Goal: Task Accomplishment & Management: Use online tool/utility

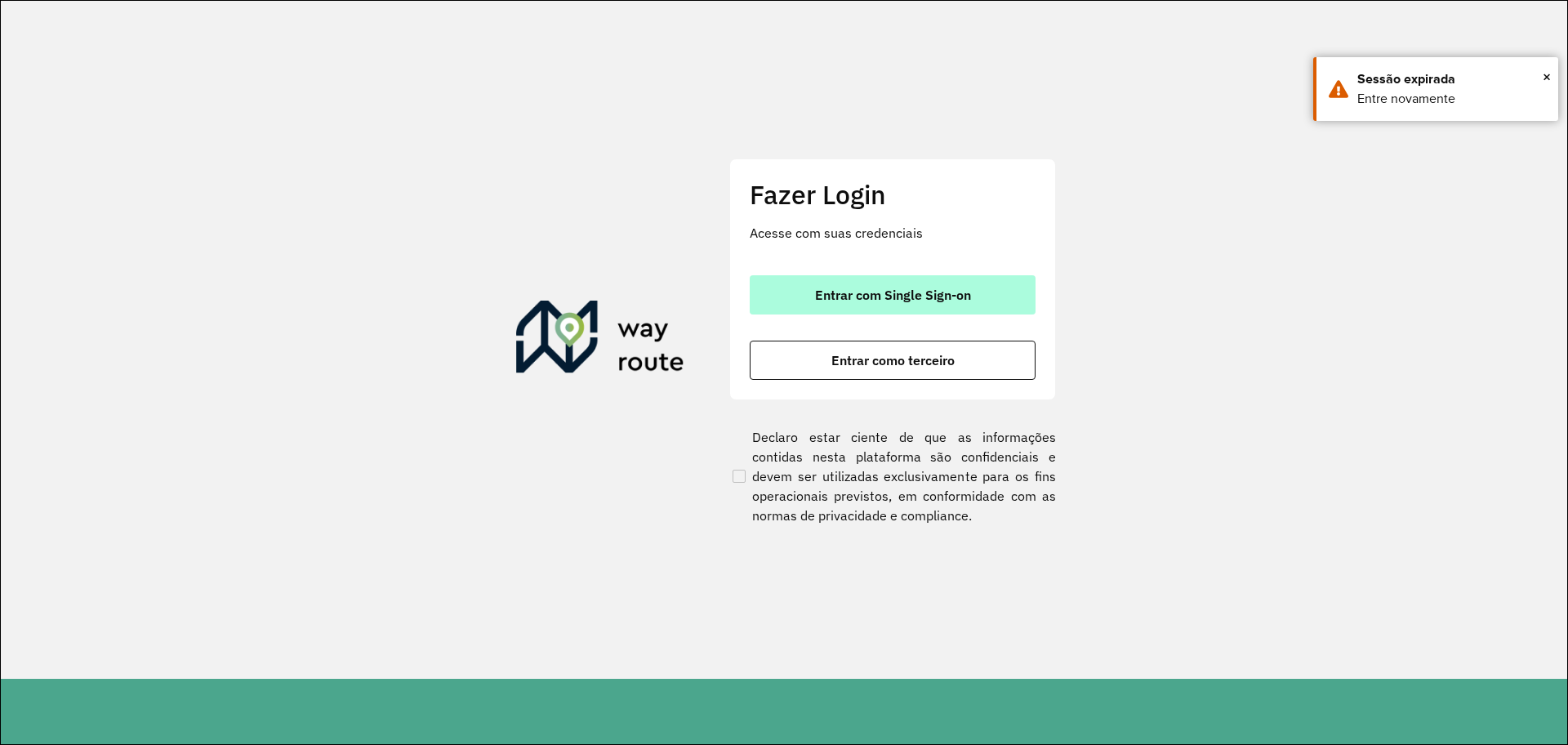
click at [960, 303] on button "Entrar com Single Sign-on" at bounding box center [892, 295] width 286 height 39
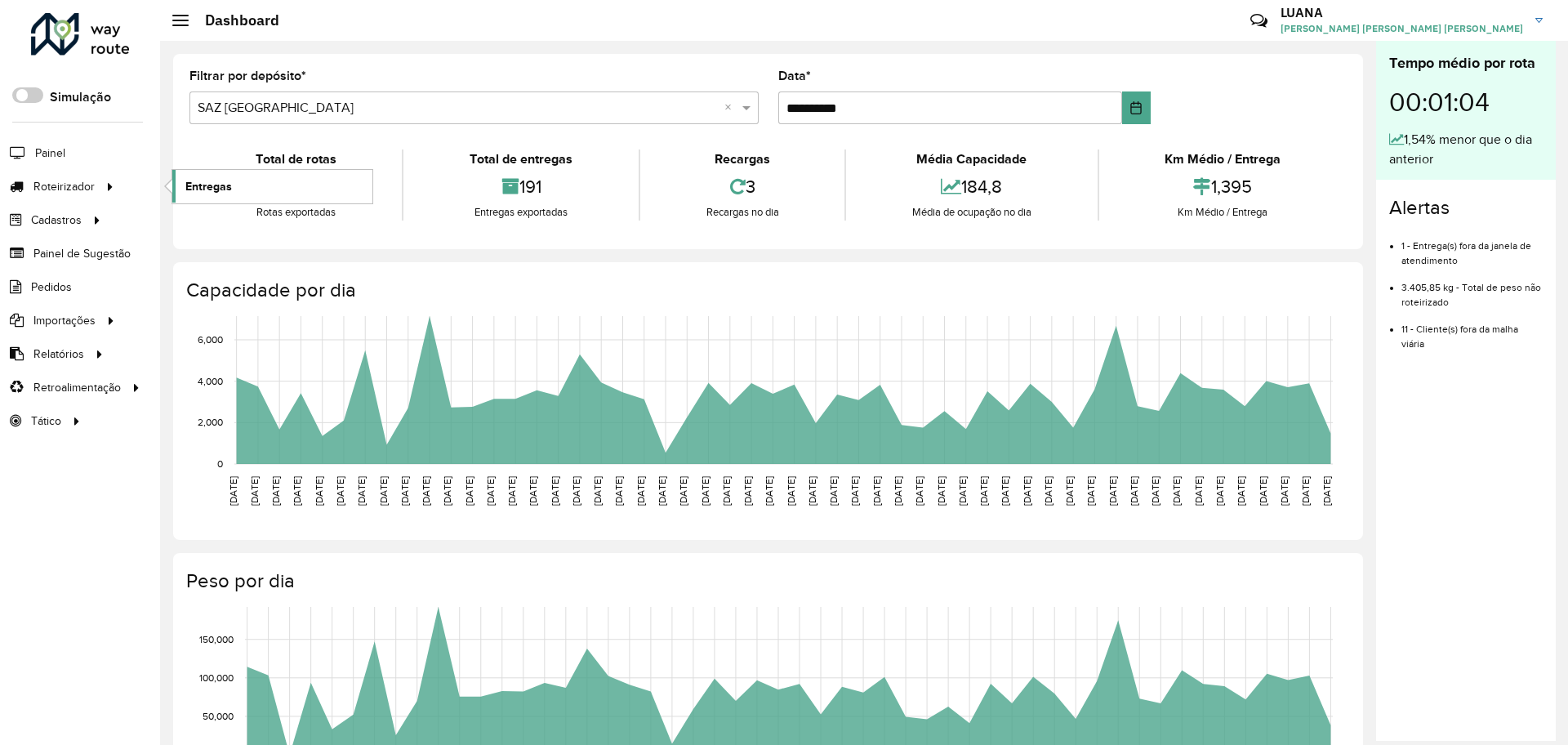
click at [277, 192] on link "Entregas" at bounding box center [272, 186] width 200 height 33
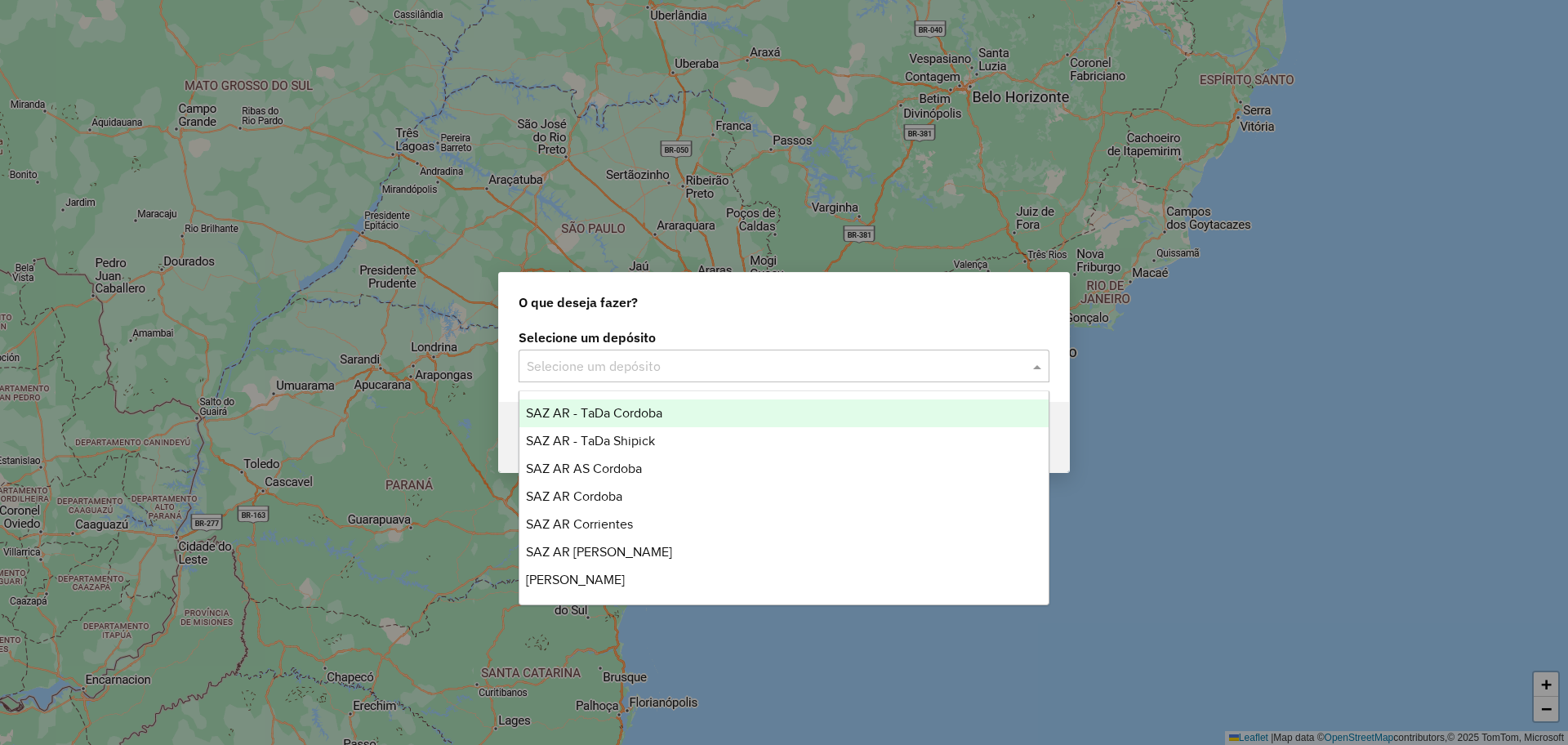
click at [901, 362] on input "text" at bounding box center [768, 366] width 482 height 20
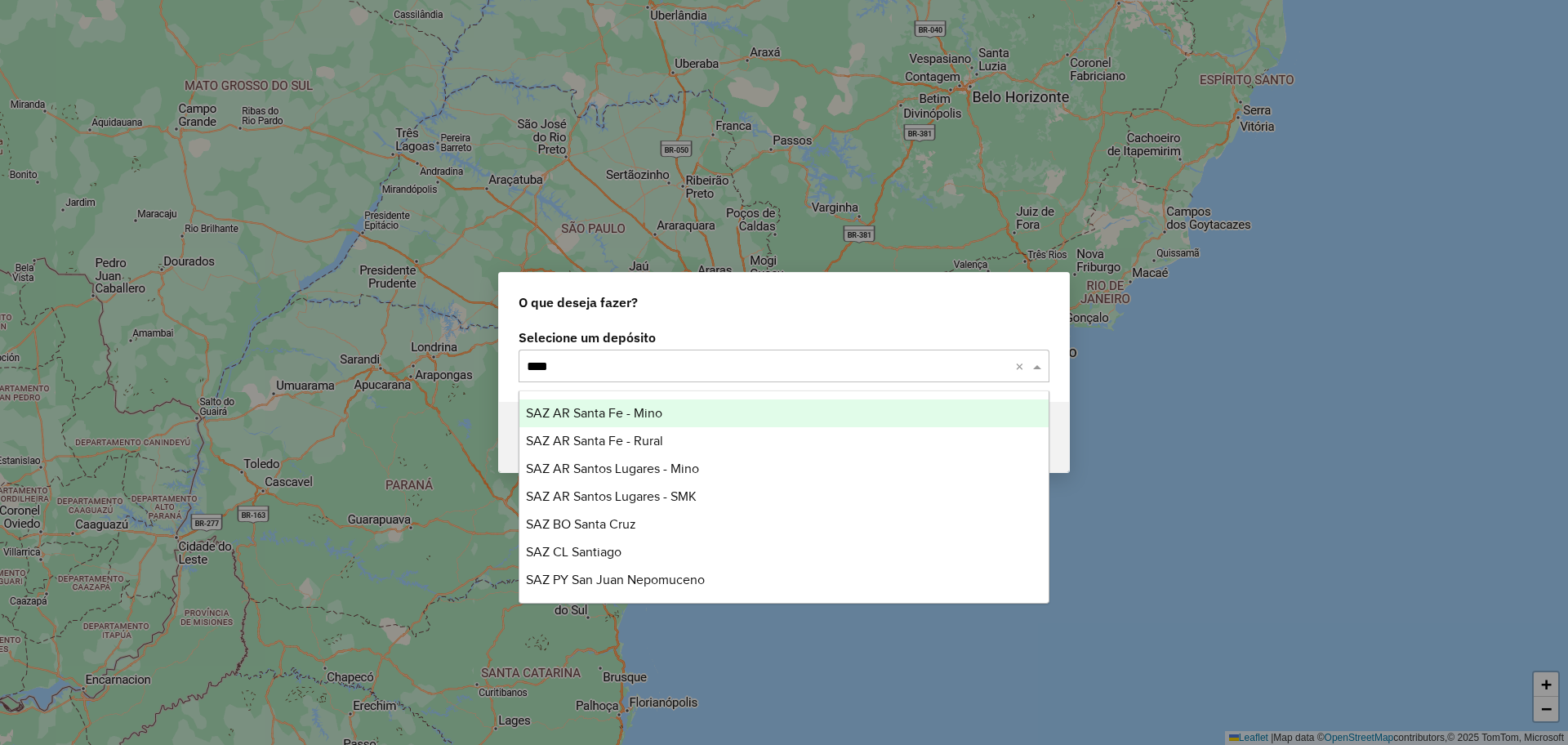
type input "*****"
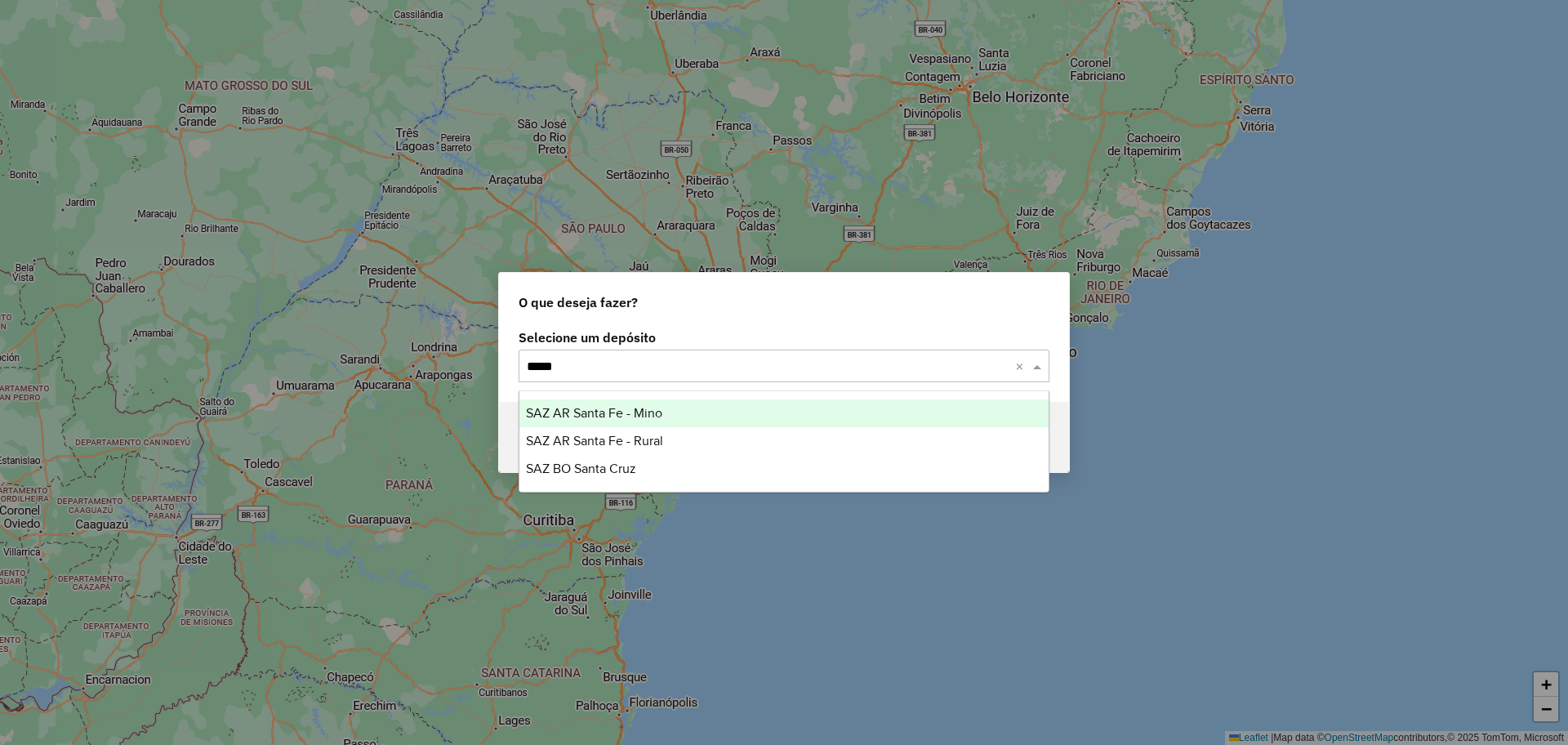
click at [923, 394] on ng-dropdown-panel "SAZ AR Santa Fe - Mino SAZ AR Santa Fe - Rural SAZ BO Santa Cruz" at bounding box center [783, 441] width 531 height 102
click at [923, 400] on div "SAZ AR Santa Fe - Mino" at bounding box center [784, 413] width 530 height 28
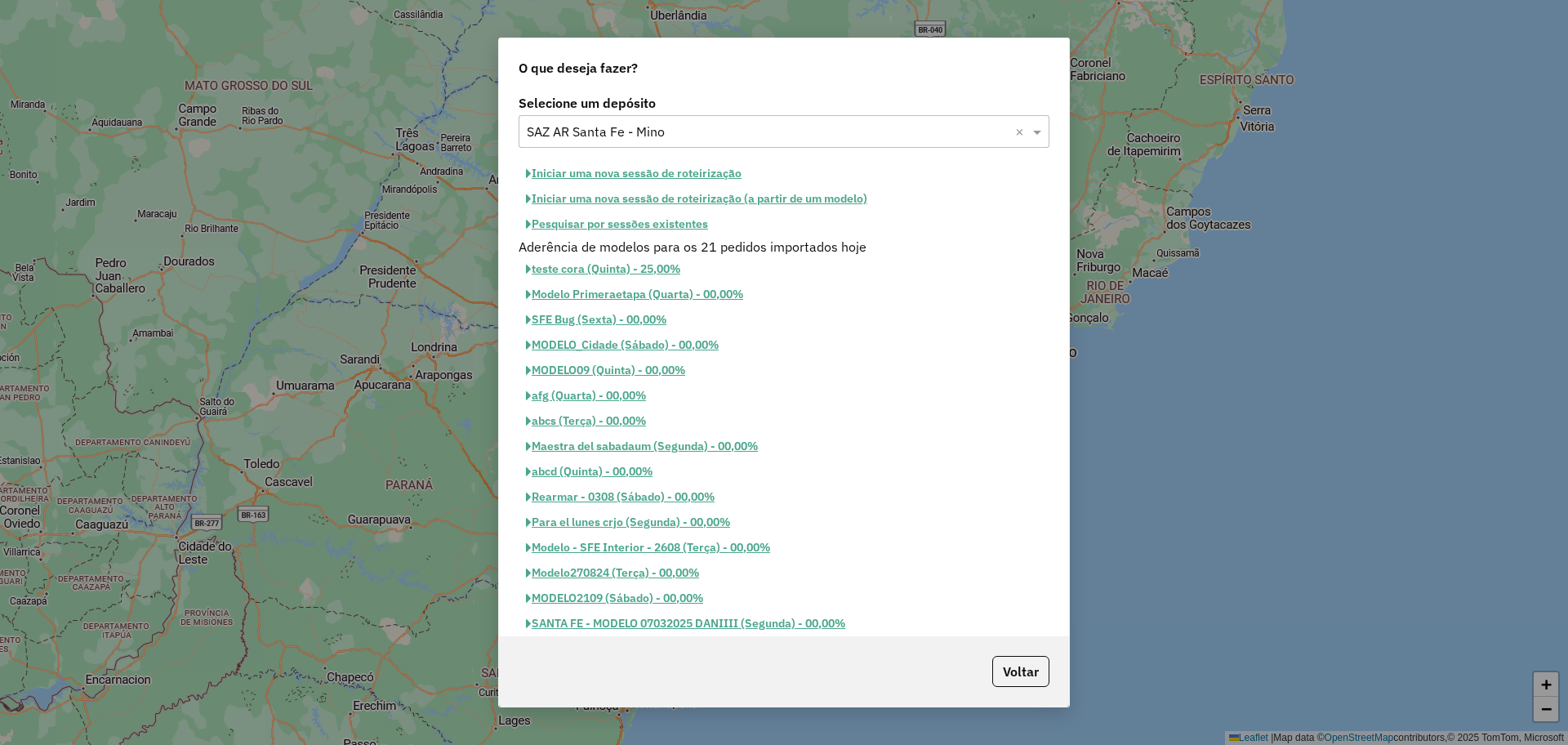
click at [632, 167] on button "Iniciar uma nova sessão de roteirização" at bounding box center [633, 173] width 230 height 25
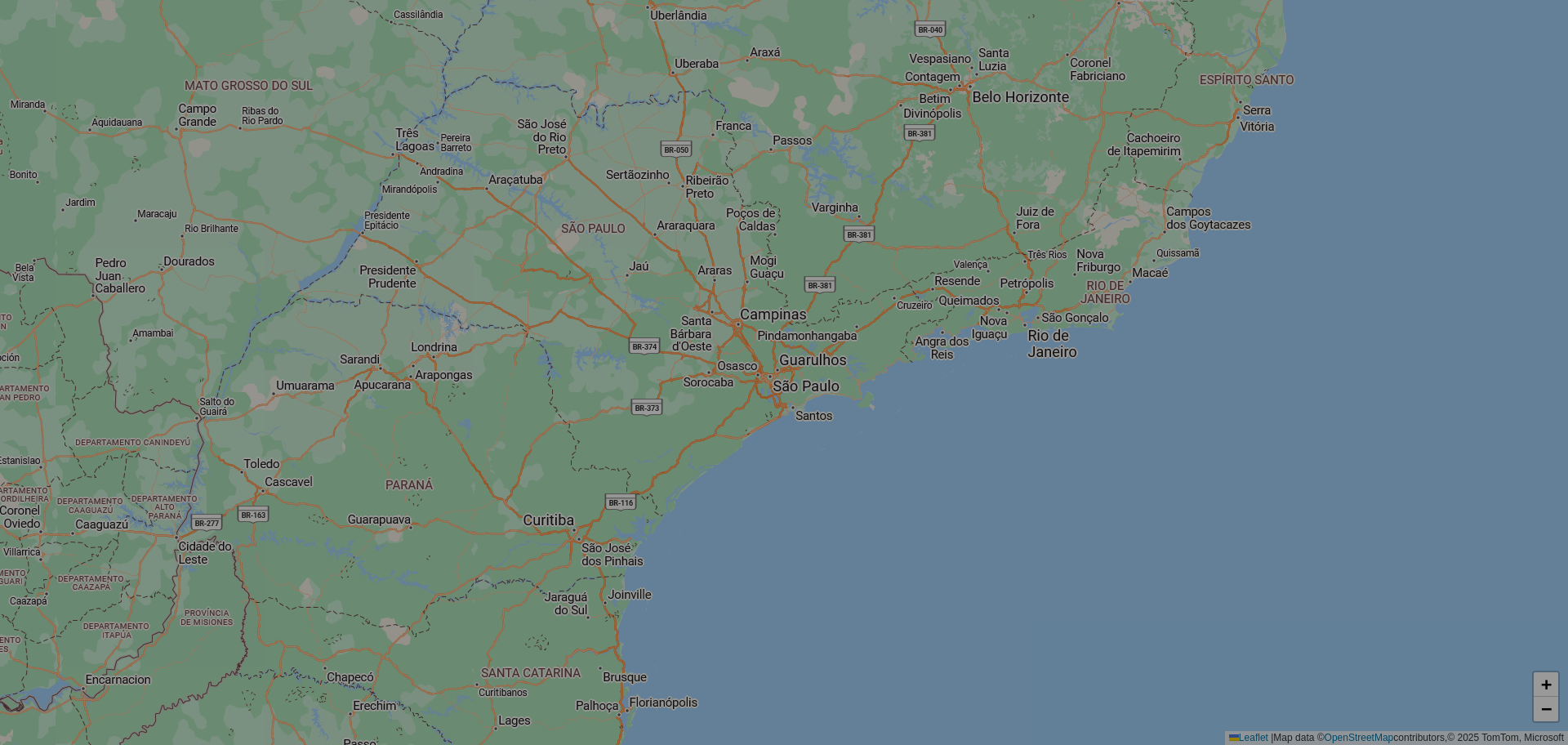
select select "*"
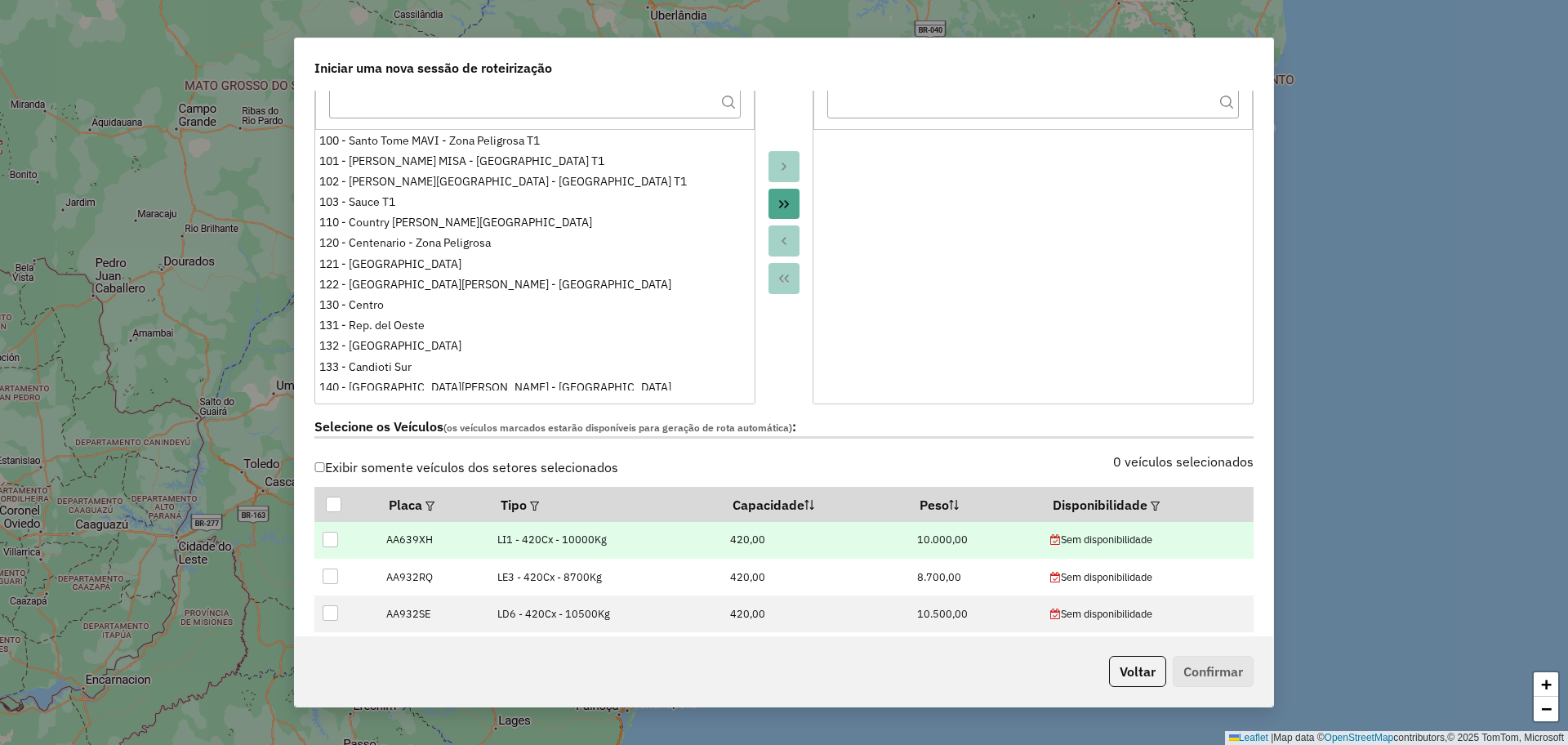
scroll to position [205, 0]
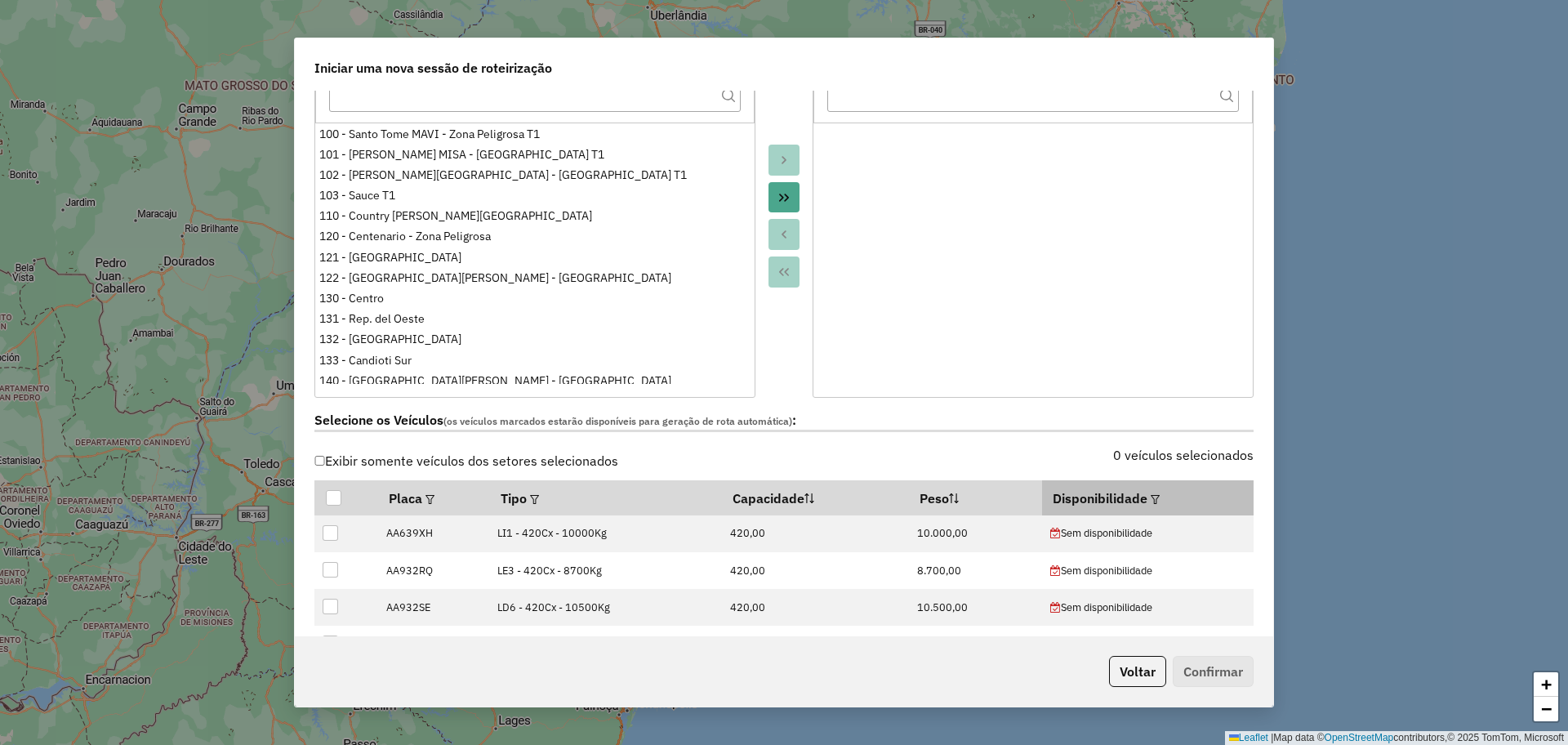
click at [1147, 507] on div at bounding box center [1153, 498] width 12 height 20
click at [1151, 495] on em at bounding box center [1155, 499] width 9 height 9
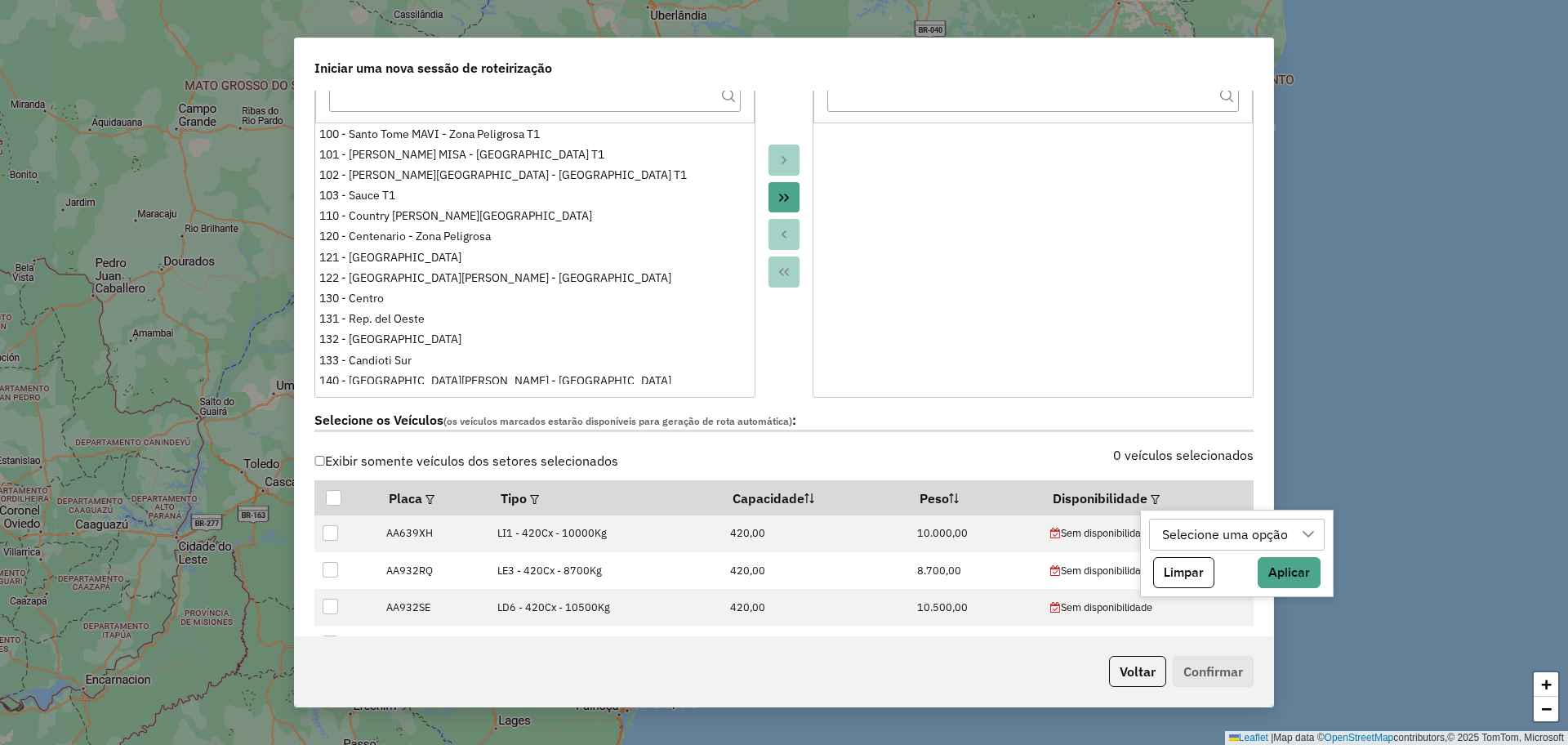
click at [1247, 527] on div "Selecione uma opção" at bounding box center [1226, 535] width 138 height 31
click at [1297, 568] on icon "Close" at bounding box center [1299, 575] width 13 height 13
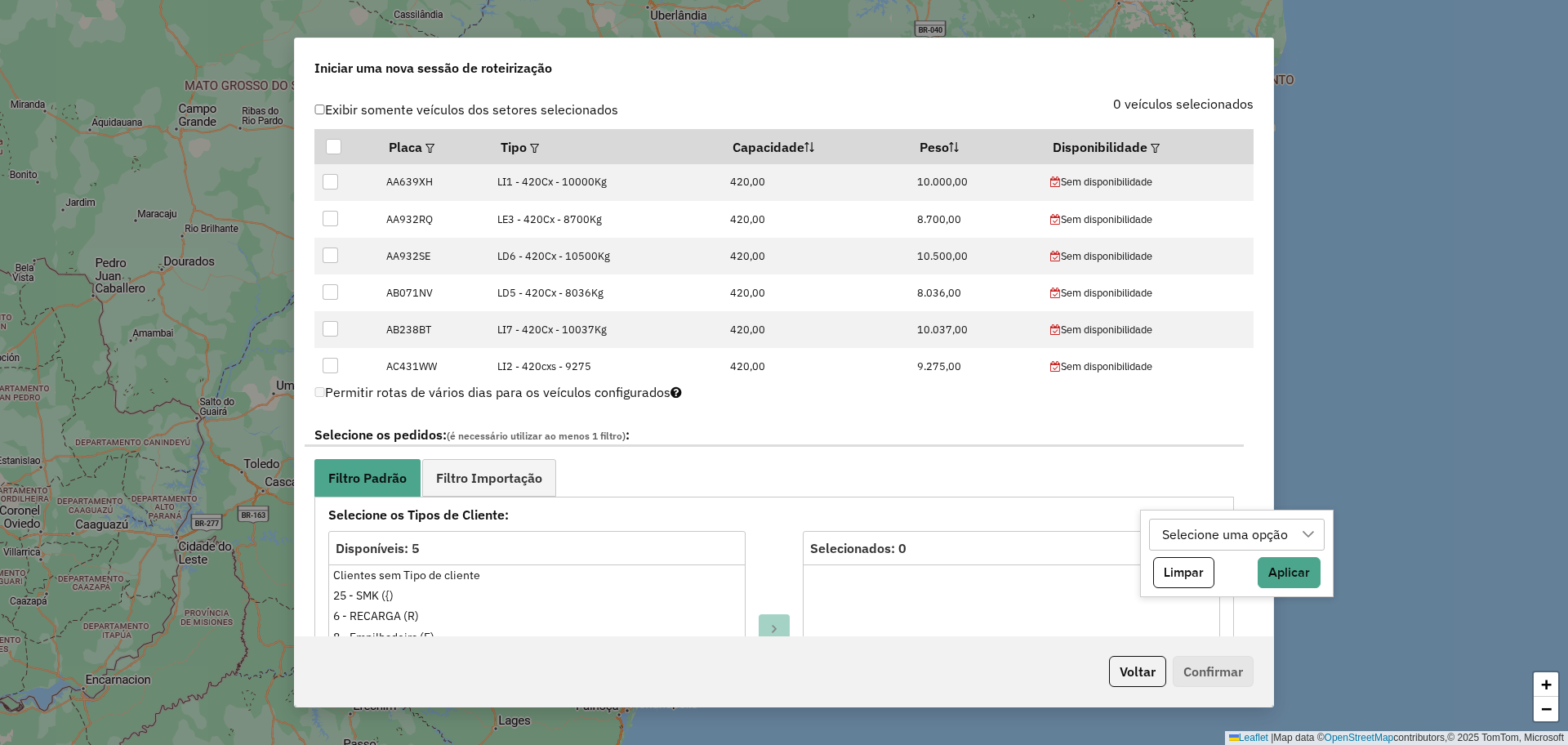
scroll to position [613, 0]
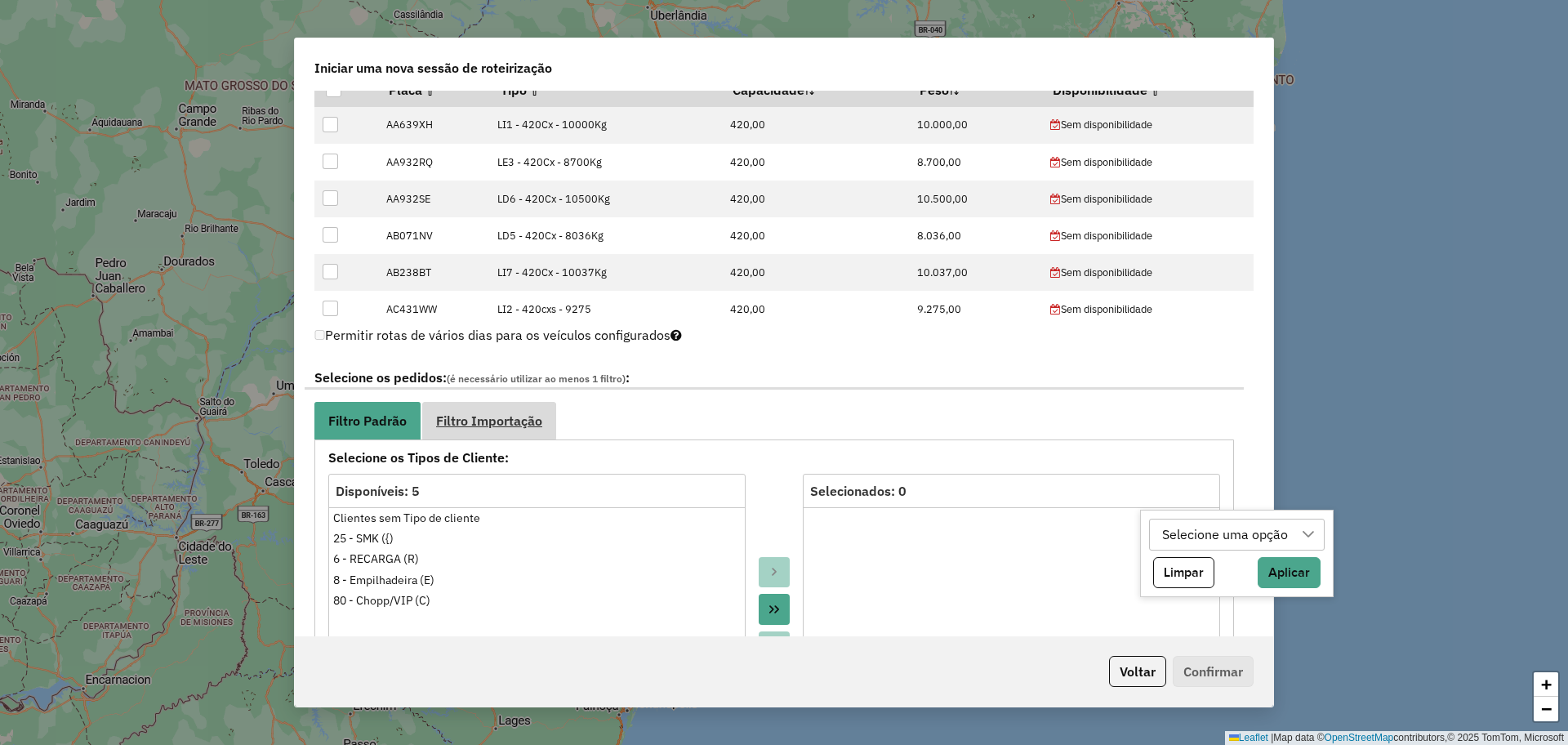
click at [526, 424] on span "Filtro Importação" at bounding box center [489, 421] width 106 height 13
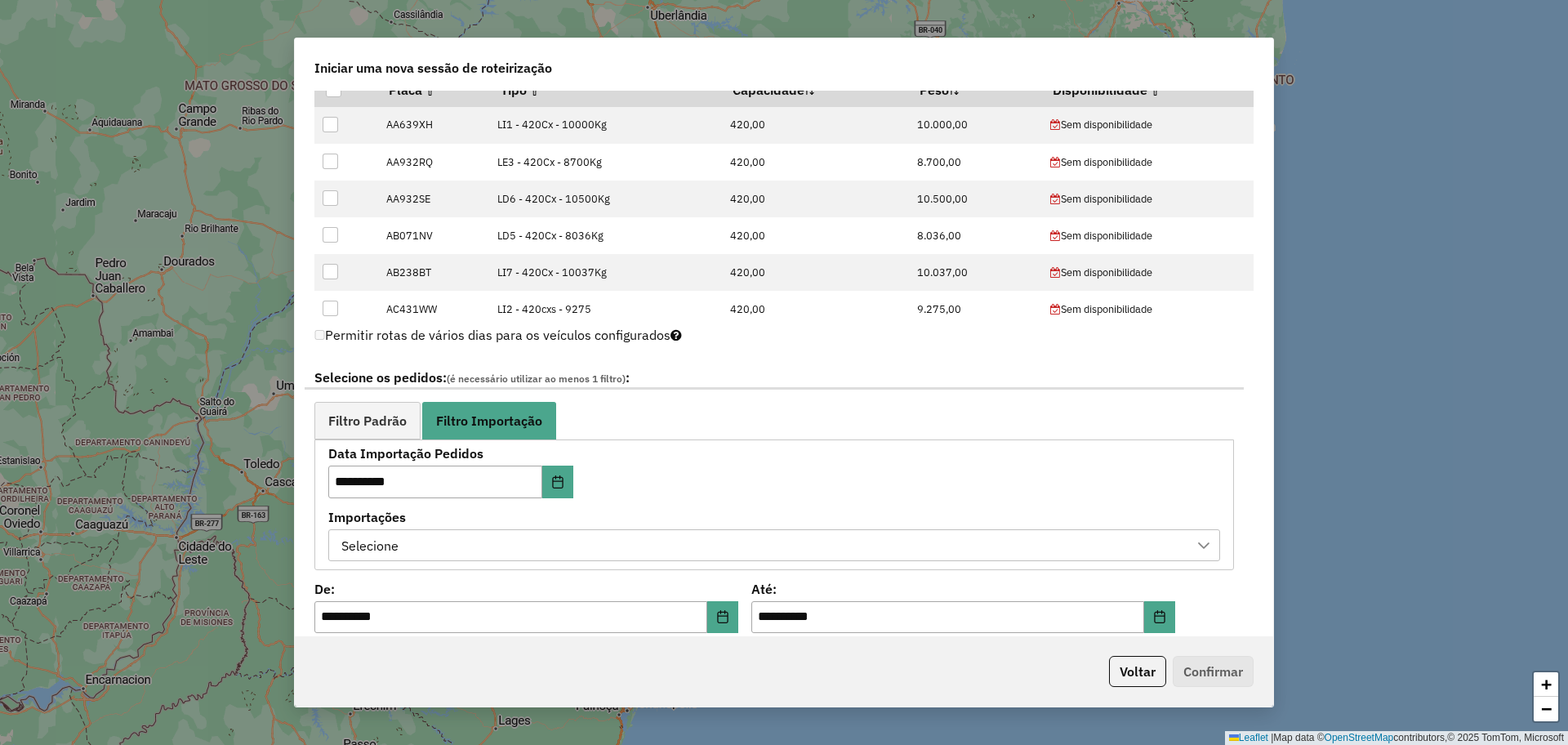
click at [607, 549] on div "Selecione" at bounding box center [762, 545] width 853 height 31
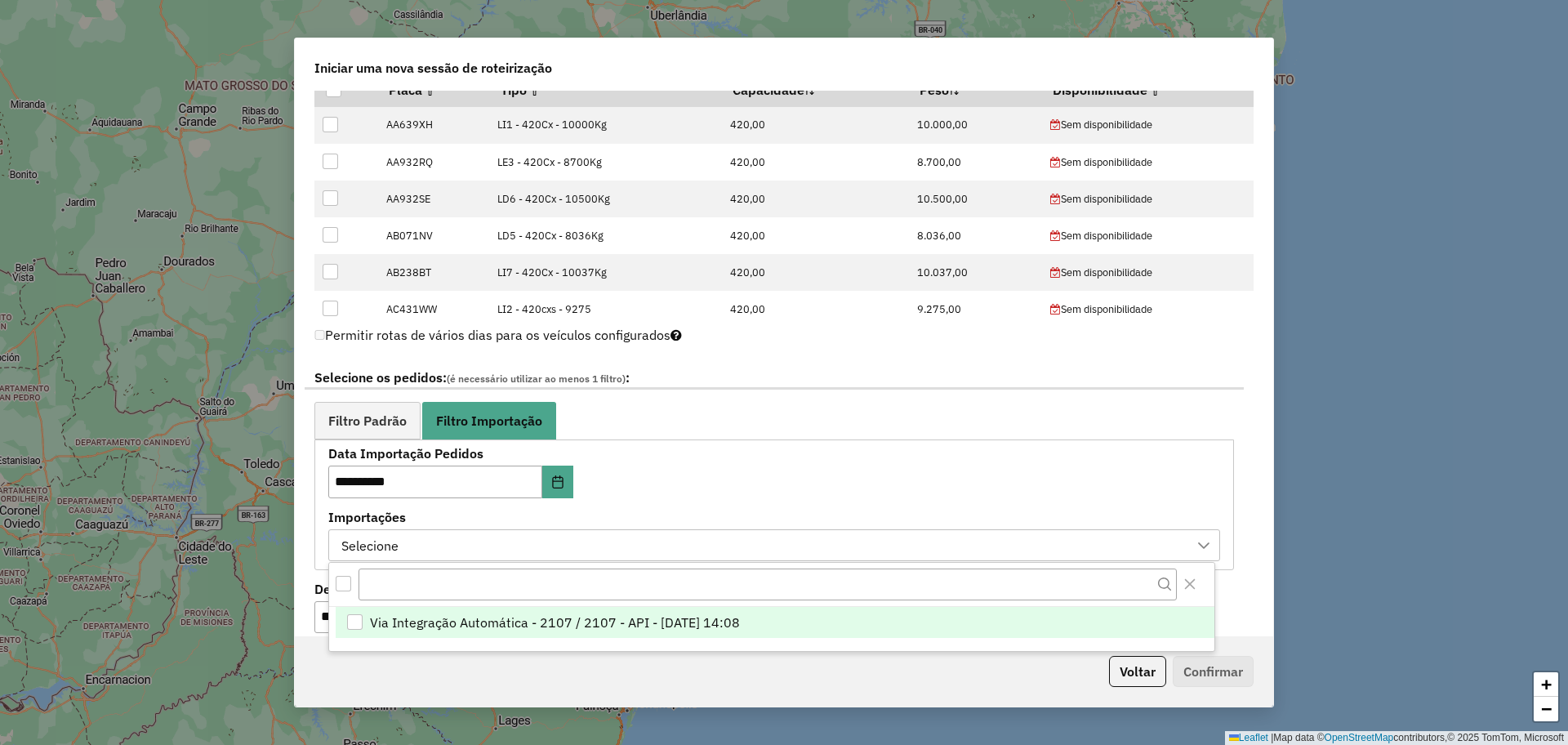
click at [632, 624] on span "Via Integração Automática - 2107 / 2107 - API - 29/09/2025 14:08" at bounding box center [555, 623] width 370 height 20
click at [1184, 580] on icon "Close" at bounding box center [1190, 584] width 13 height 13
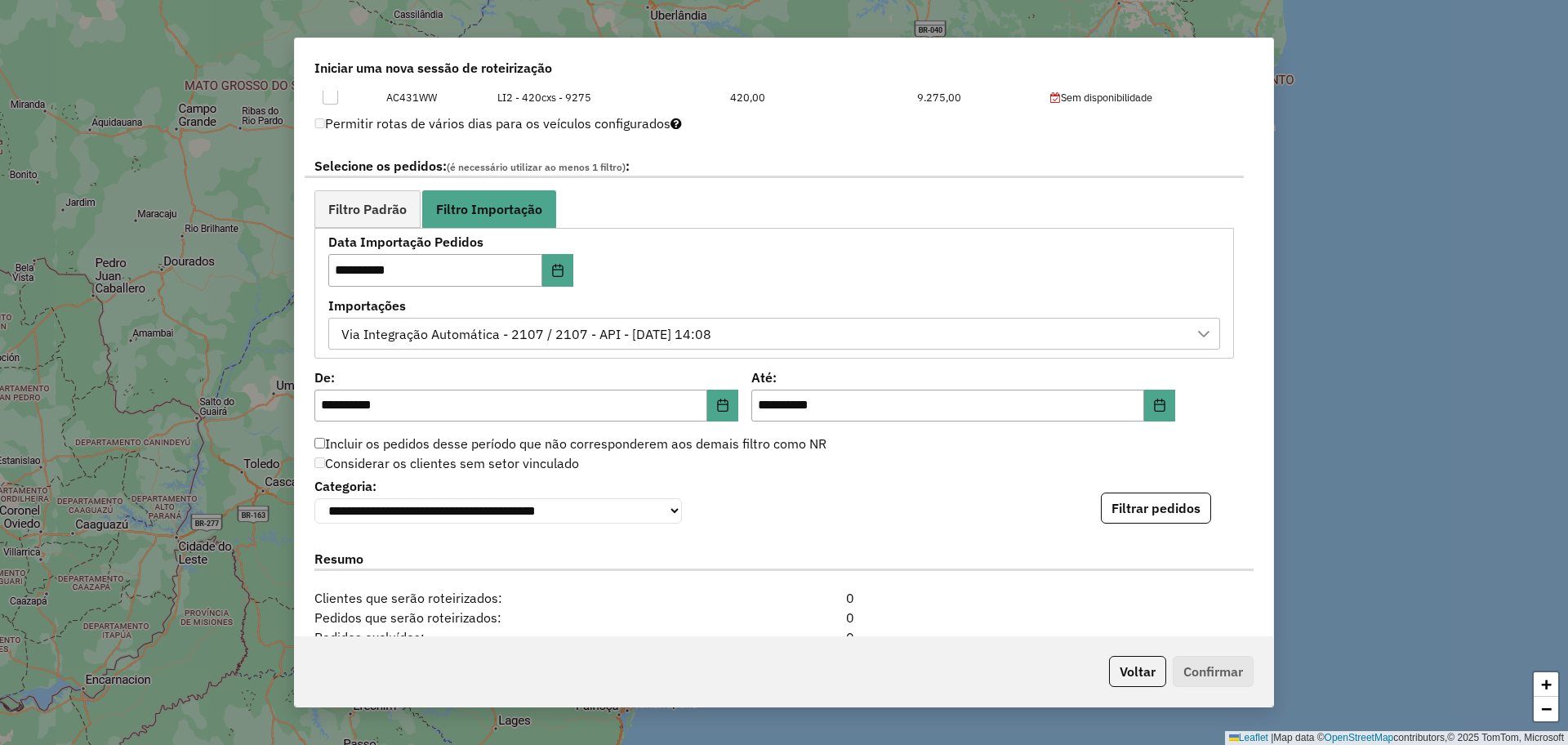
scroll to position [919, 0]
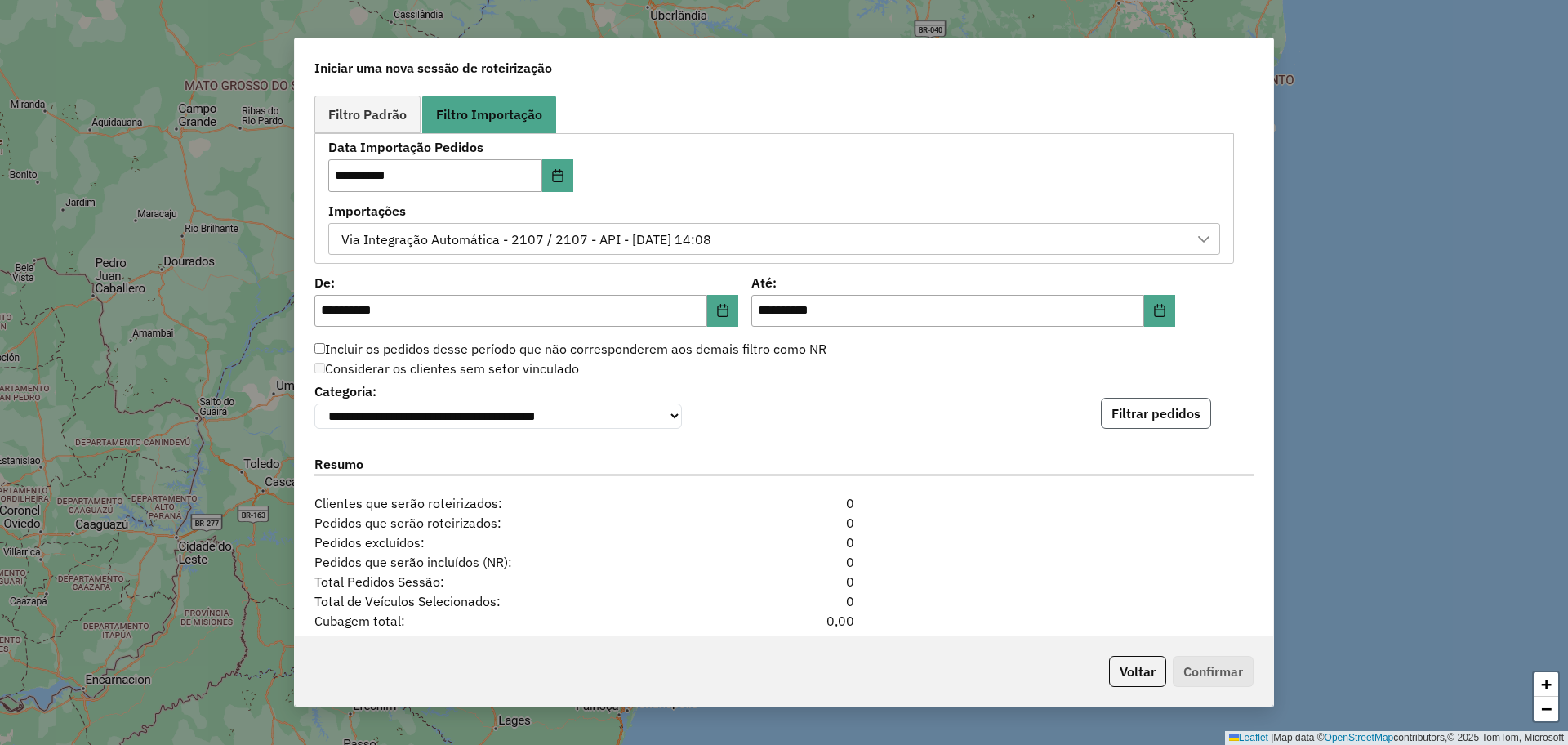
click at [1115, 412] on button "Filtrar pedidos" at bounding box center [1155, 413] width 110 height 31
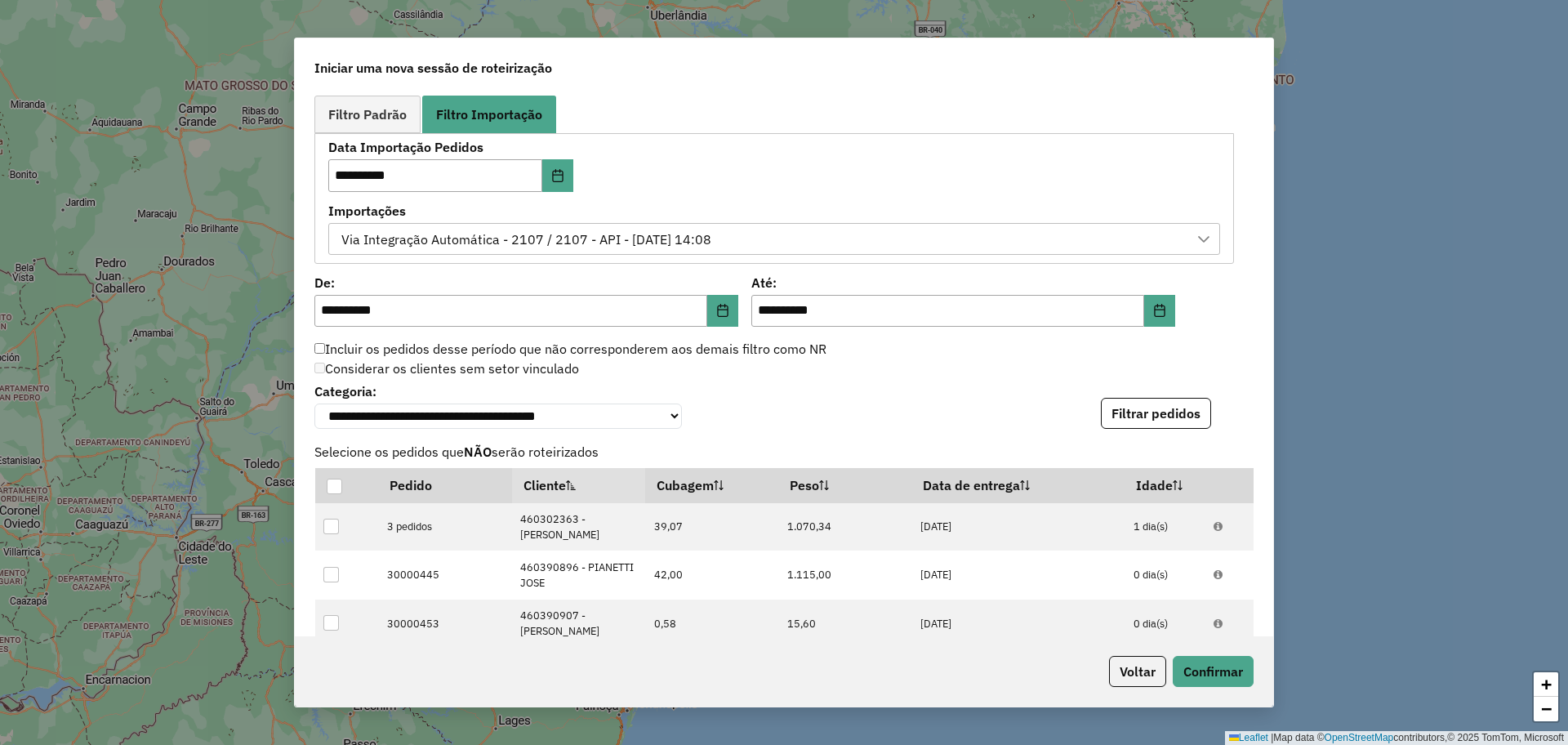
scroll to position [1406, 0]
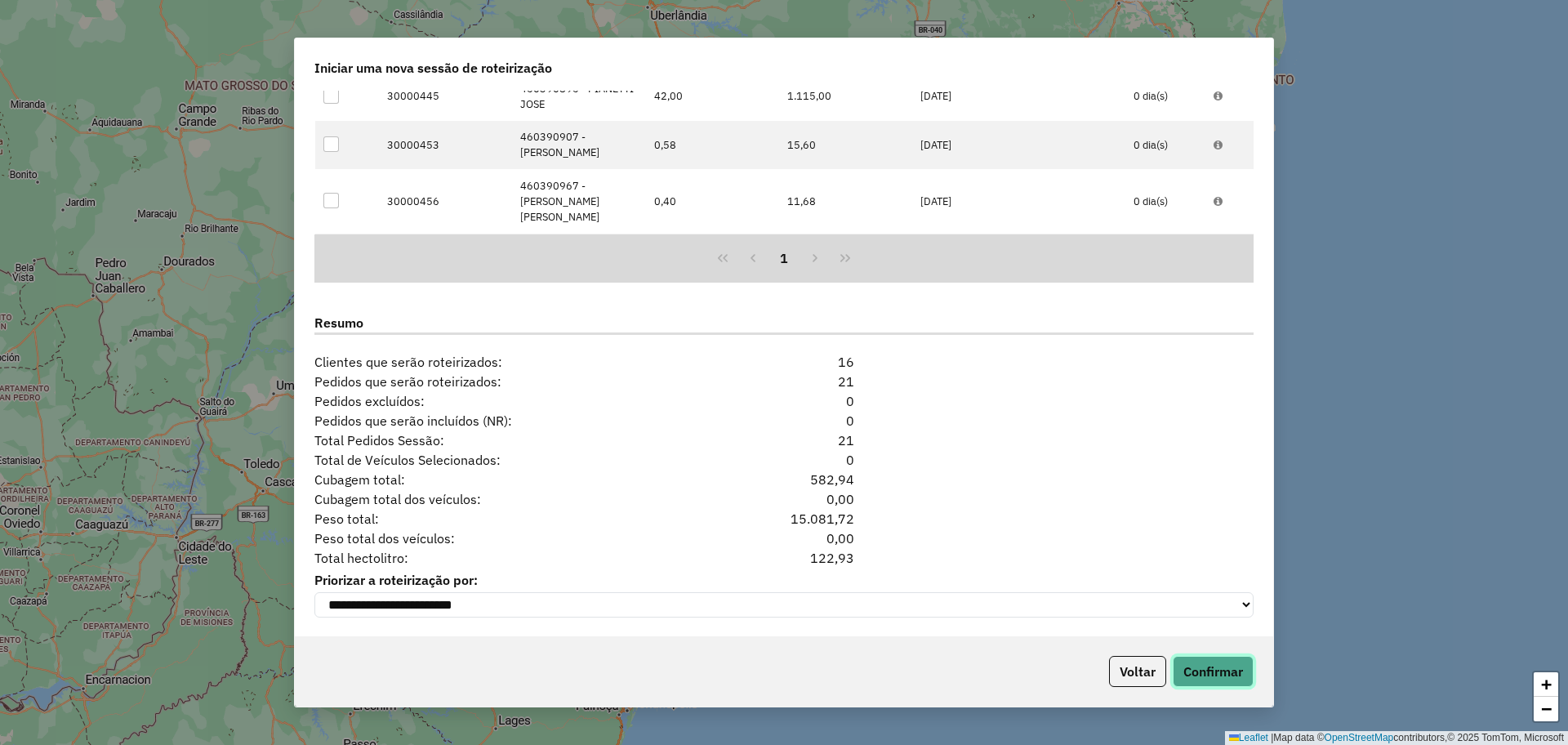
click at [1209, 667] on button "Confirmar" at bounding box center [1213, 671] width 81 height 31
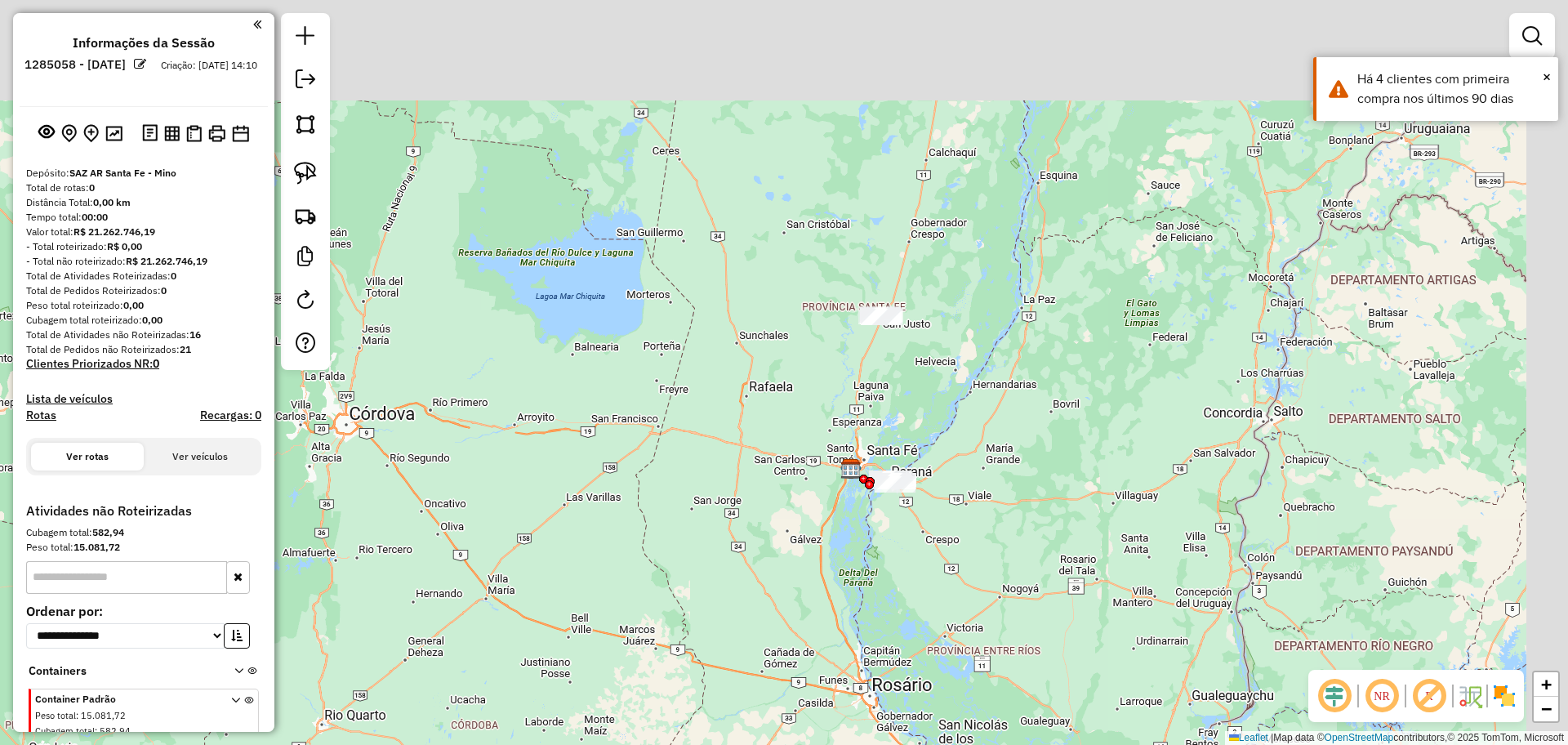
drag, startPoint x: 977, startPoint y: 311, endPoint x: 949, endPoint y: 361, distance: 57.3
click at [949, 361] on div "Janela de atendimento Grade de atendimento Capacidade Transportadoras Veículos …" at bounding box center [784, 372] width 1568 height 745
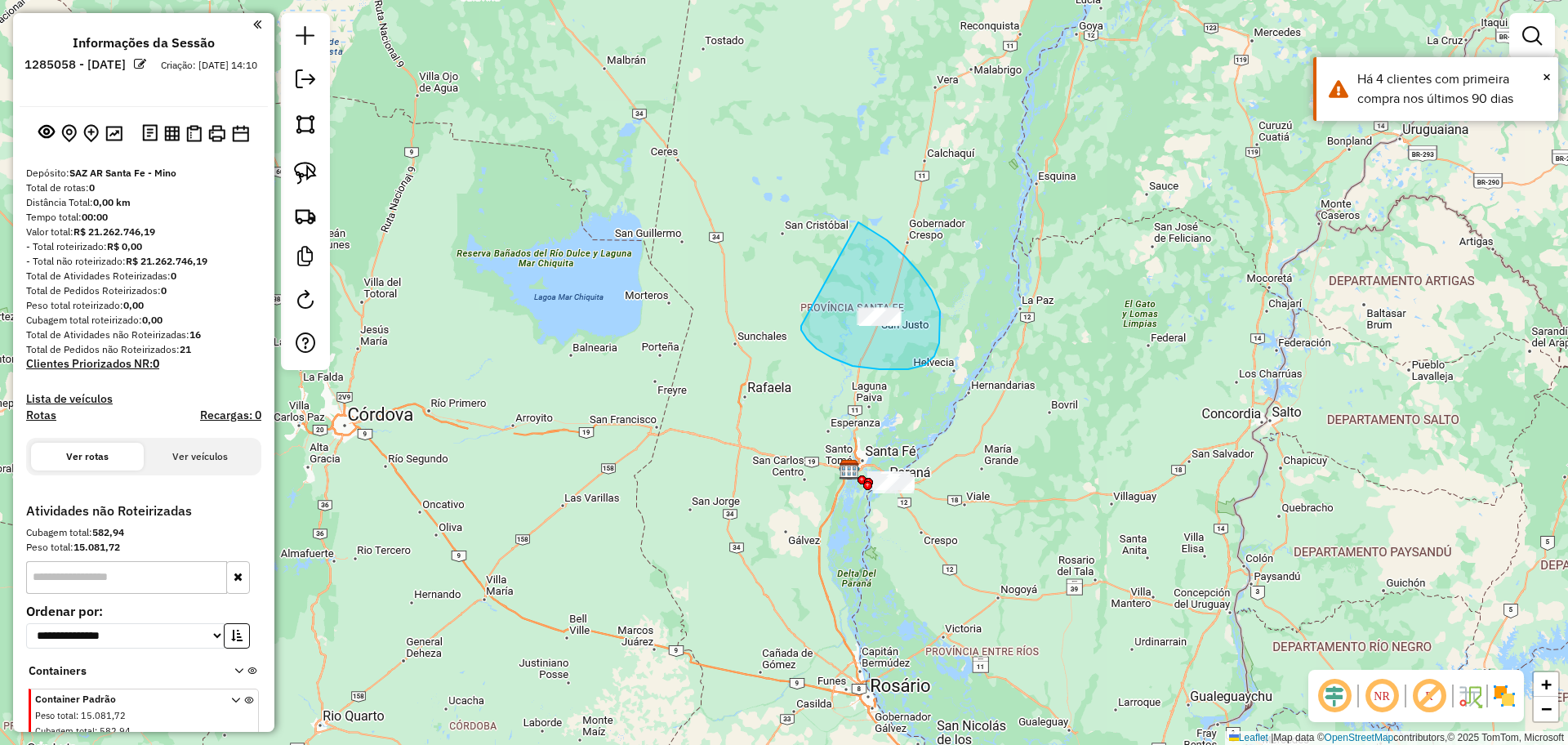
drag, startPoint x: 817, startPoint y: 349, endPoint x: 815, endPoint y: 243, distance: 106.0
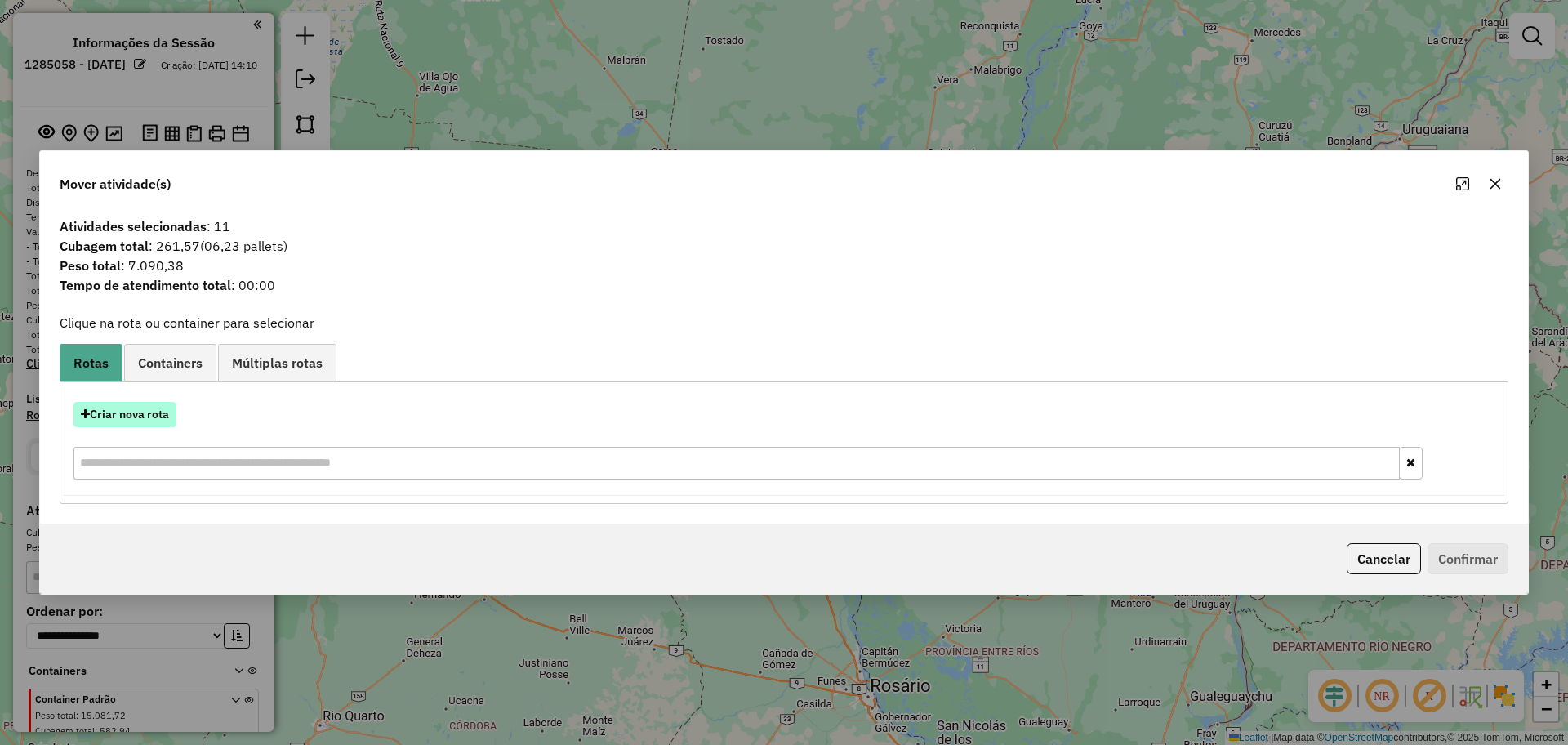
click at [141, 419] on button "Criar nova rota" at bounding box center [125, 414] width 103 height 25
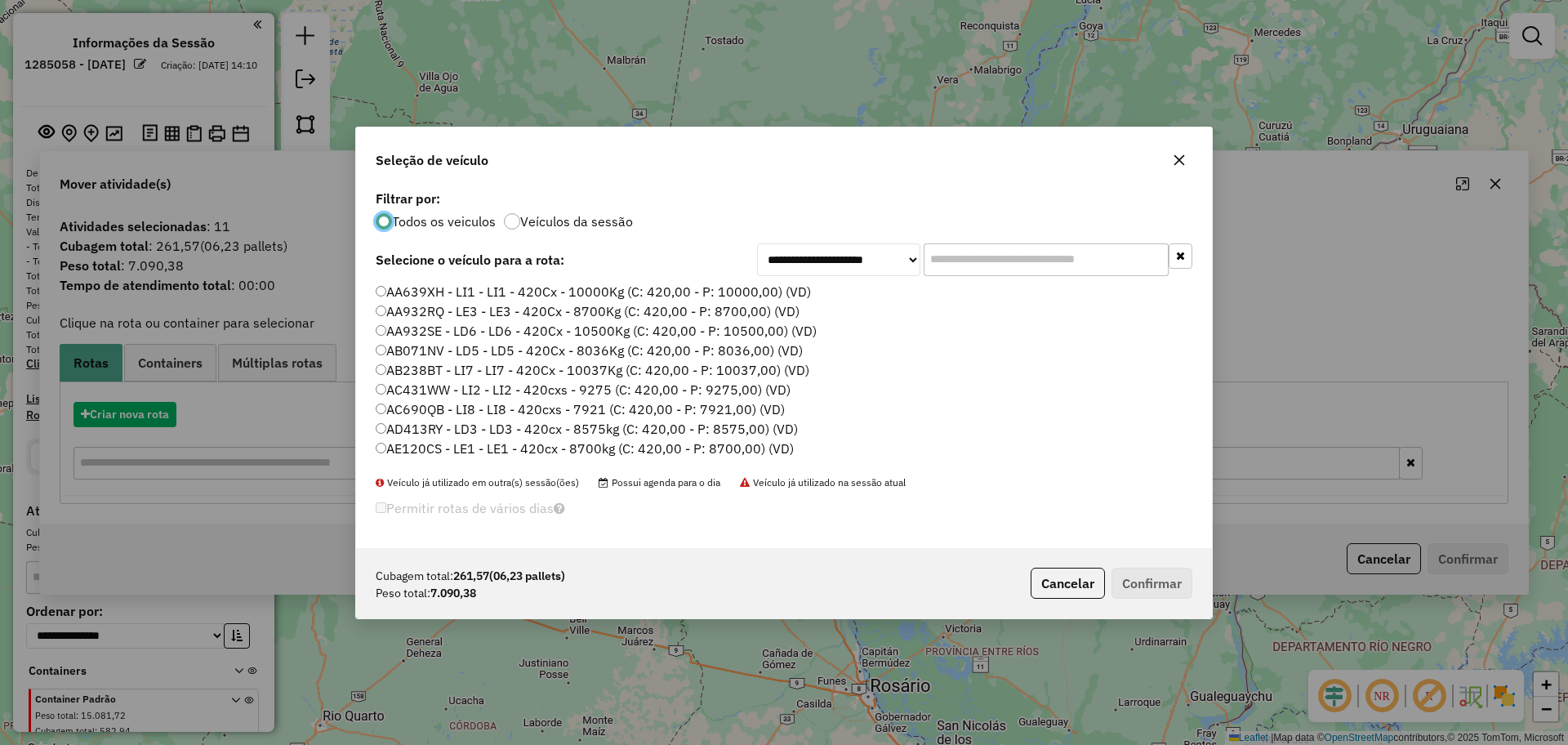
scroll to position [9, 5]
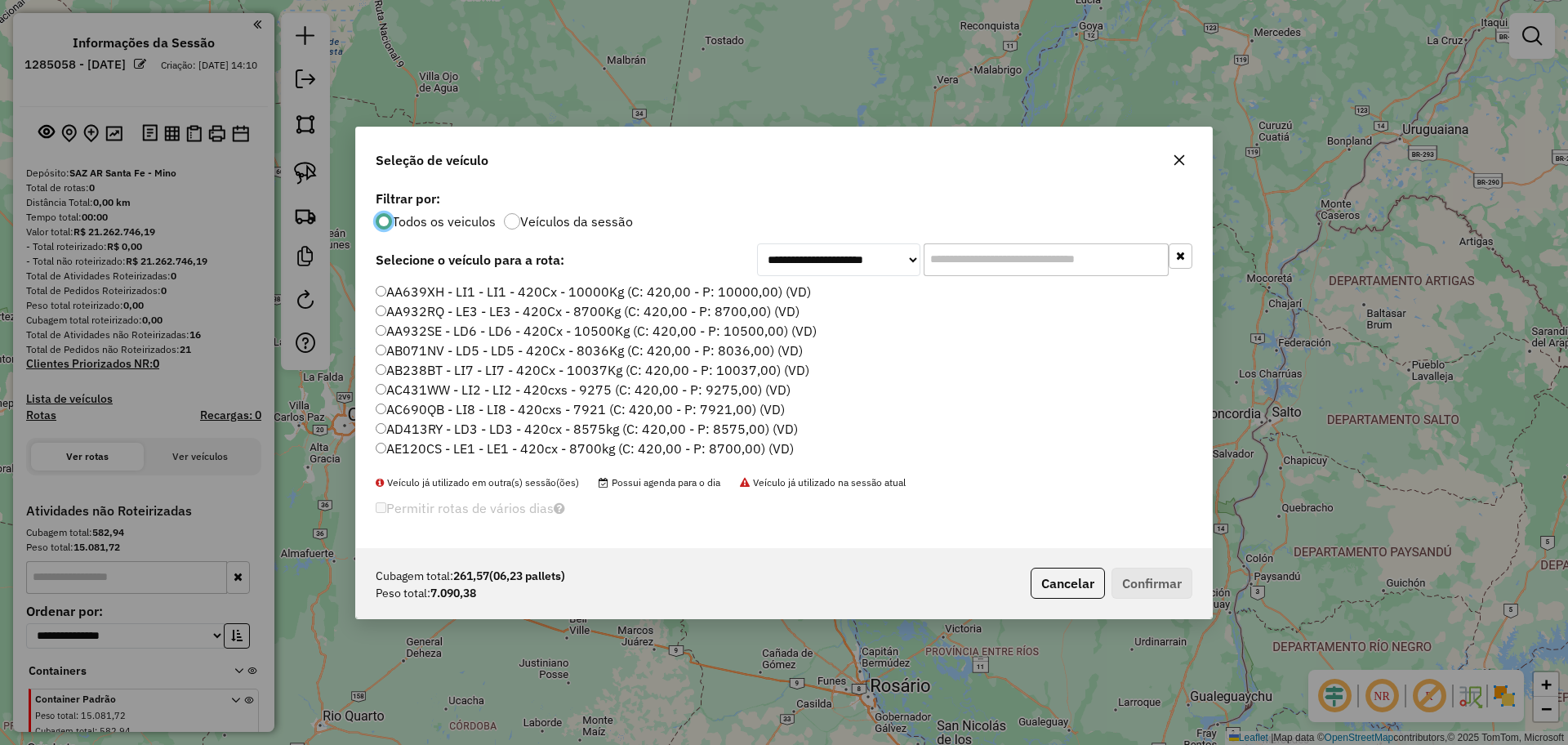
click at [956, 260] on input "text" at bounding box center [1046, 260] width 245 height 33
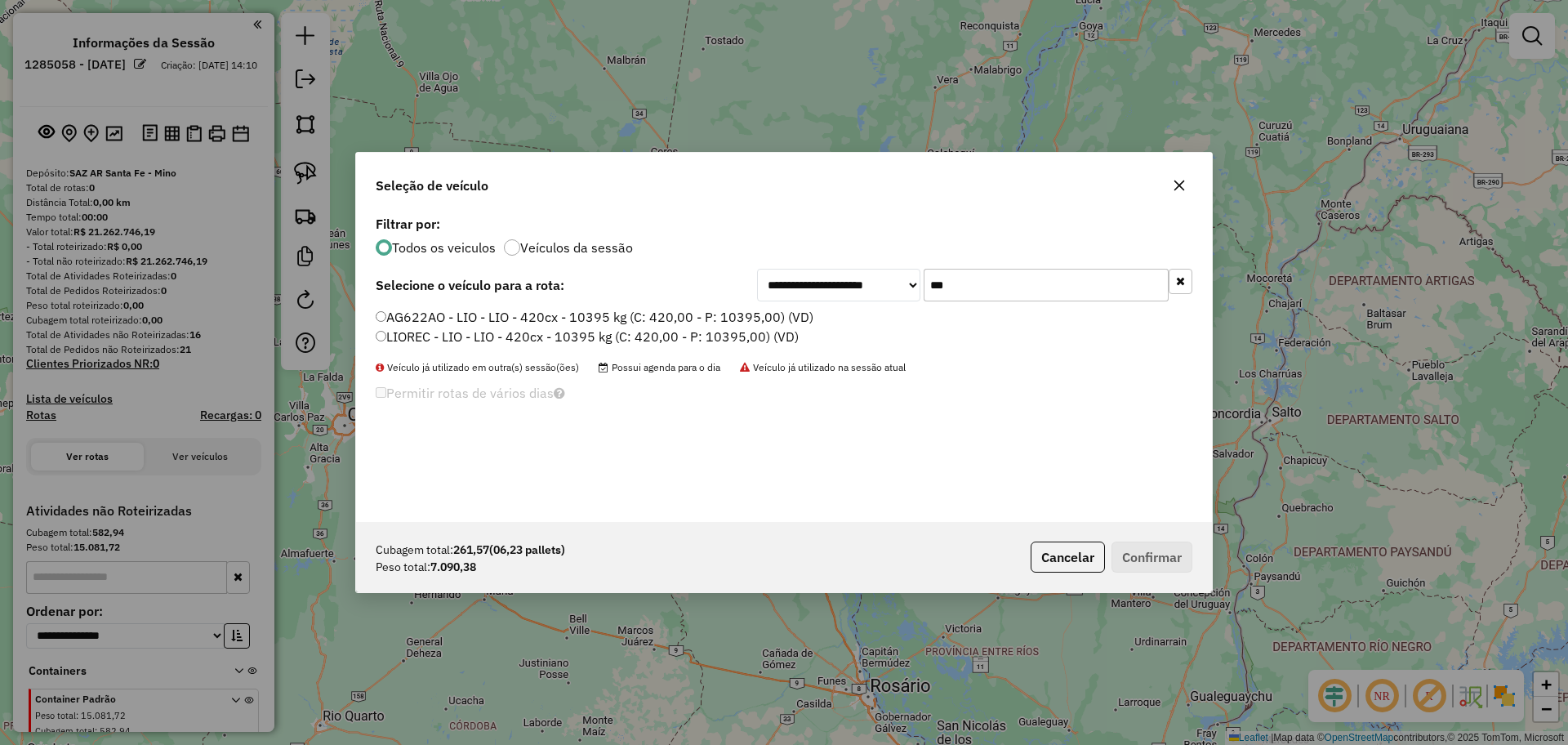
type input "***"
click at [606, 317] on label "AG622AO - LIO - LIO - 420cx - 10395 kg (C: 420,00 - P: 10395,00) (VD)" at bounding box center [595, 317] width 438 height 20
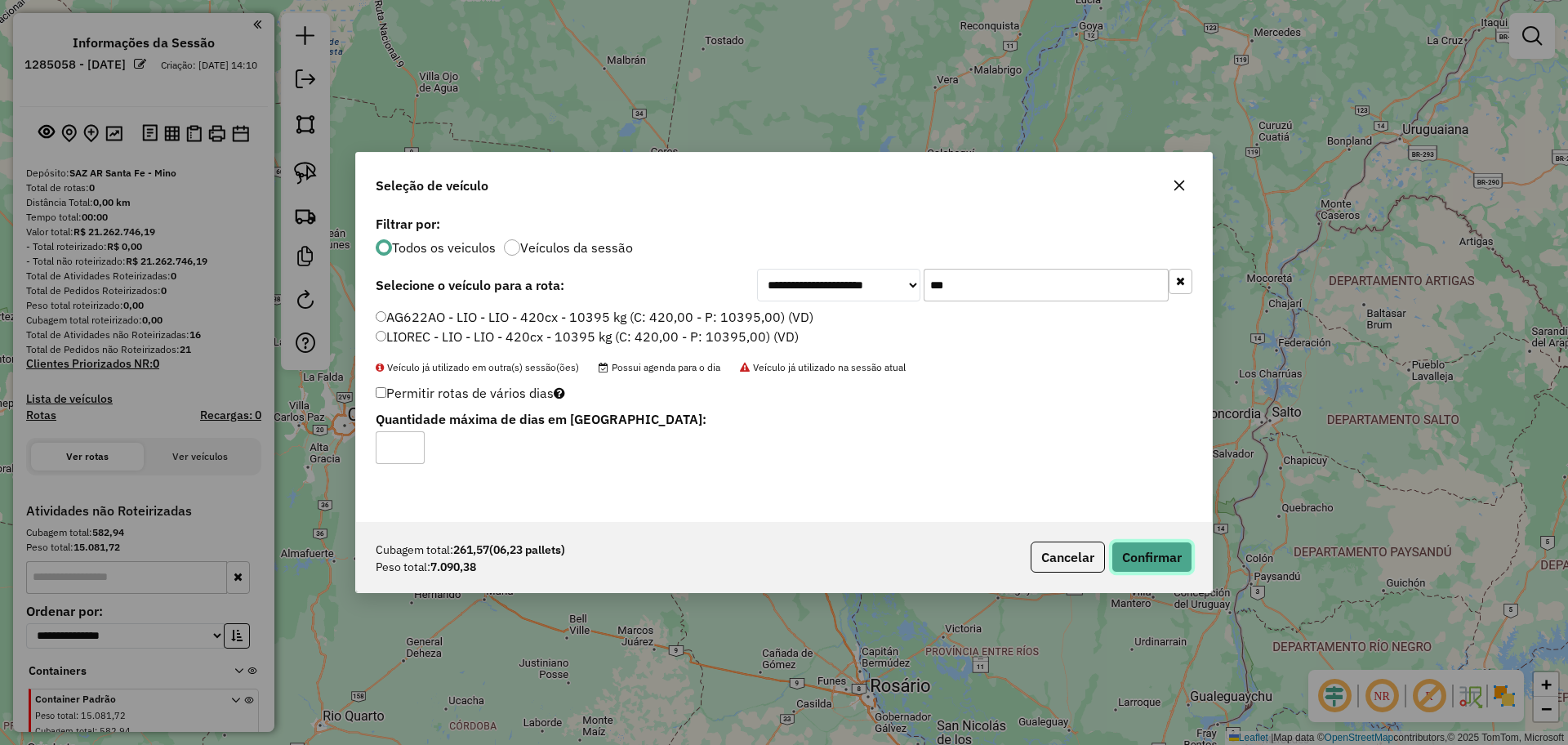
drag, startPoint x: 1151, startPoint y: 553, endPoint x: 1161, endPoint y: 553, distance: 10.0
click at [1150, 553] on button "Confirmar" at bounding box center [1152, 557] width 81 height 31
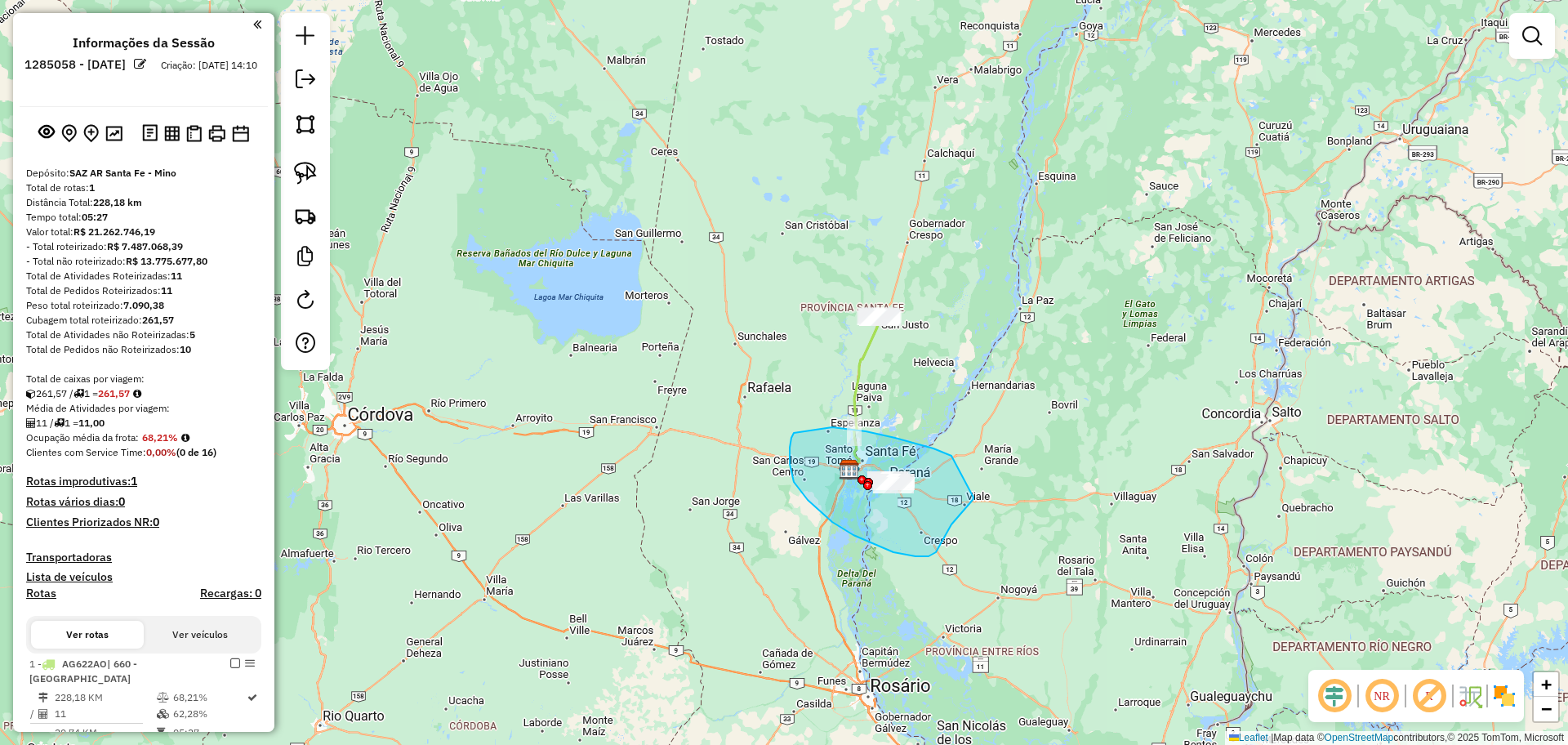
drag, startPoint x: 949, startPoint y: 456, endPoint x: 973, endPoint y: 497, distance: 47.5
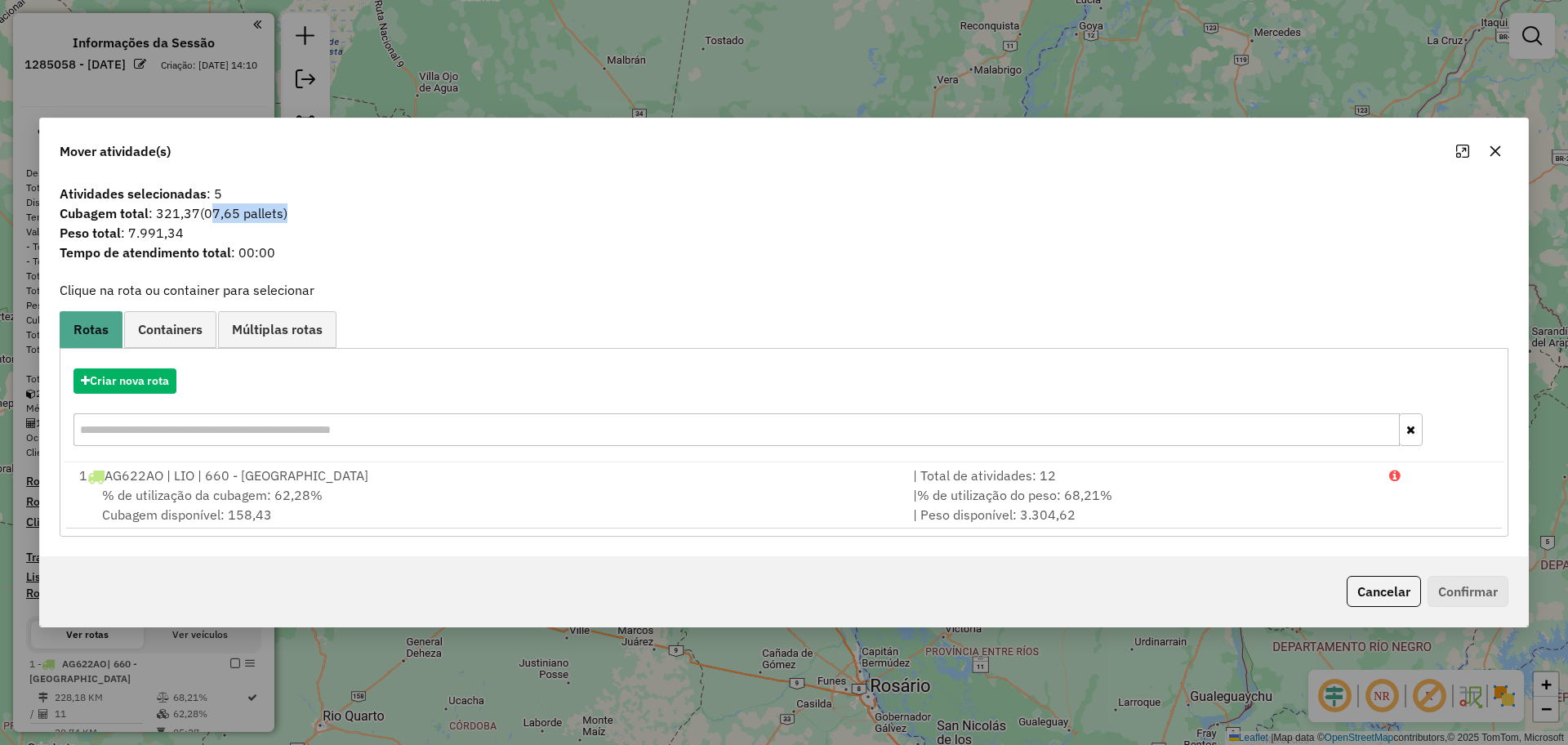
drag, startPoint x: 287, startPoint y: 211, endPoint x: 210, endPoint y: 209, distance: 77.0
click at [210, 209] on span "(07,65 pallets)" at bounding box center [243, 212] width 87 height 16
copy span "07,65 pallets"
click at [1497, 148] on icon "button" at bounding box center [1495, 151] width 13 height 13
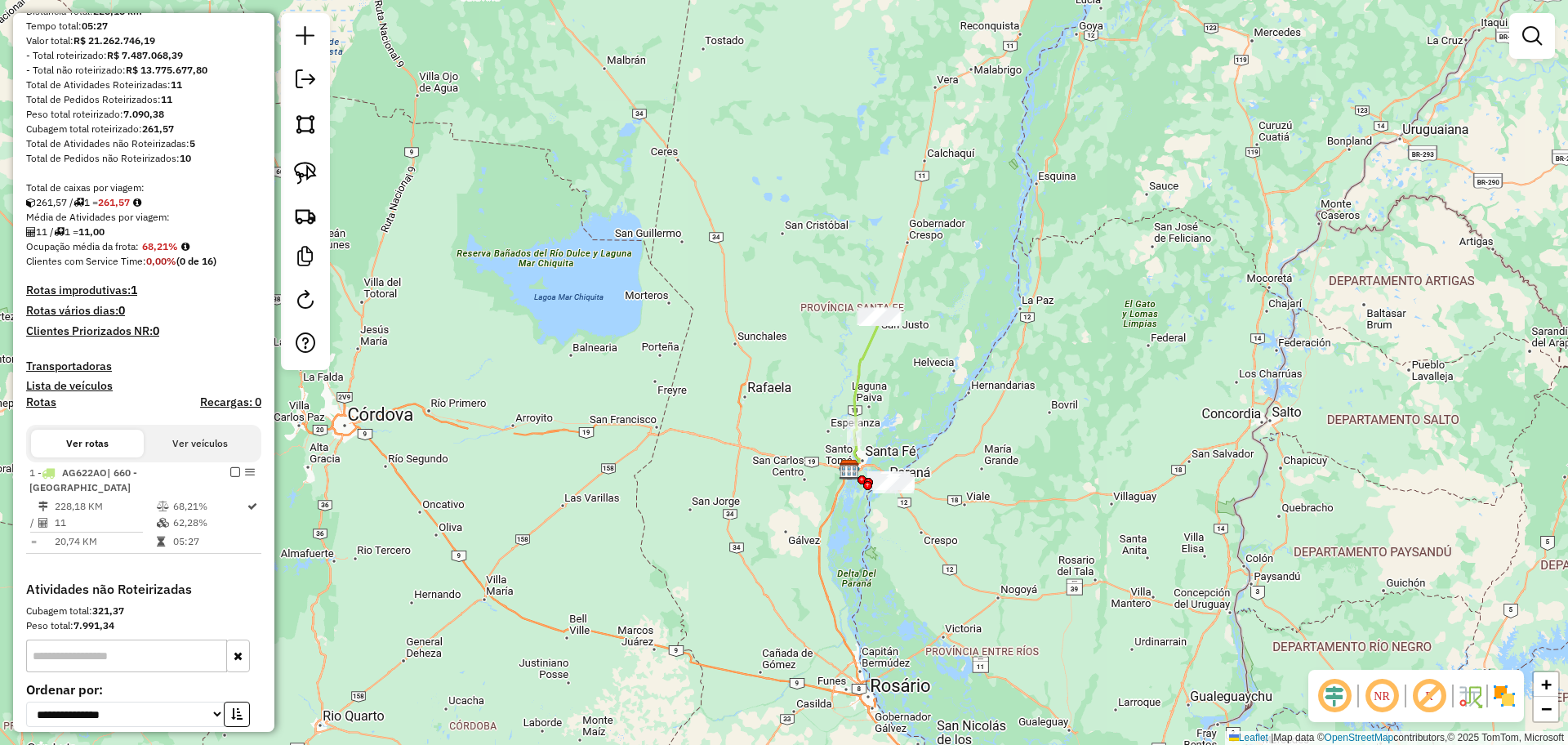
scroll to position [205, 0]
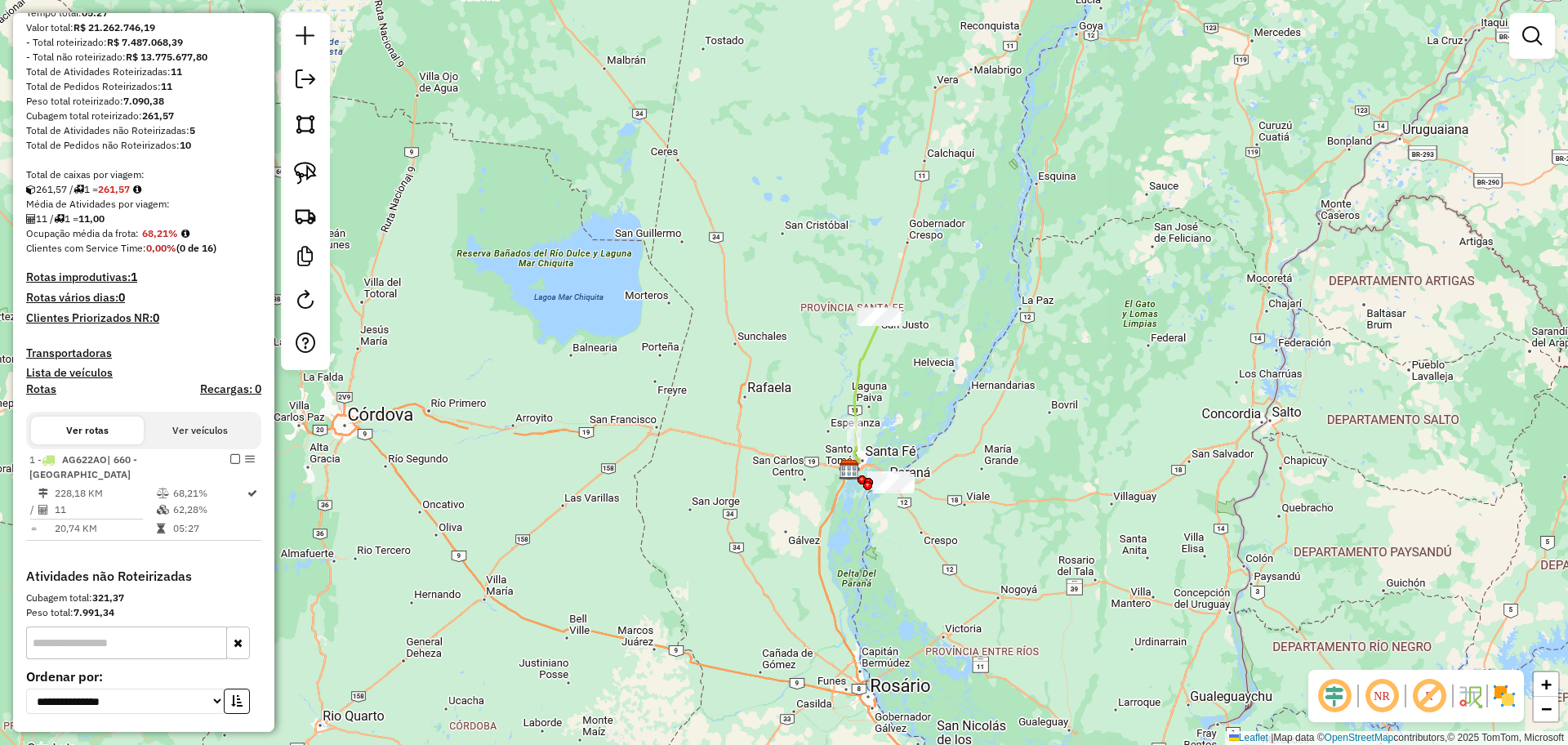
drag, startPoint x: 659, startPoint y: 277, endPoint x: 420, endPoint y: 247, distance: 240.9
click at [659, 277] on div "Janela de atendimento Grade de atendimento Capacidade Transportadoras Veículos …" at bounding box center [784, 372] width 1568 height 745
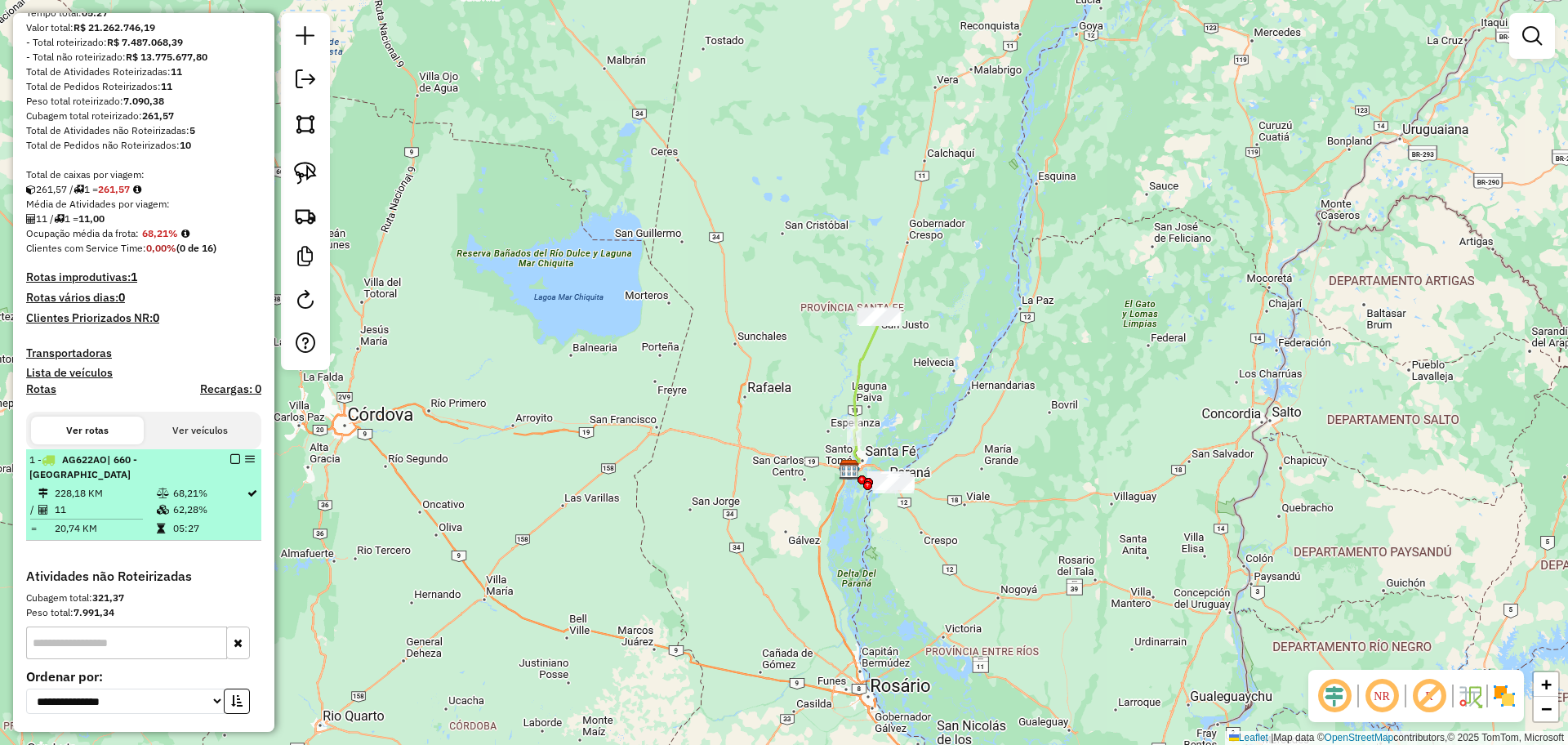
click at [230, 463] on em at bounding box center [235, 459] width 10 height 10
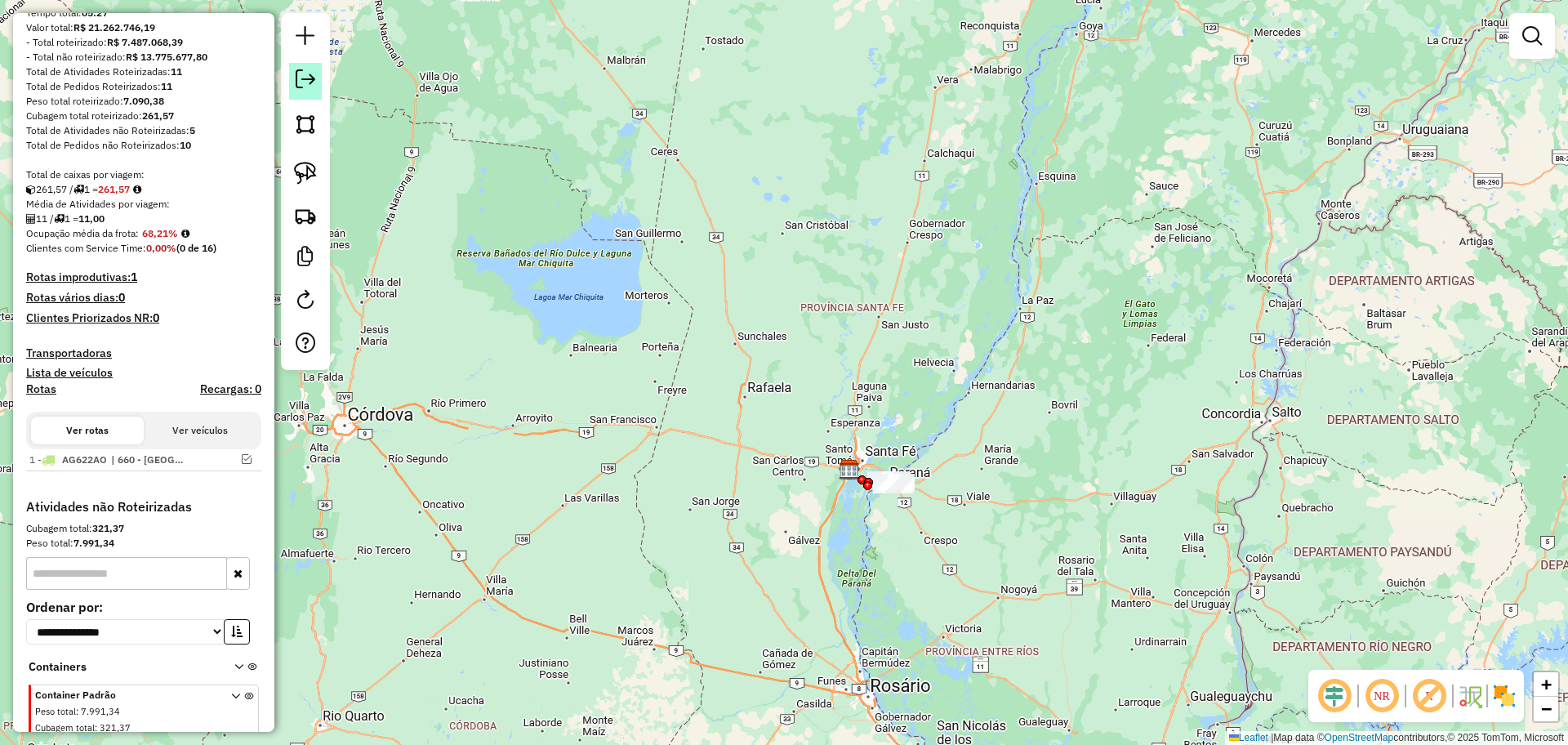
click at [307, 74] on em at bounding box center [305, 79] width 20 height 20
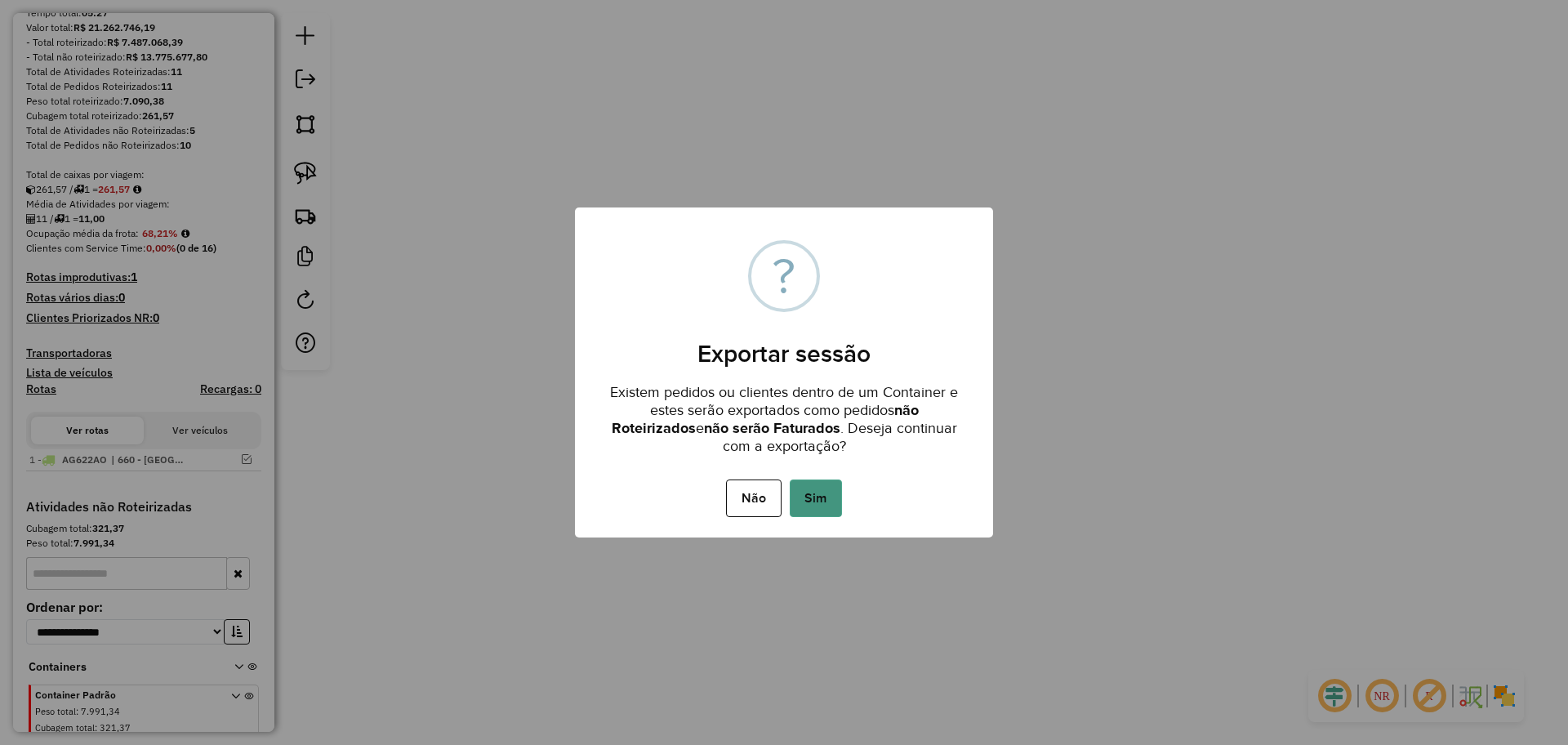
click at [812, 501] on button "Sim" at bounding box center [816, 497] width 53 height 37
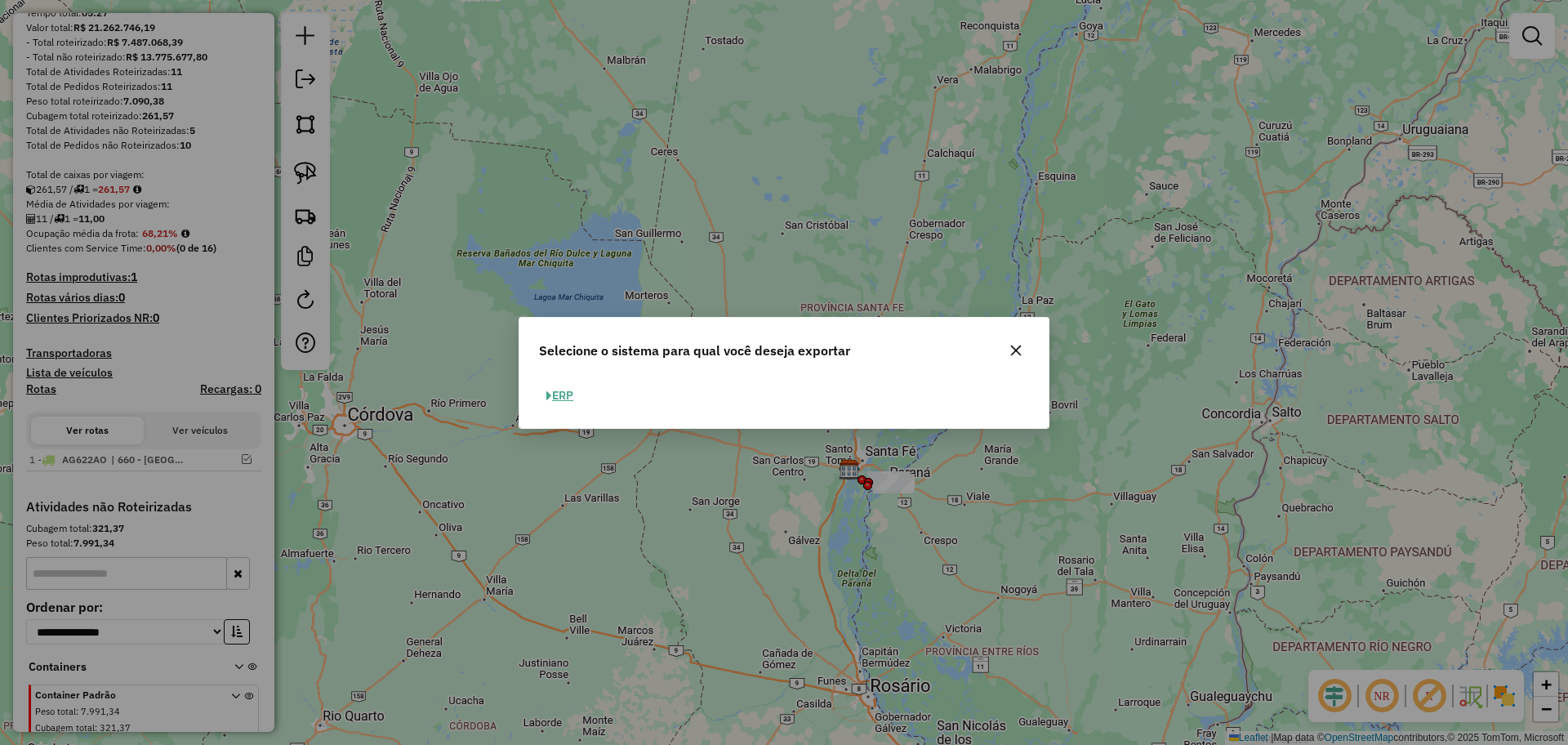
click at [555, 393] on button "ERP" at bounding box center [560, 396] width 42 height 25
select select "*********"
select select "**"
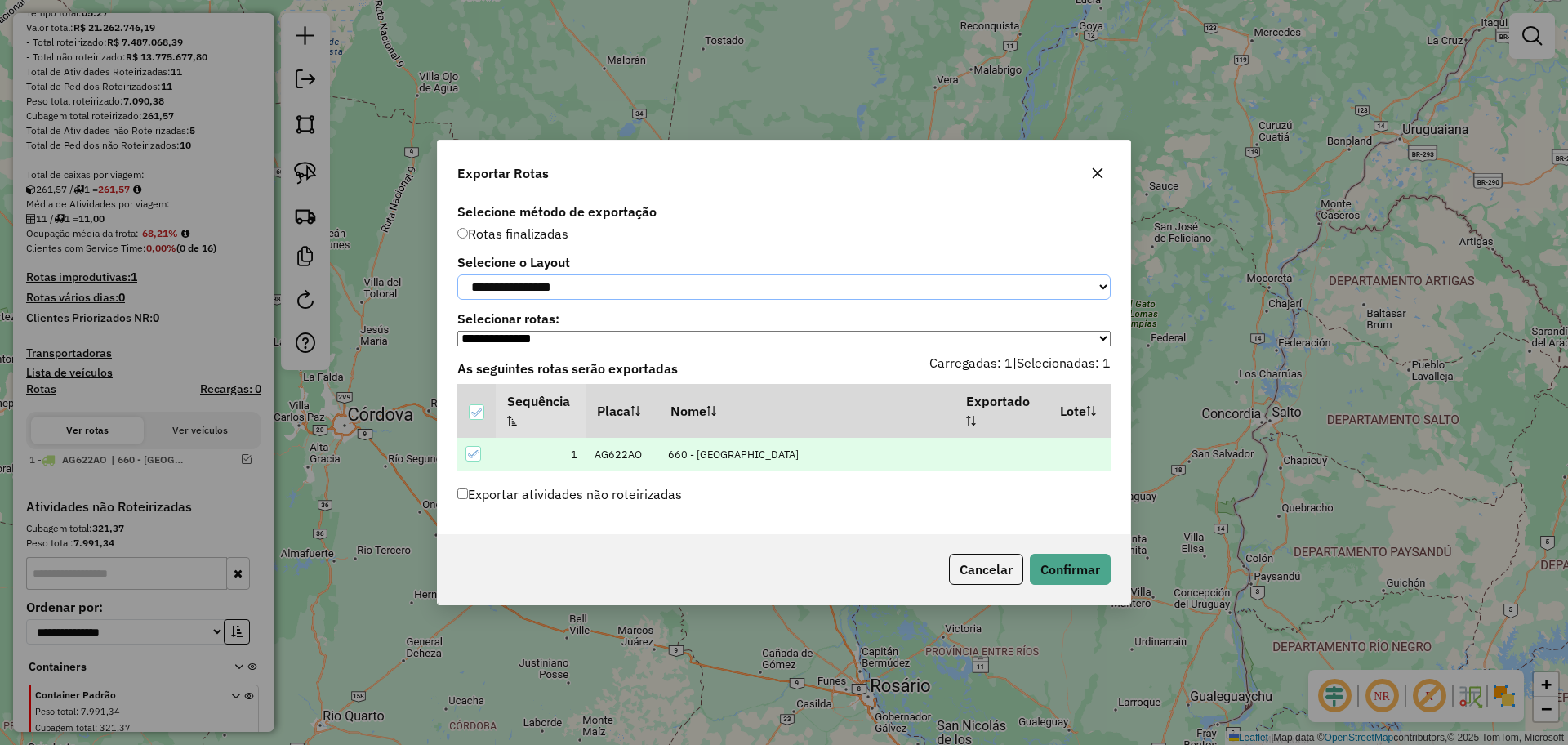
click at [614, 281] on select "**********" at bounding box center [783, 287] width 653 height 25
select select "*********"
click at [457, 274] on select "**********" at bounding box center [783, 287] width 653 height 25
click at [1053, 576] on button "Confirmar" at bounding box center [1070, 569] width 81 height 31
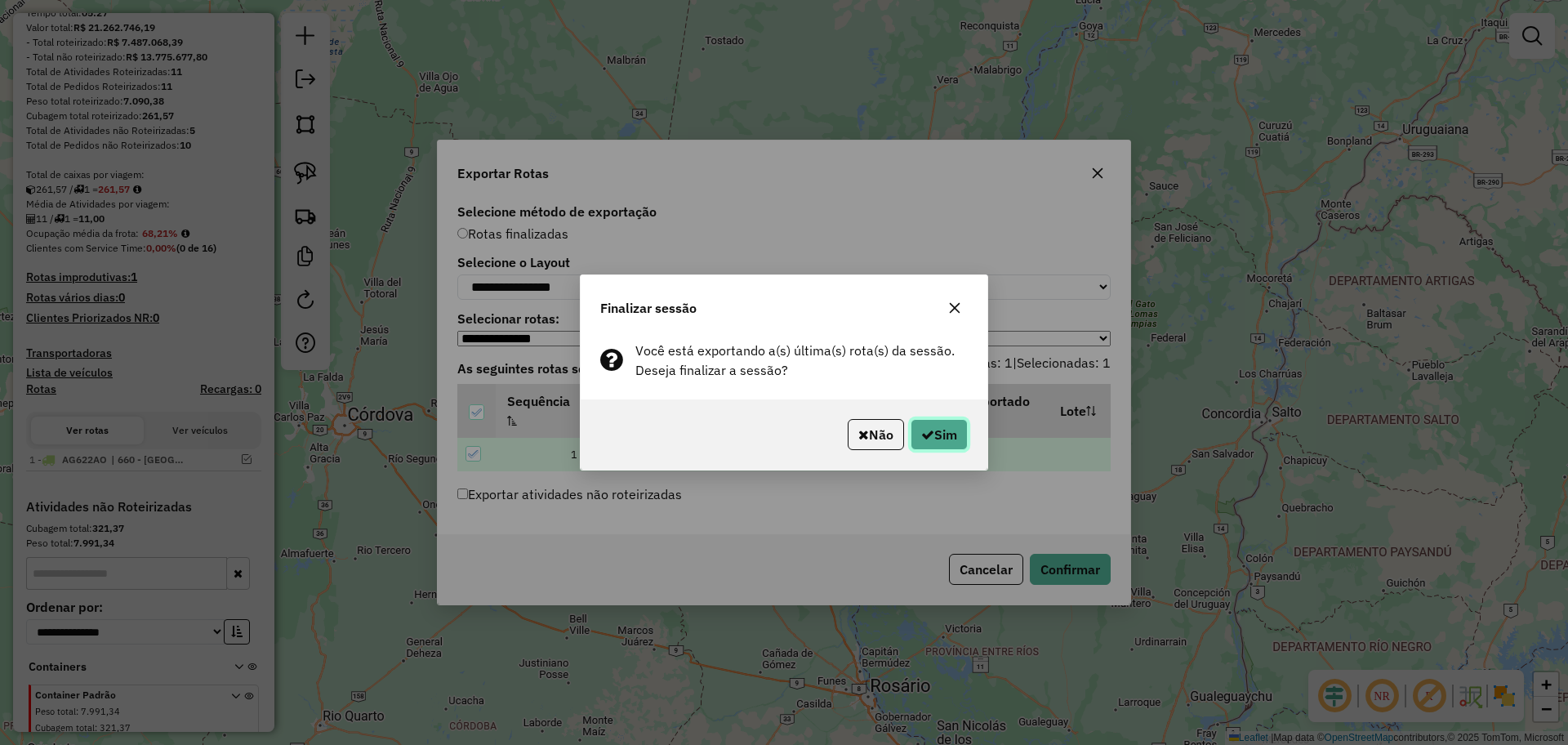
click at [943, 433] on button "Sim" at bounding box center [939, 434] width 57 height 31
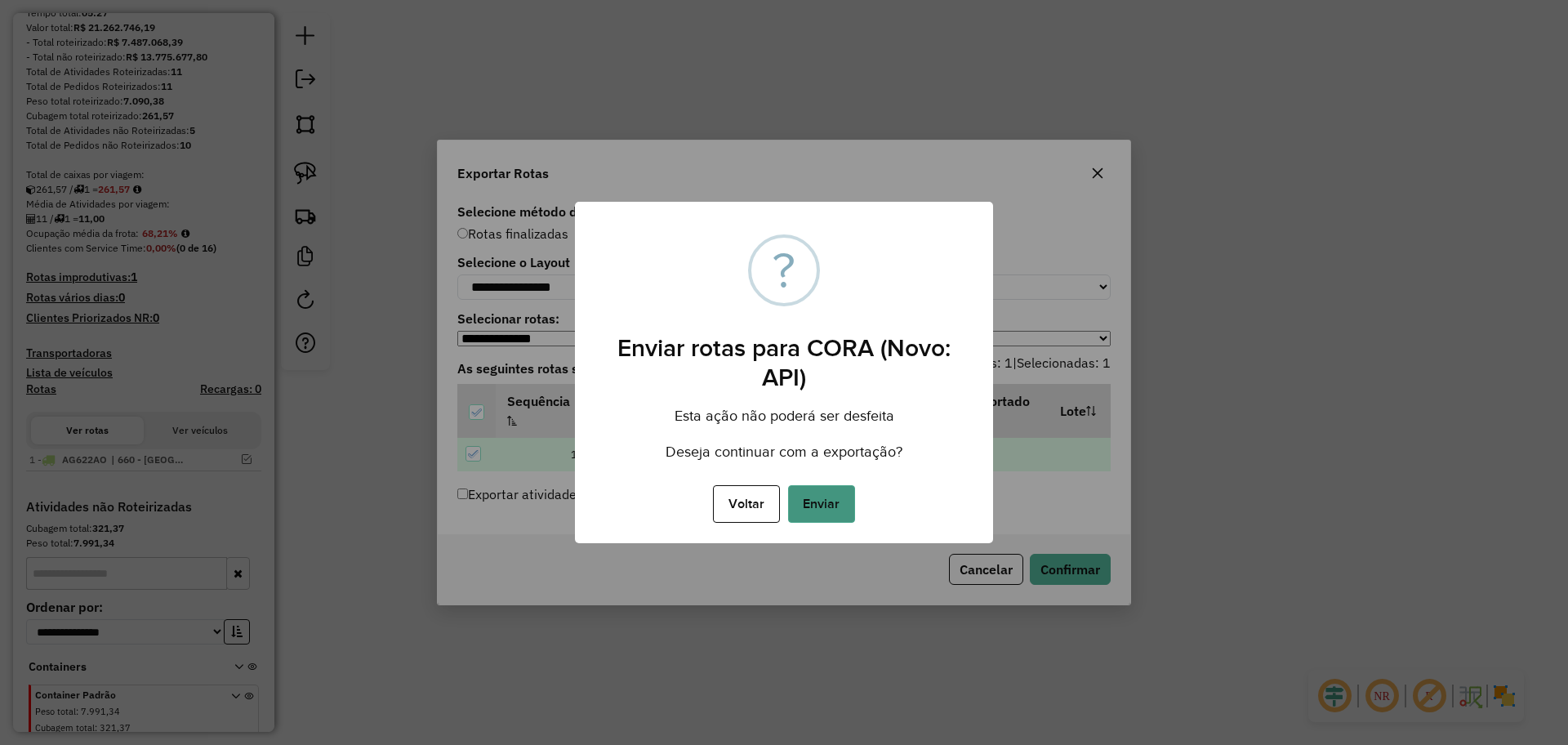
click at [838, 501] on button "Enviar" at bounding box center [821, 503] width 67 height 37
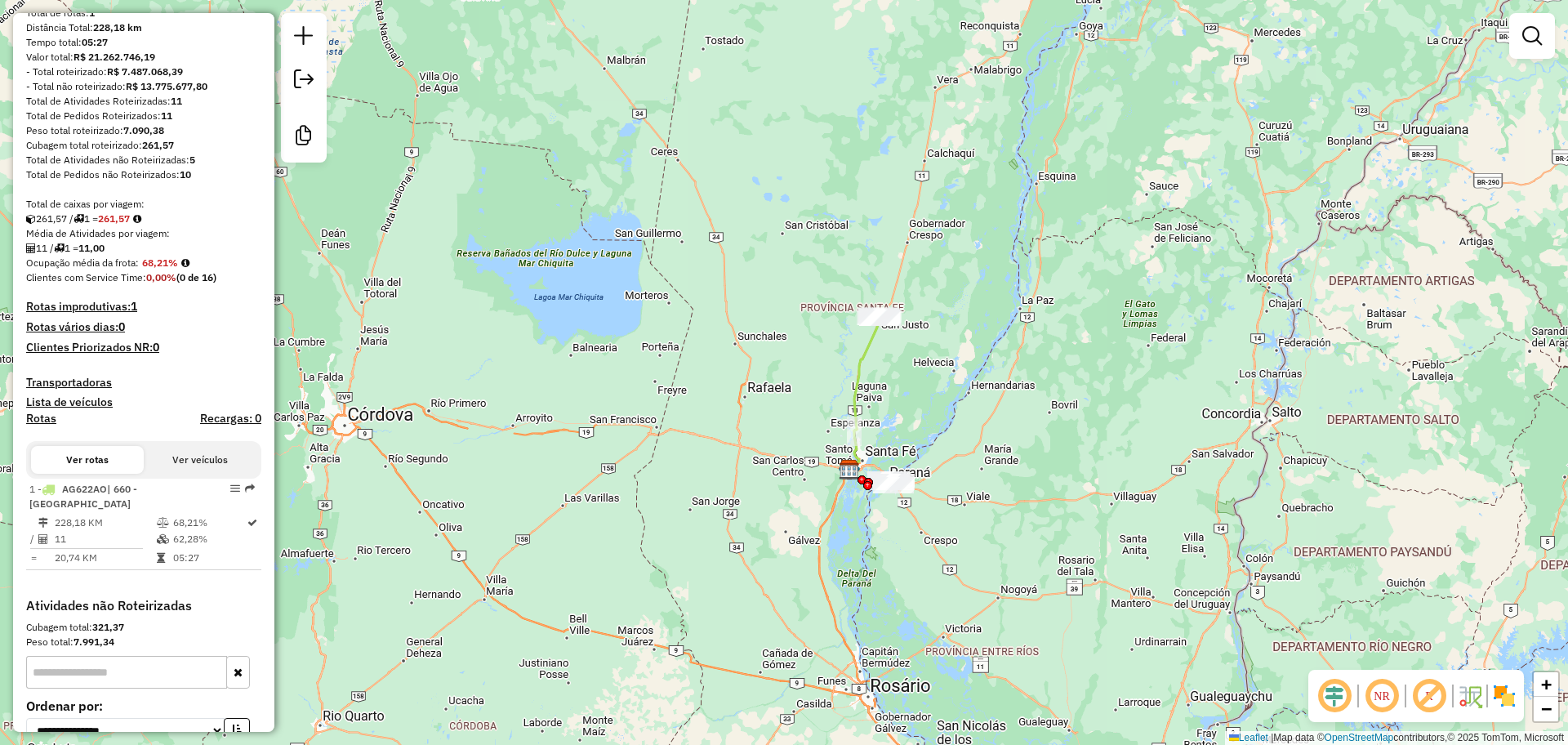
scroll to position [249, 0]
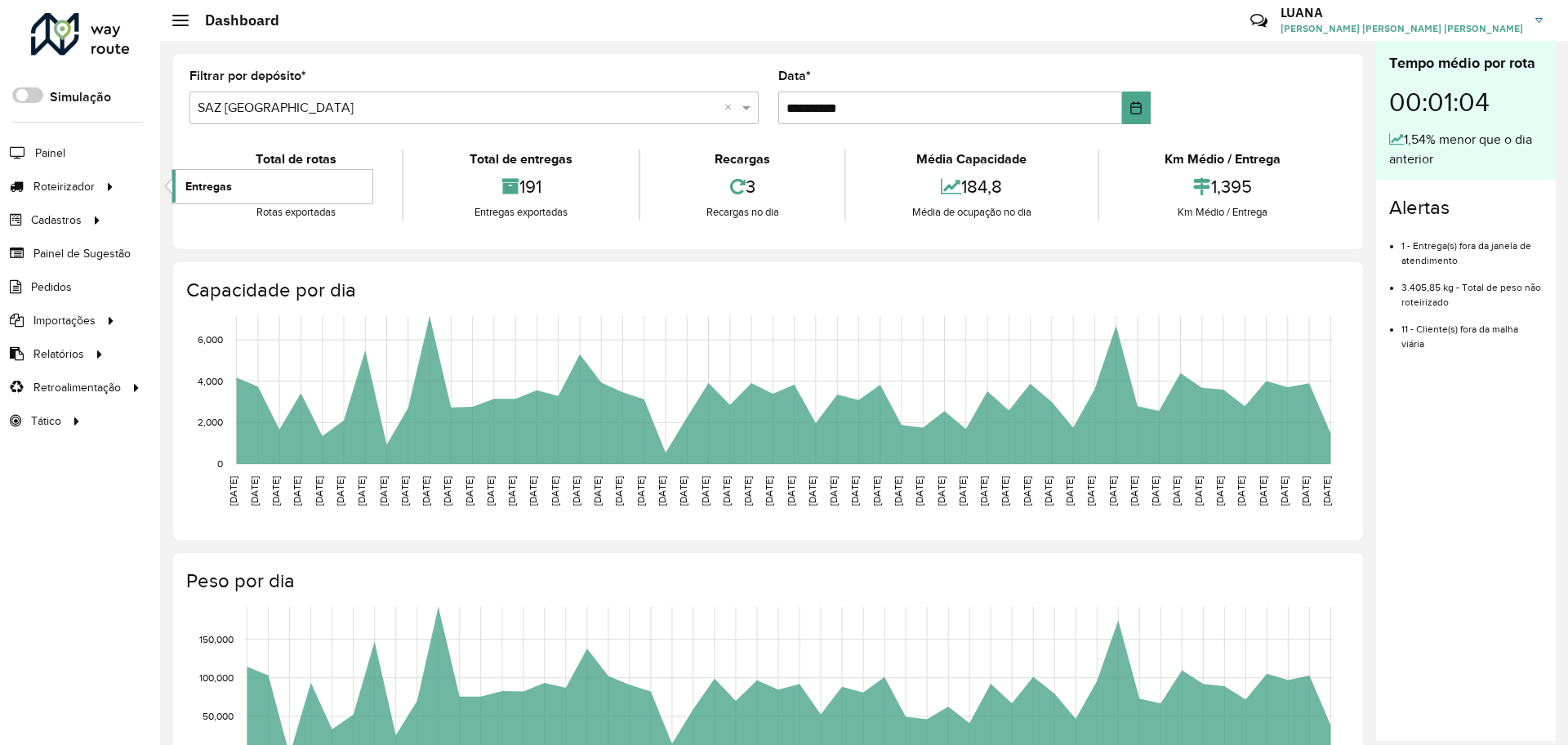
click at [209, 186] on span "Entregas" at bounding box center [208, 186] width 47 height 17
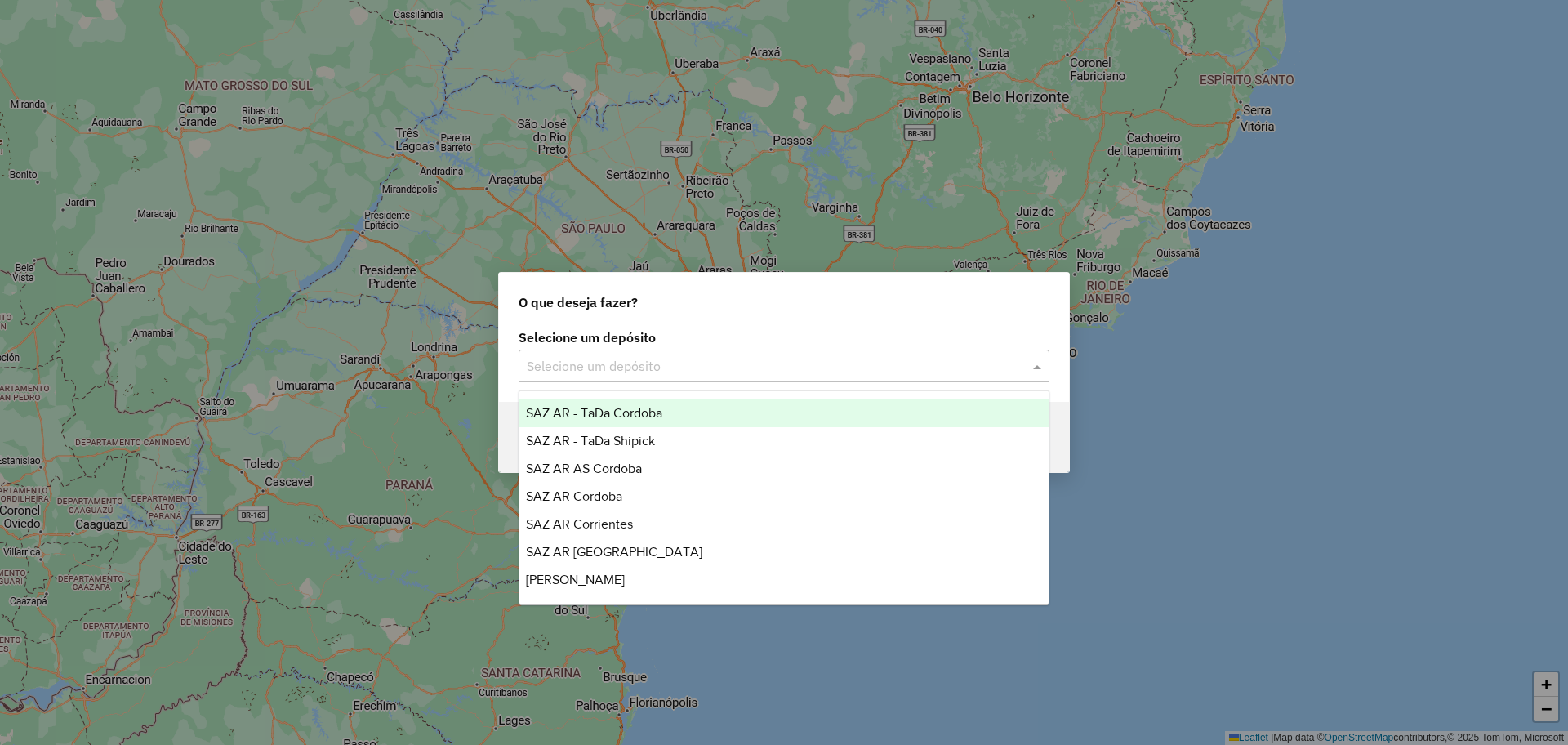
click at [614, 350] on div "Selecione um depósito" at bounding box center [783, 366] width 531 height 33
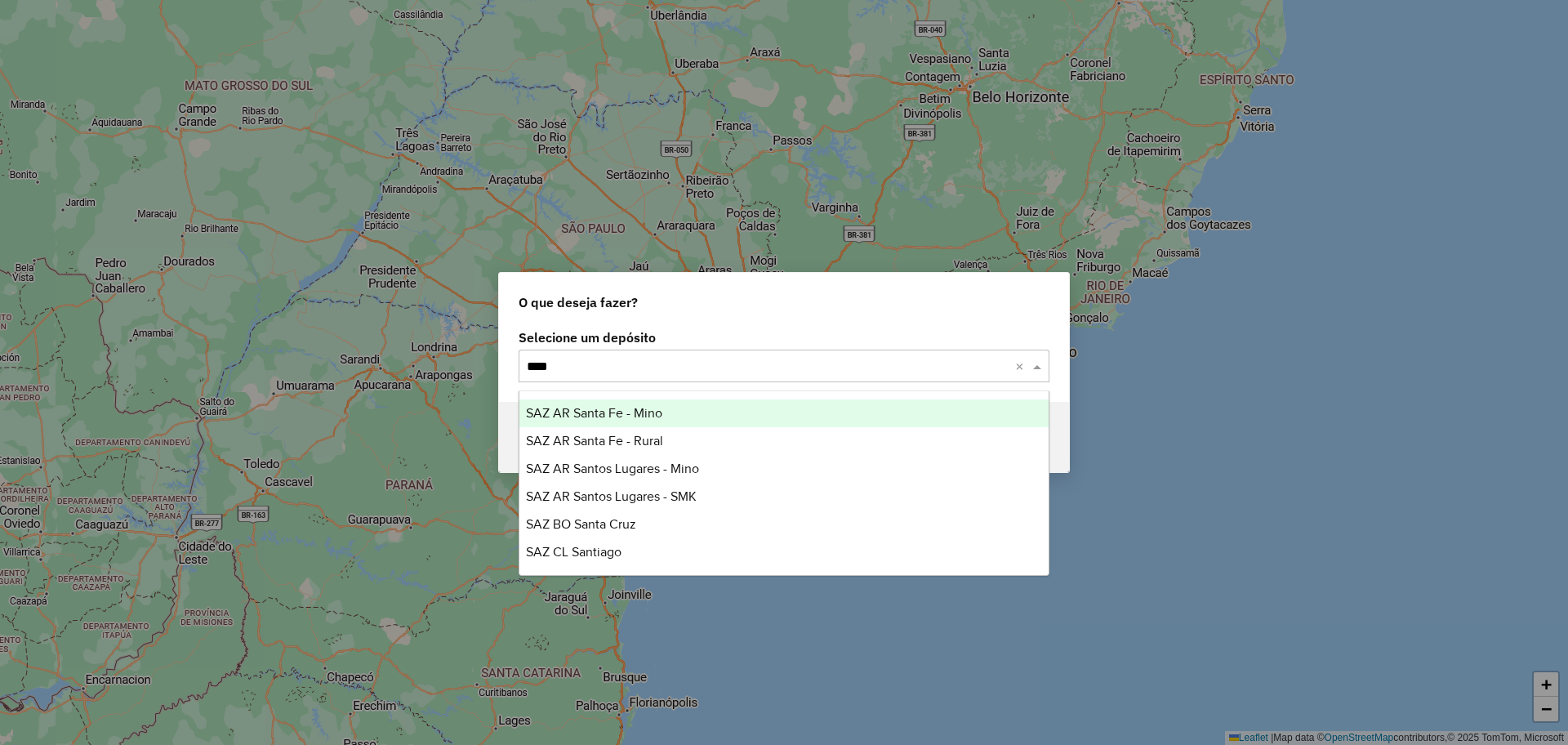
type input "*****"
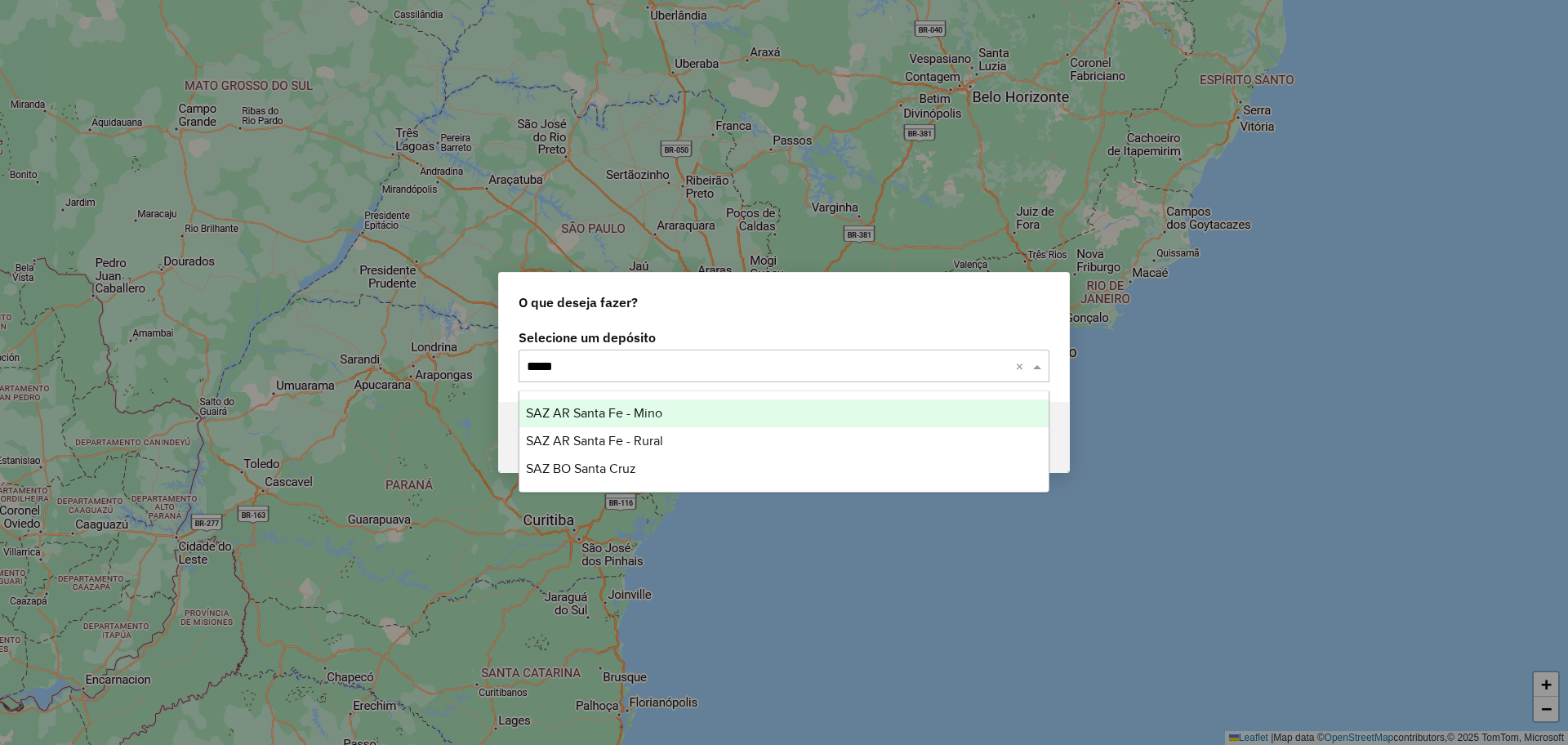
click at [648, 412] on span "SAZ AR Santa Fe - Mino" at bounding box center [594, 413] width 137 height 14
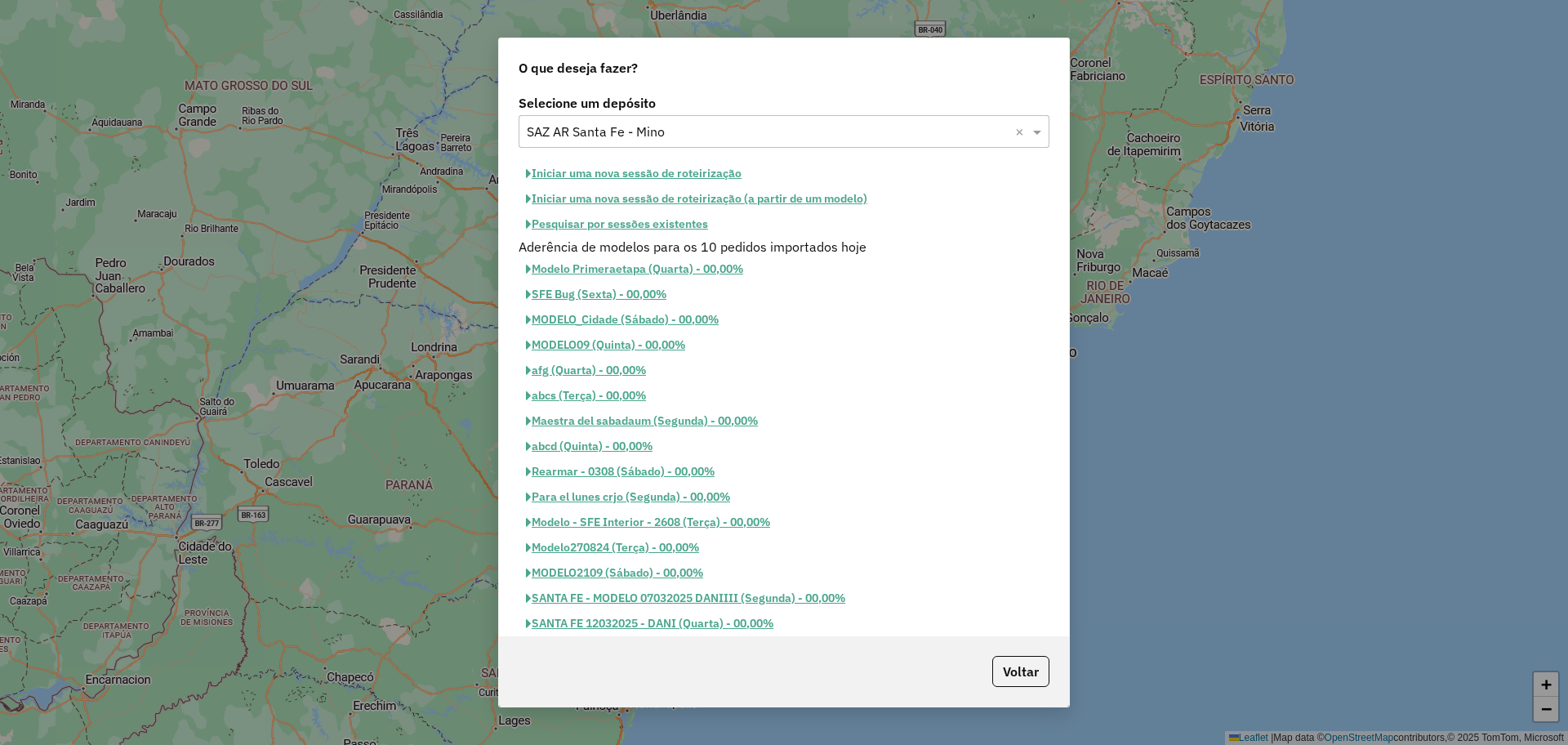
click at [664, 227] on button "Pesquisar por sessões existentes" at bounding box center [617, 224] width 197 height 25
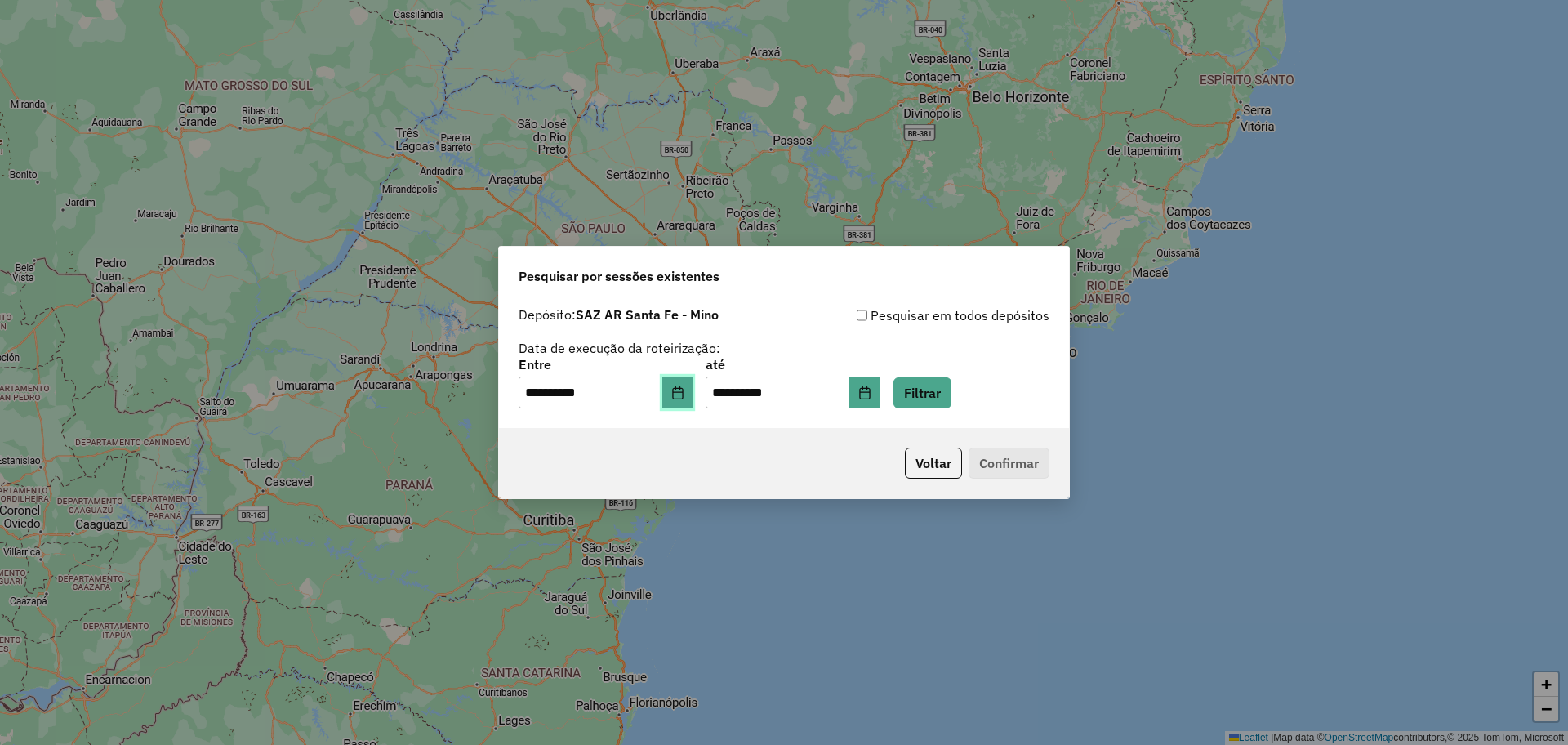
click at [683, 394] on icon "Choose Date" at bounding box center [677, 393] width 11 height 13
click at [950, 385] on button "Filtrar" at bounding box center [923, 393] width 58 height 31
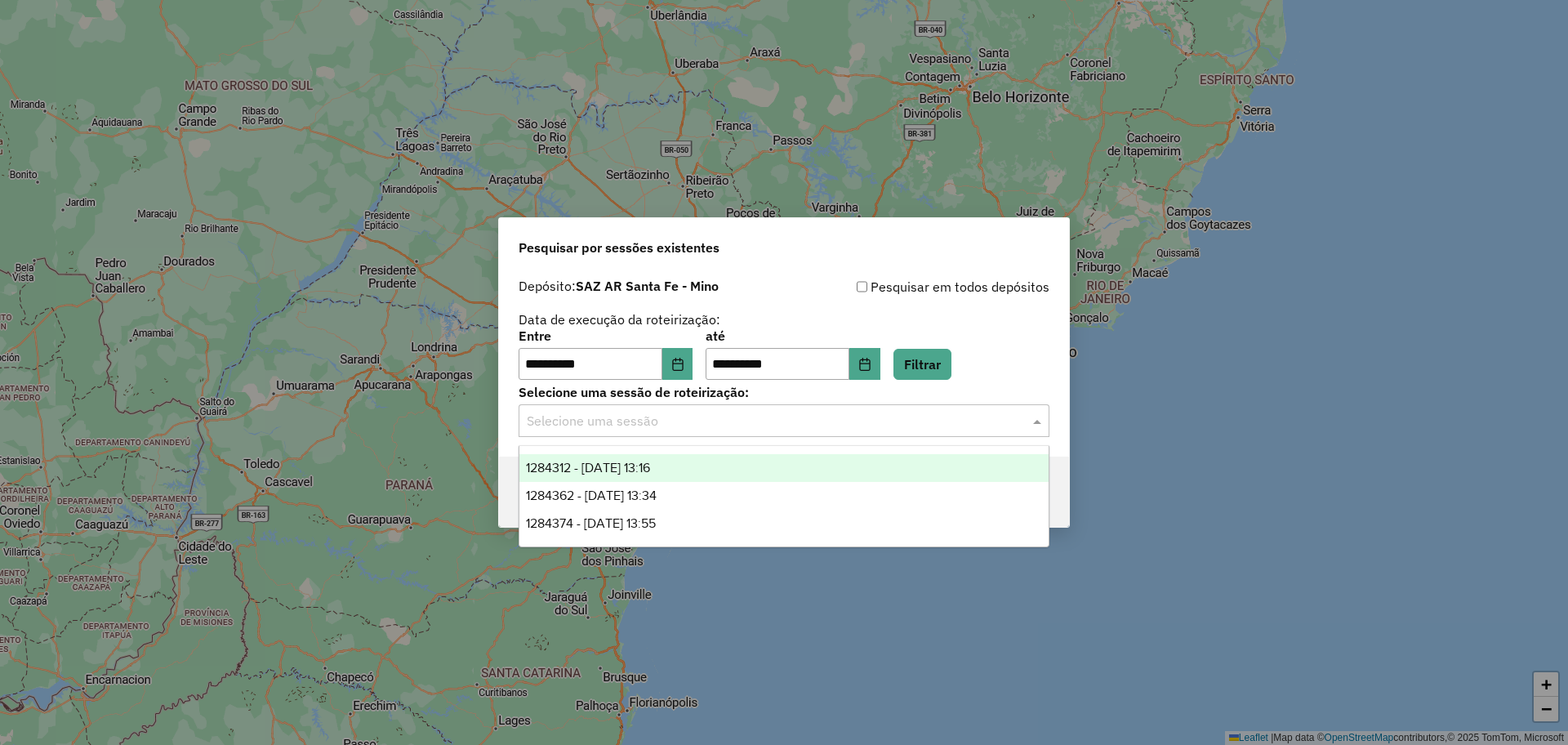
click at [795, 426] on input "text" at bounding box center [768, 422] width 482 height 20
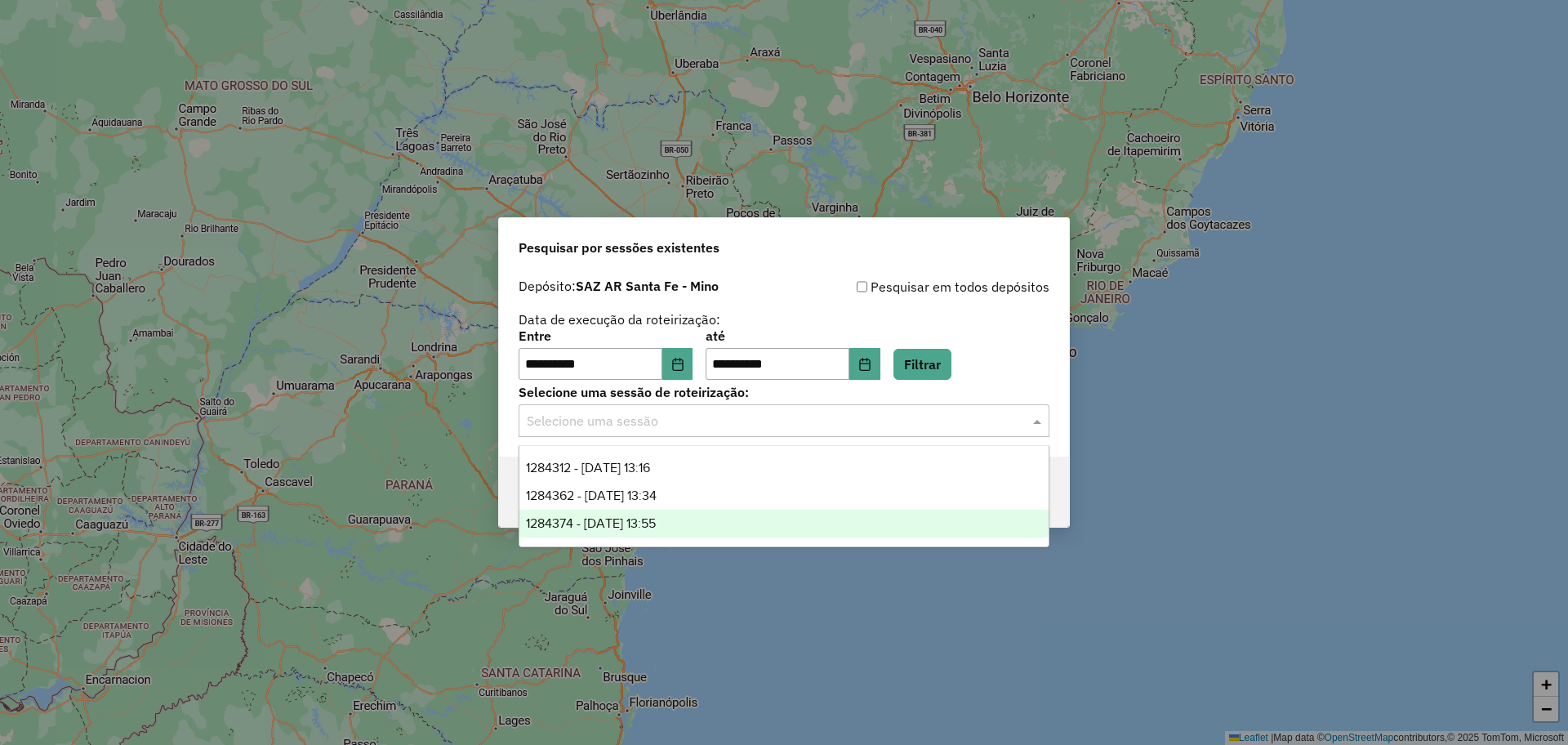
click at [541, 536] on div "1284374 - 29/09/2025 13:55" at bounding box center [784, 523] width 530 height 28
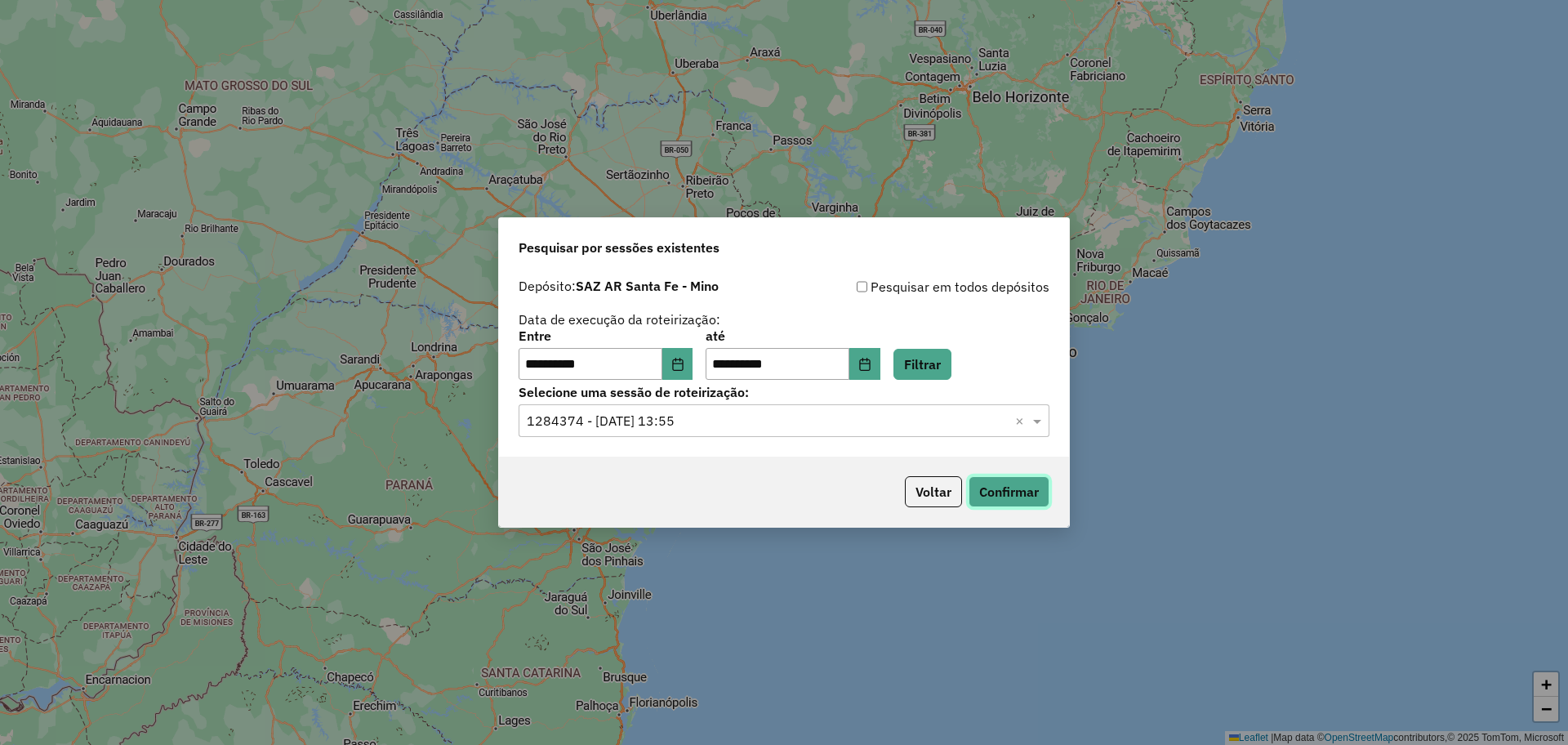
click at [1000, 494] on button "Confirmar" at bounding box center [1009, 492] width 81 height 31
click at [693, 362] on button "Choose Date" at bounding box center [678, 364] width 31 height 33
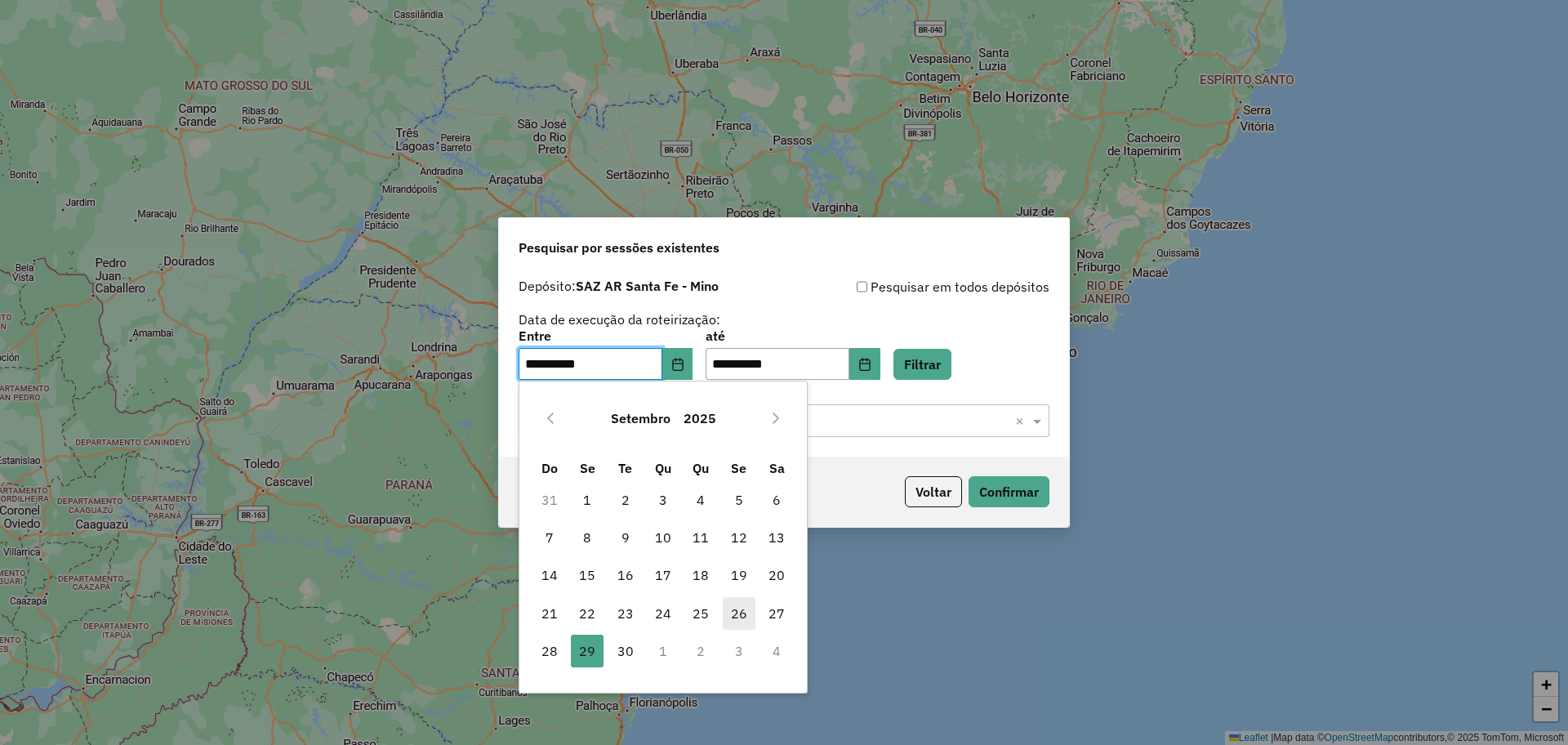
click at [734, 615] on span "26" at bounding box center [739, 613] width 33 height 33
type input "**********"
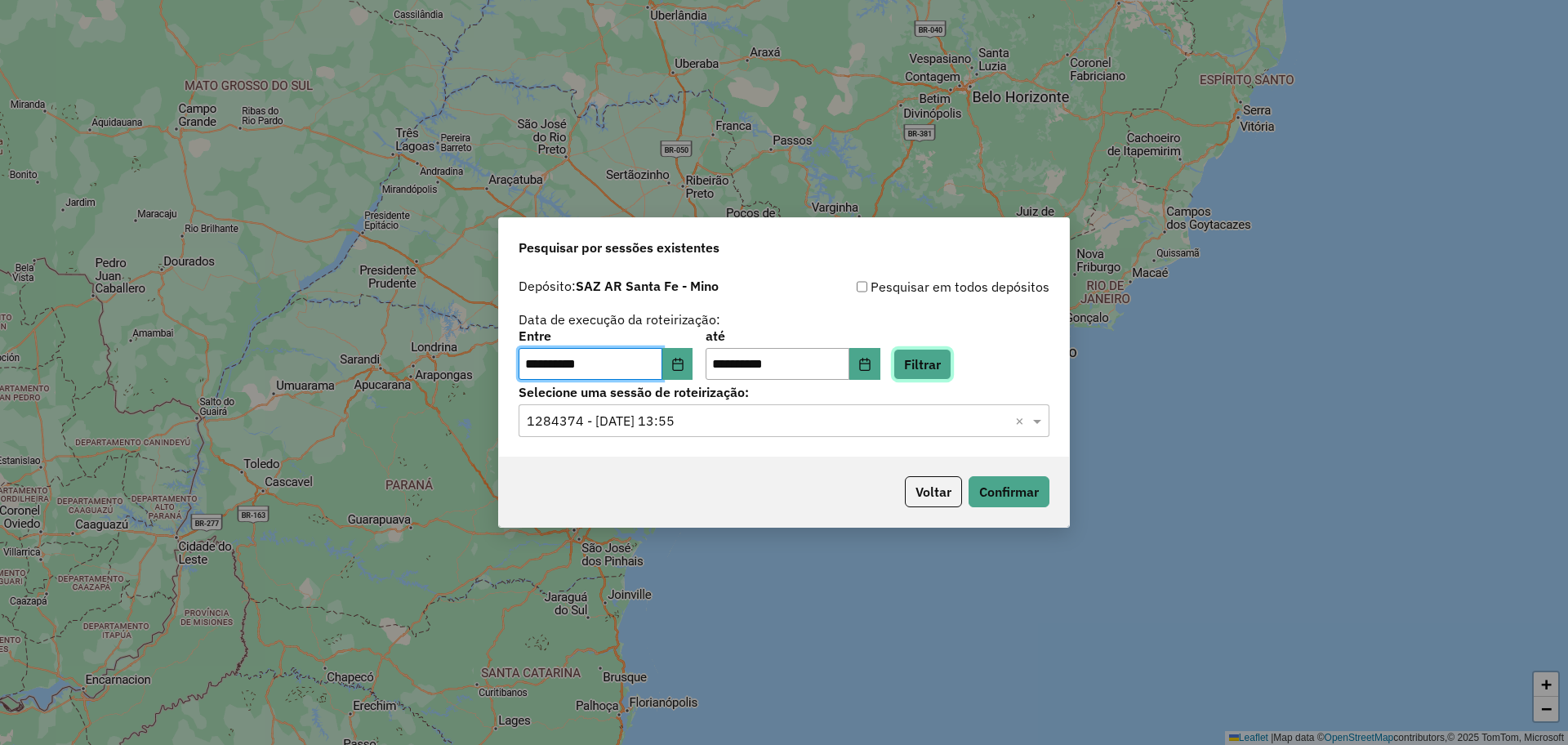
click at [948, 369] on button "Filtrar" at bounding box center [923, 364] width 58 height 31
click at [980, 479] on button "Confirmar" at bounding box center [1009, 492] width 81 height 31
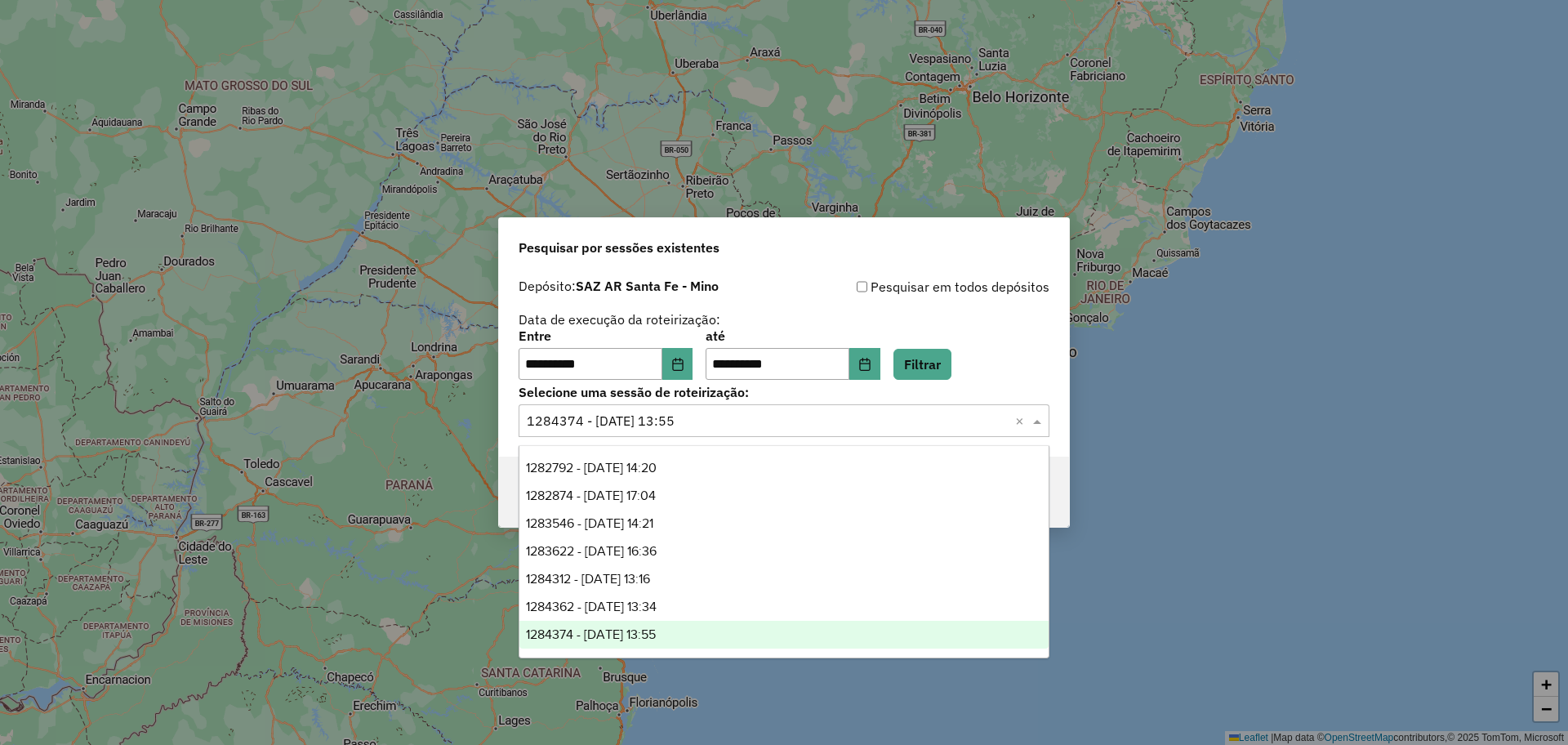
click at [876, 420] on input "text" at bounding box center [768, 422] width 482 height 20
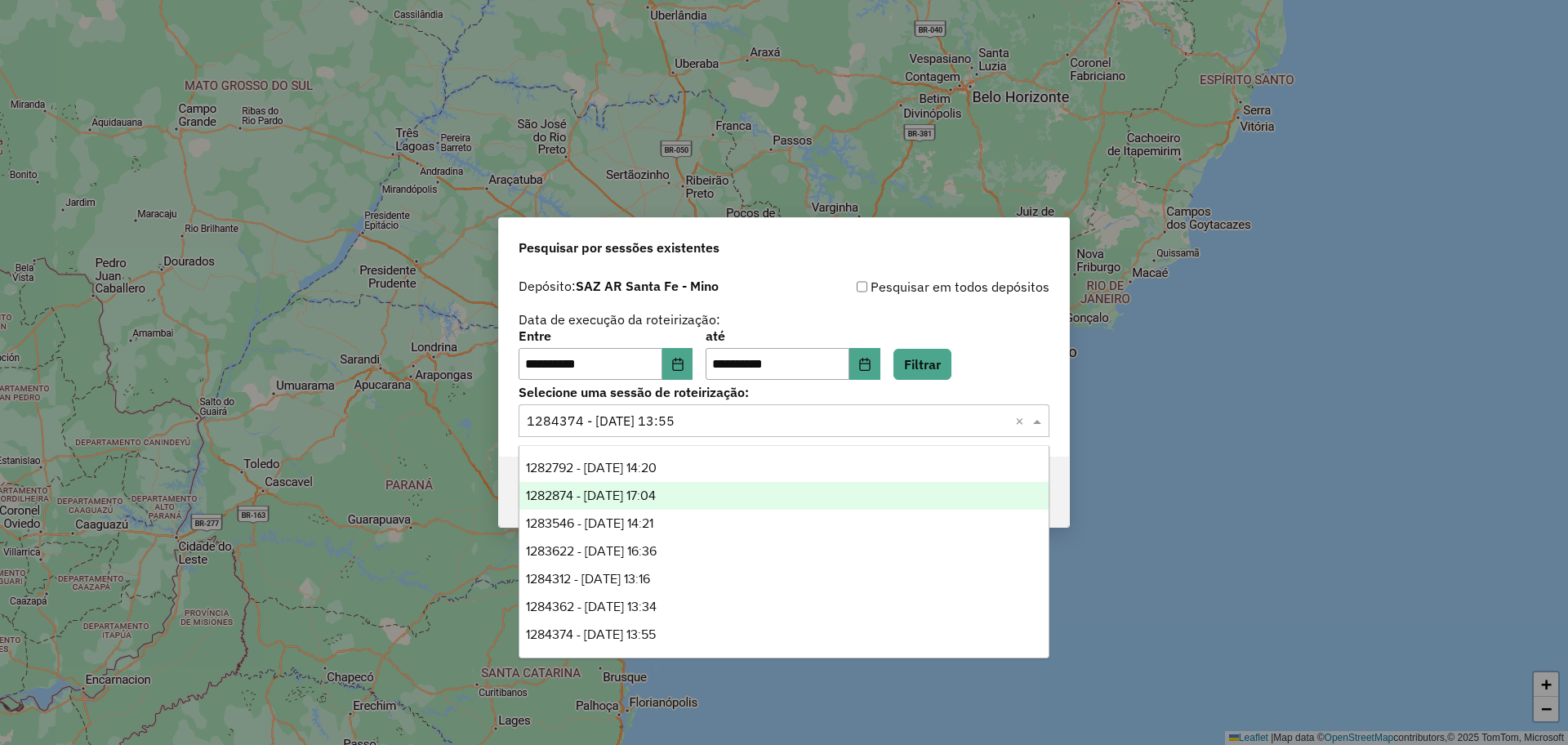
click at [718, 495] on div "1282874 - 26/09/2025 17:04" at bounding box center [784, 495] width 530 height 28
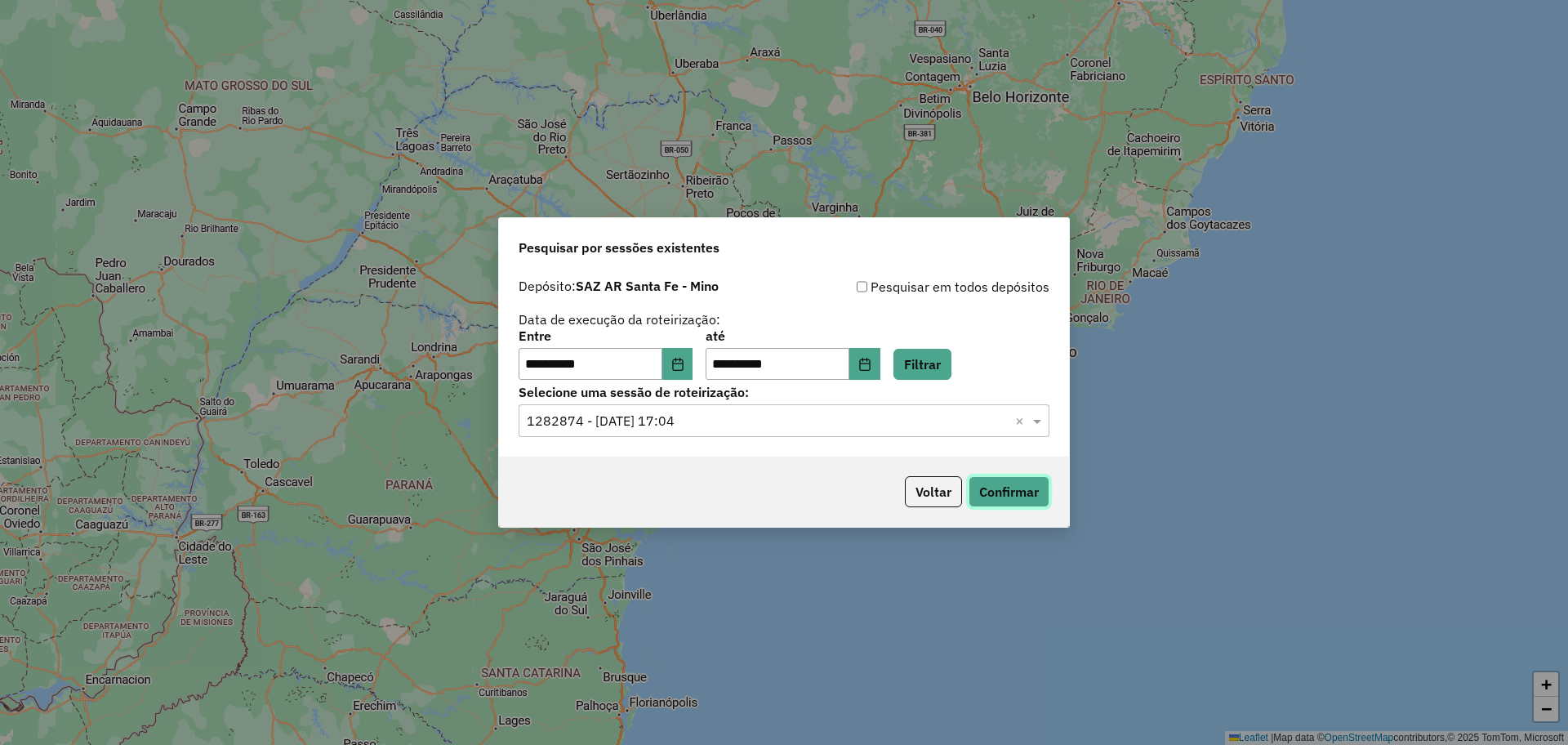
click at [1000, 481] on button "Confirmar" at bounding box center [1009, 492] width 81 height 31
click at [934, 499] on button "Voltar" at bounding box center [933, 492] width 57 height 31
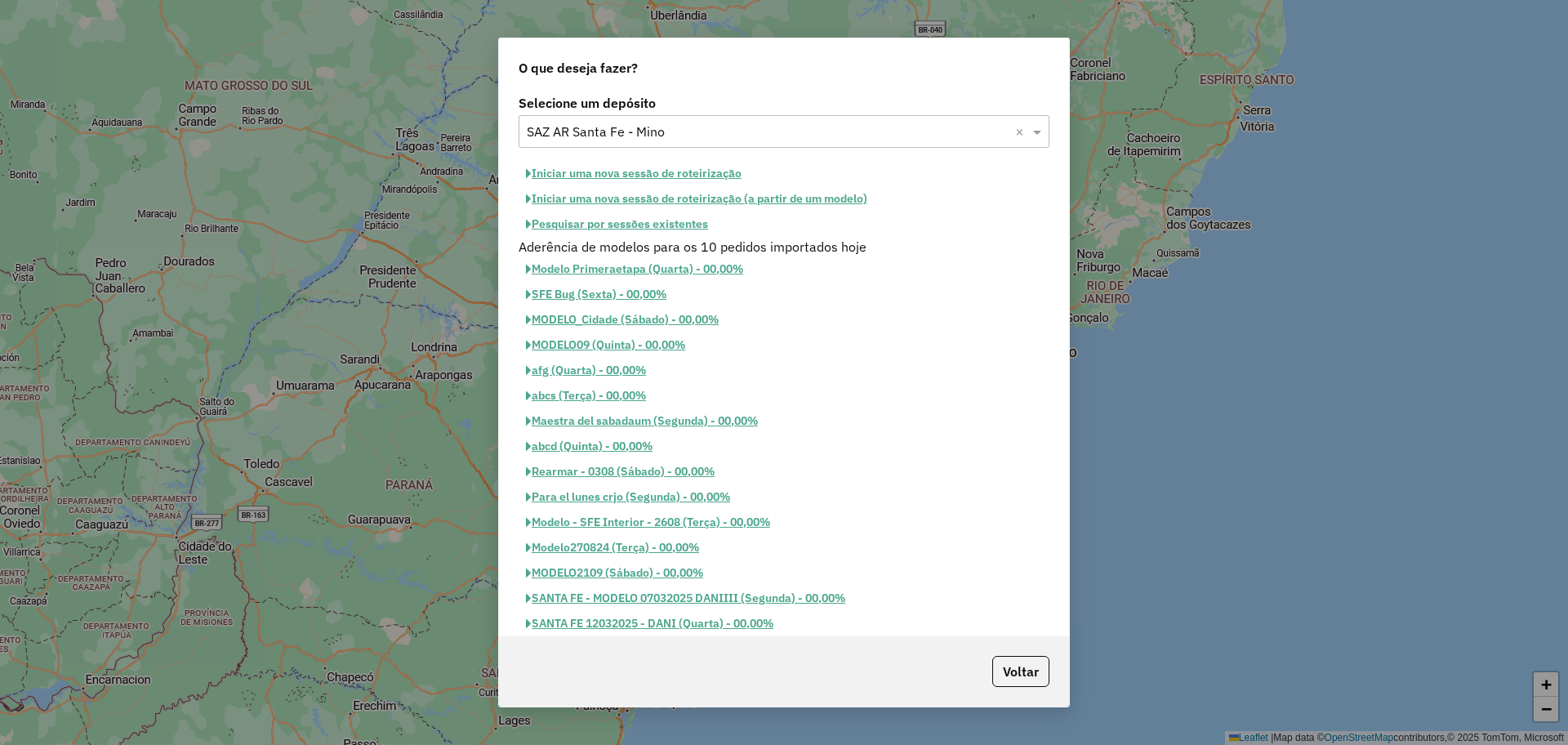
click at [895, 138] on input "text" at bounding box center [768, 132] width 482 height 20
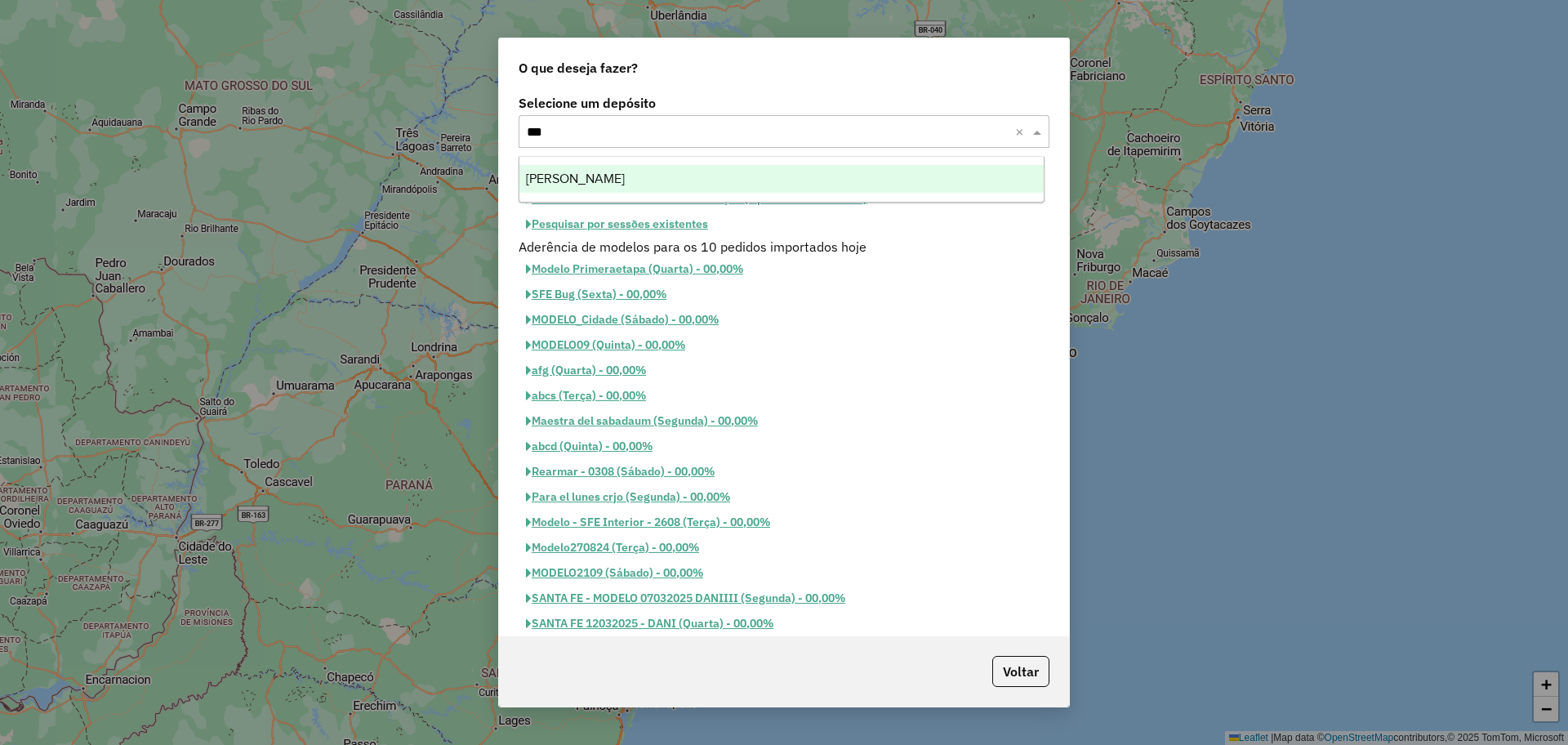
type input "****"
click at [682, 180] on div "SAZ AR Mendoza" at bounding box center [781, 179] width 524 height 28
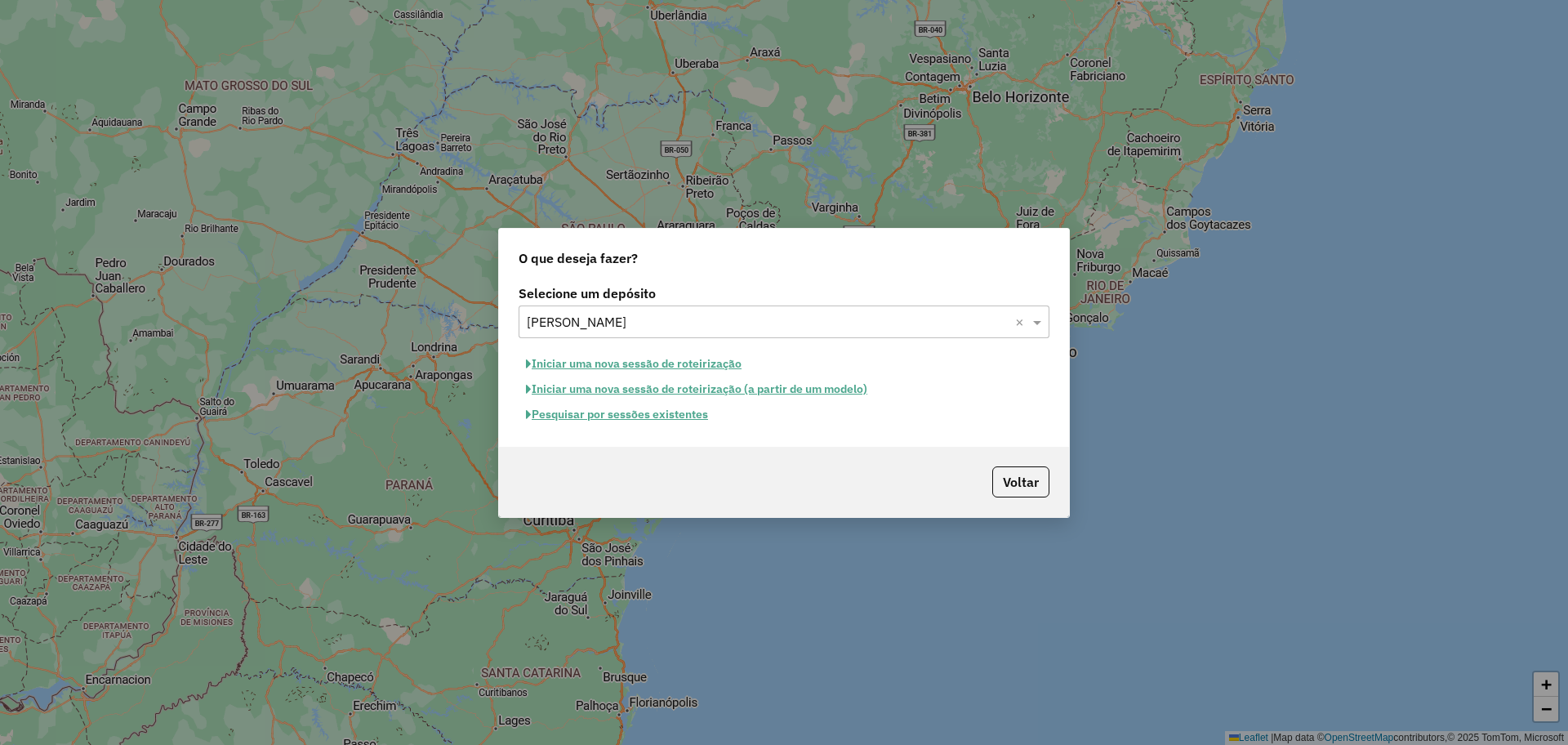
click at [695, 362] on button "Iniciar uma nova sessão de roteirização" at bounding box center [633, 363] width 230 height 25
select select "*"
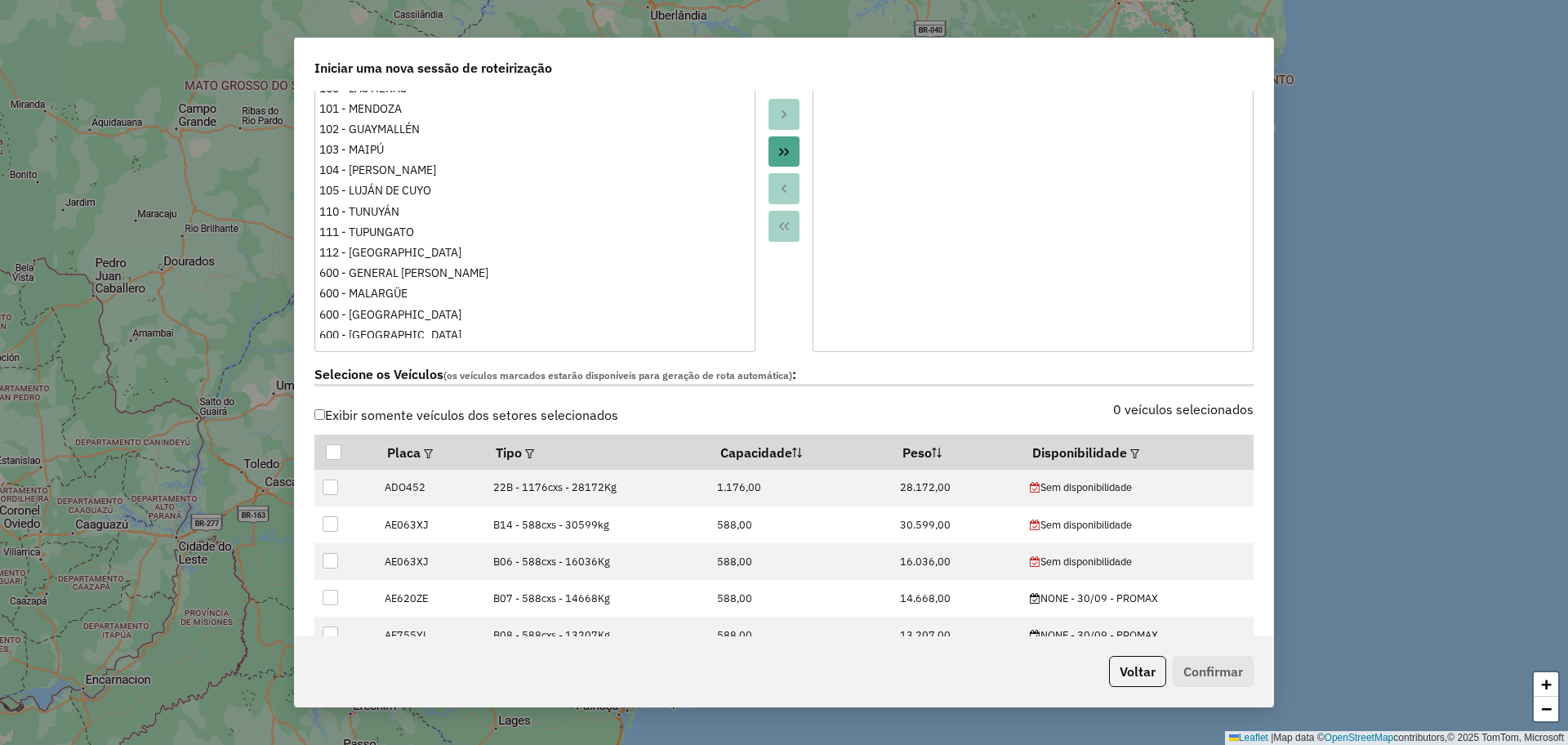
scroll to position [408, 0]
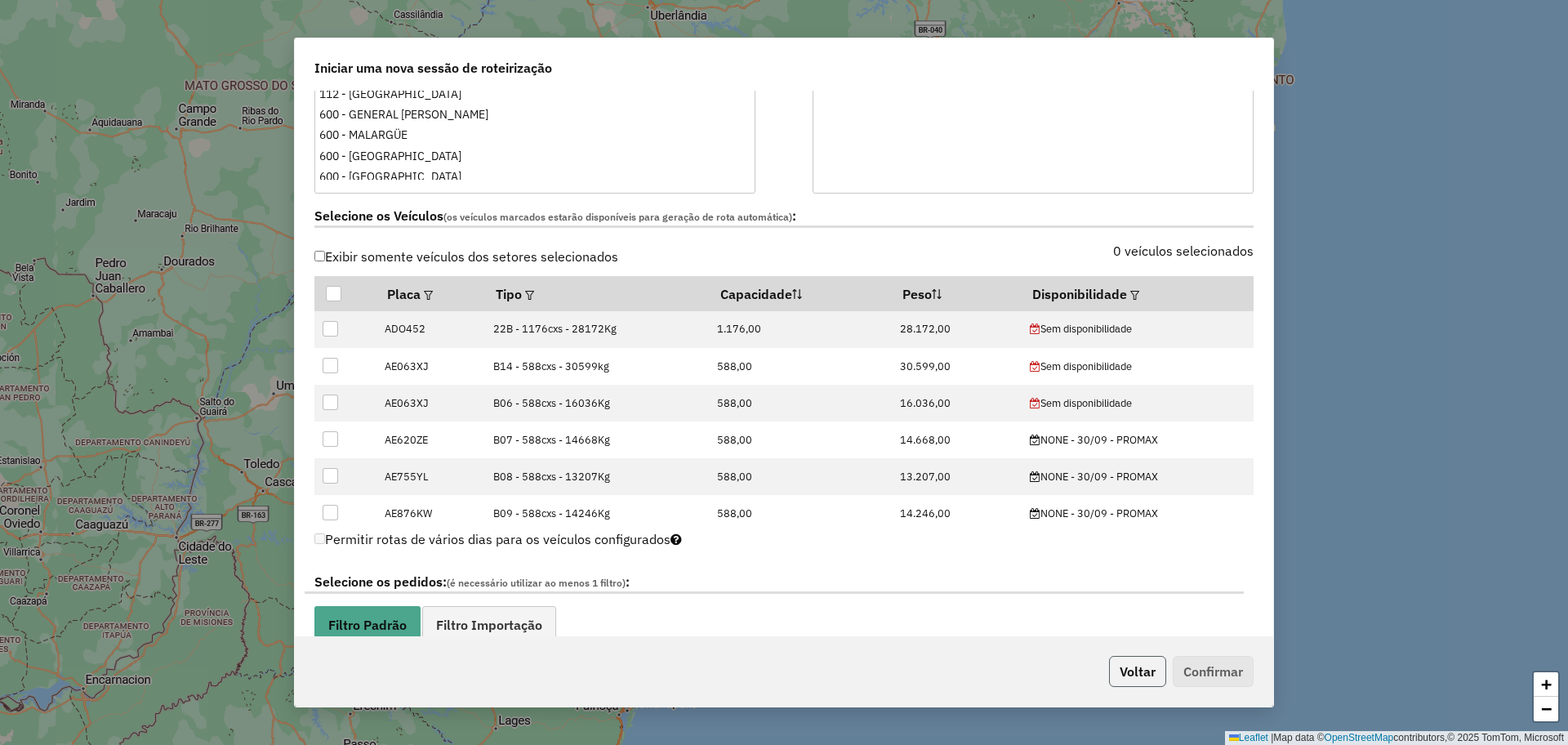
click at [1128, 669] on button "Voltar" at bounding box center [1138, 671] width 57 height 31
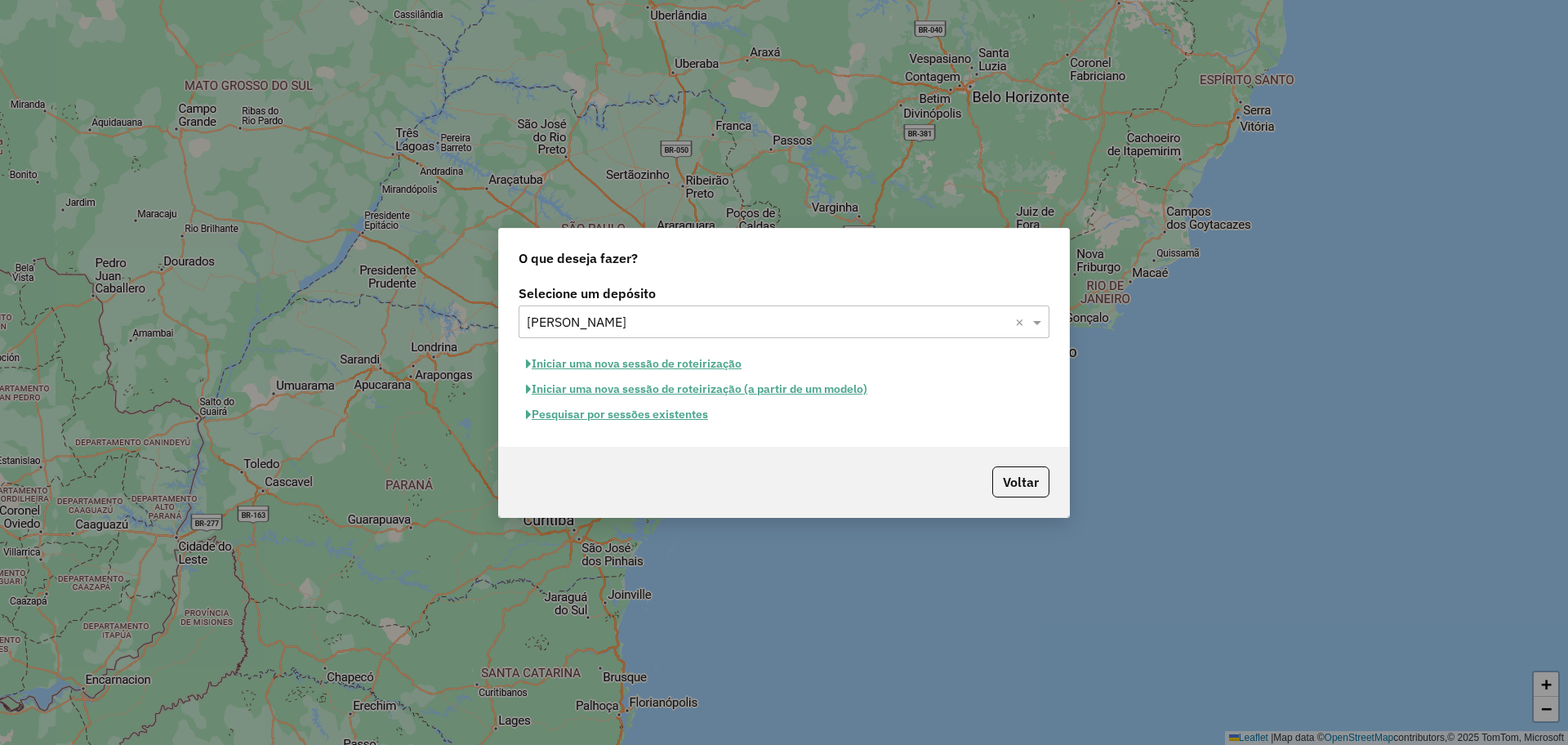
click at [692, 415] on button "Pesquisar por sessões existentes" at bounding box center [617, 414] width 197 height 25
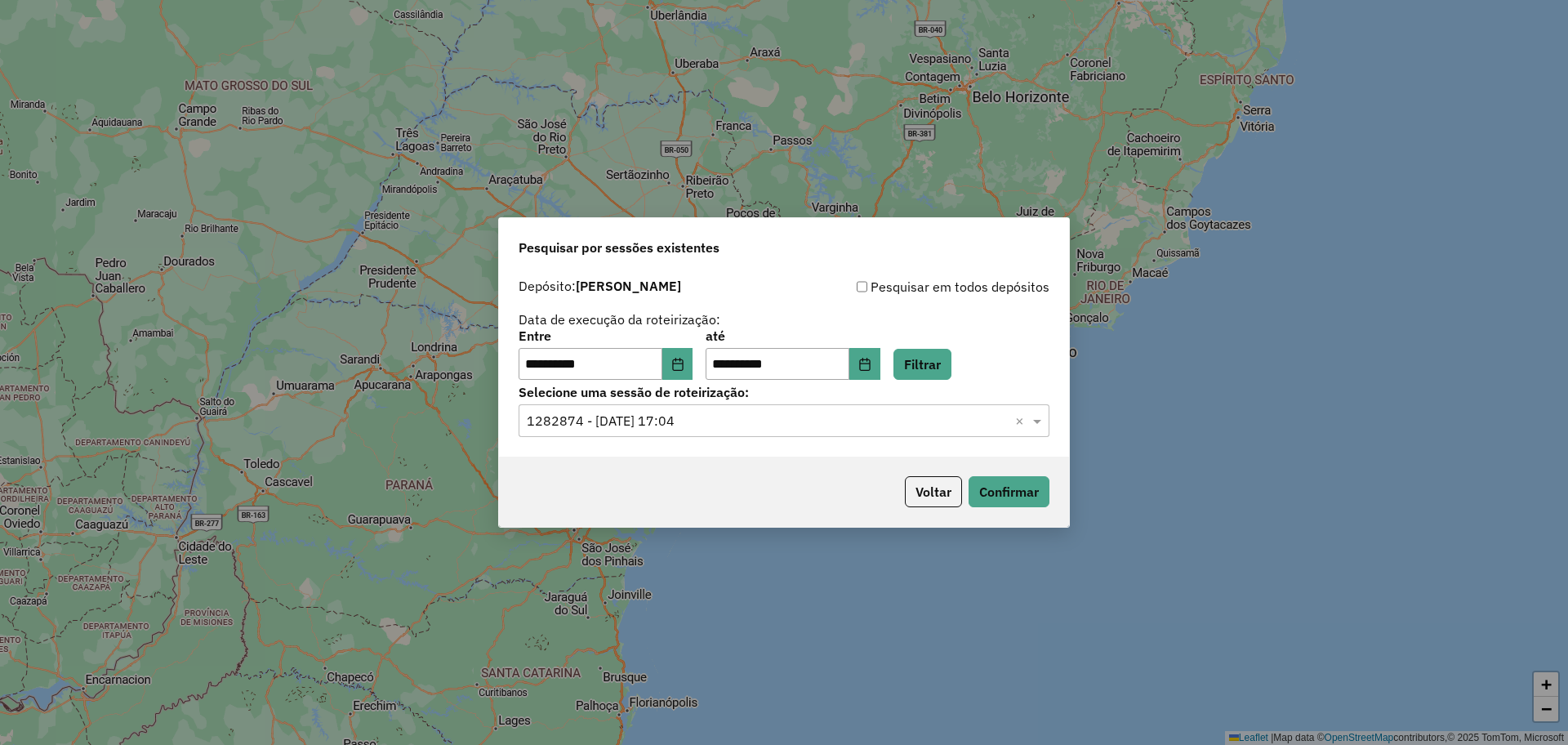
click at [963, 434] on div "Selecione uma sessão × 1282874 - 26/09/2025 17:04 ×" at bounding box center [783, 421] width 531 height 33
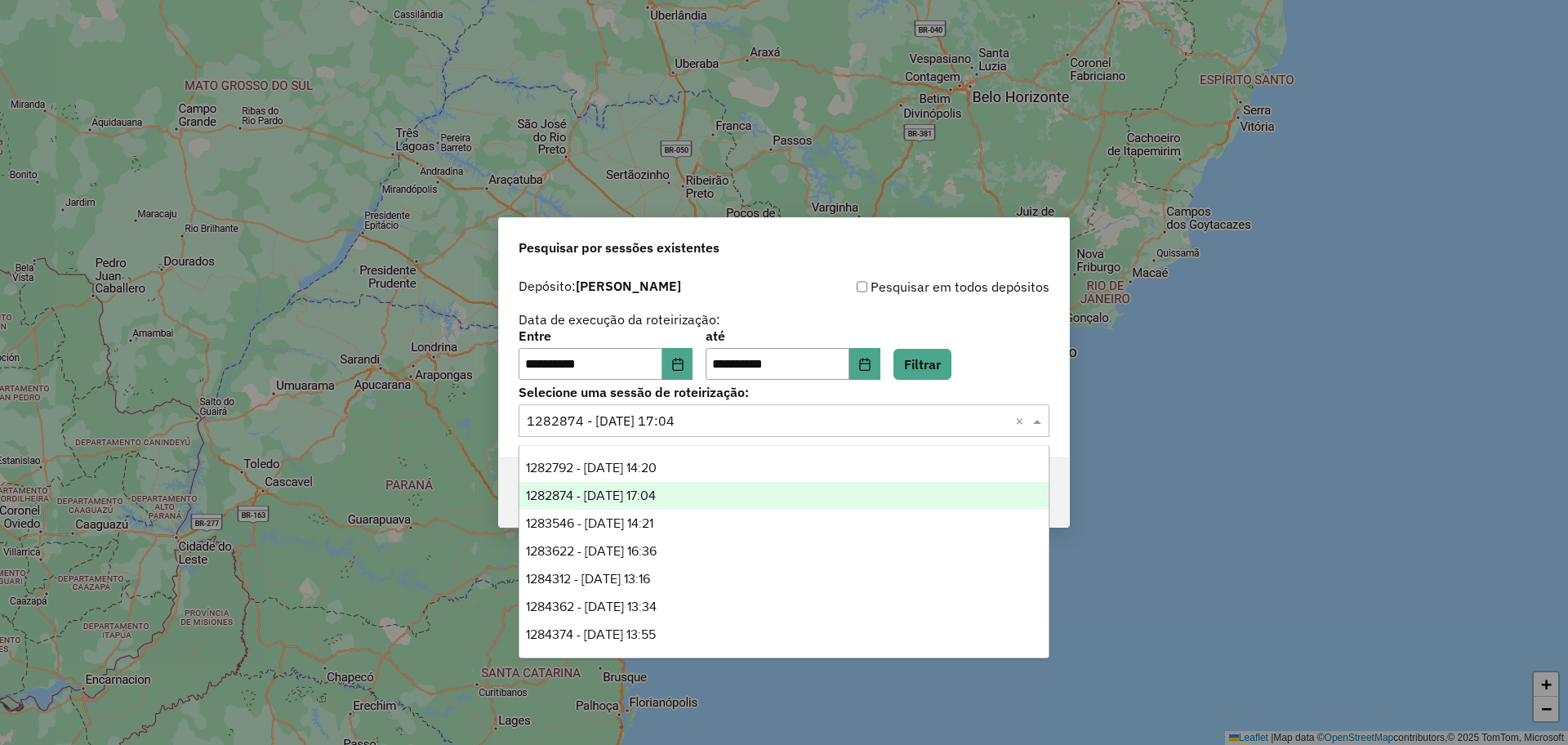
click at [773, 485] on div "1282874 - 26/09/2025 17:04" at bounding box center [784, 495] width 530 height 28
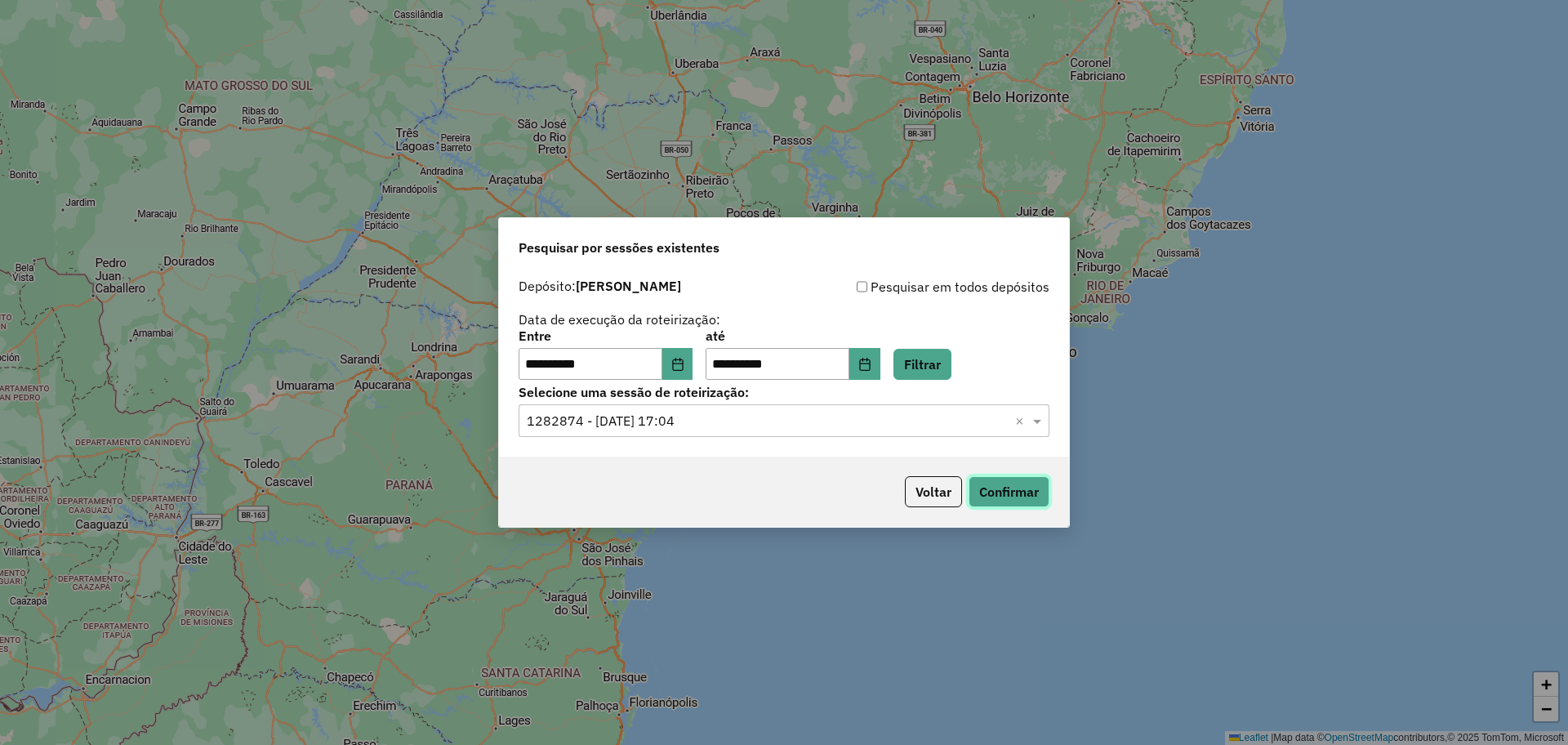
click at [978, 491] on button "Confirmar" at bounding box center [1009, 492] width 81 height 31
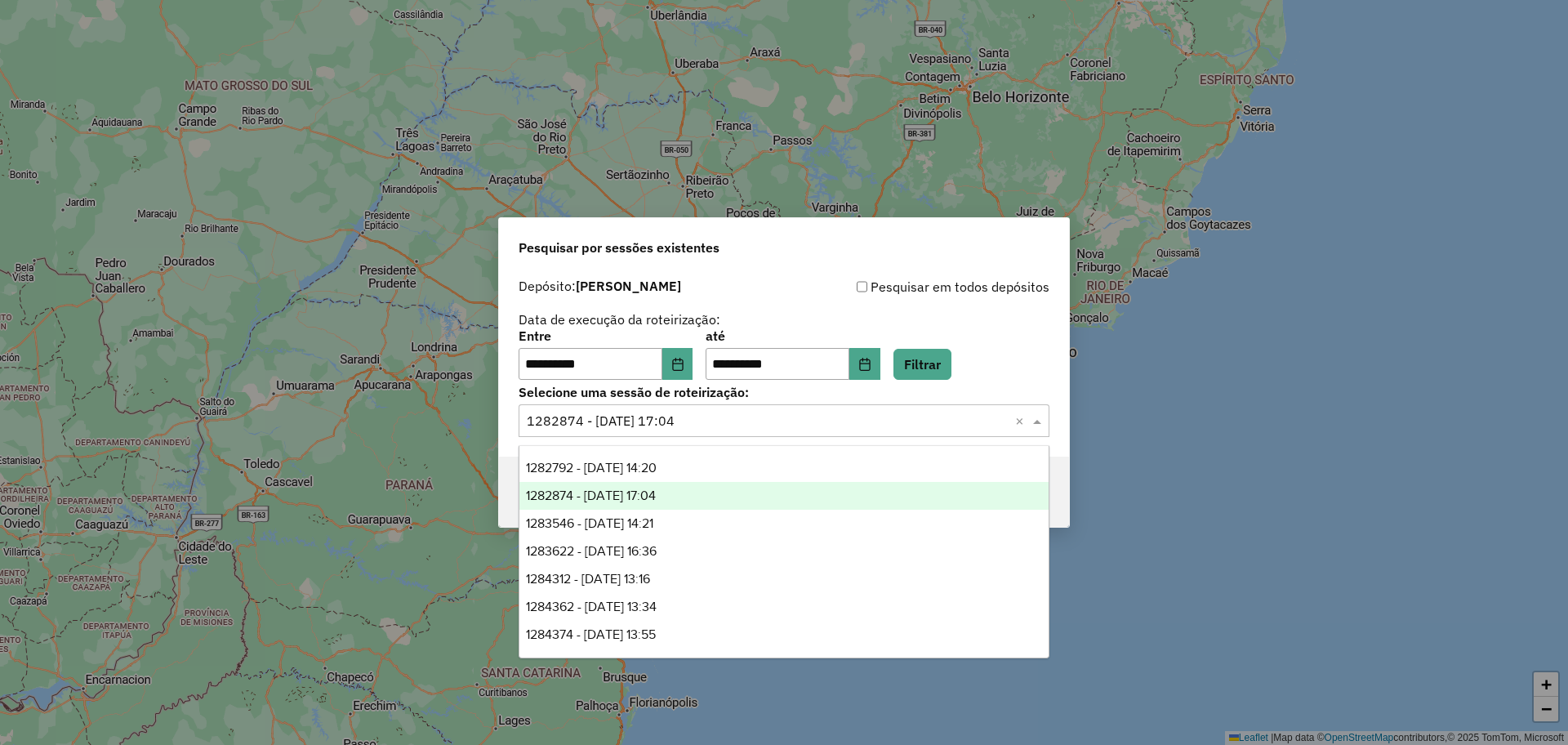
click at [718, 426] on input "text" at bounding box center [768, 422] width 482 height 20
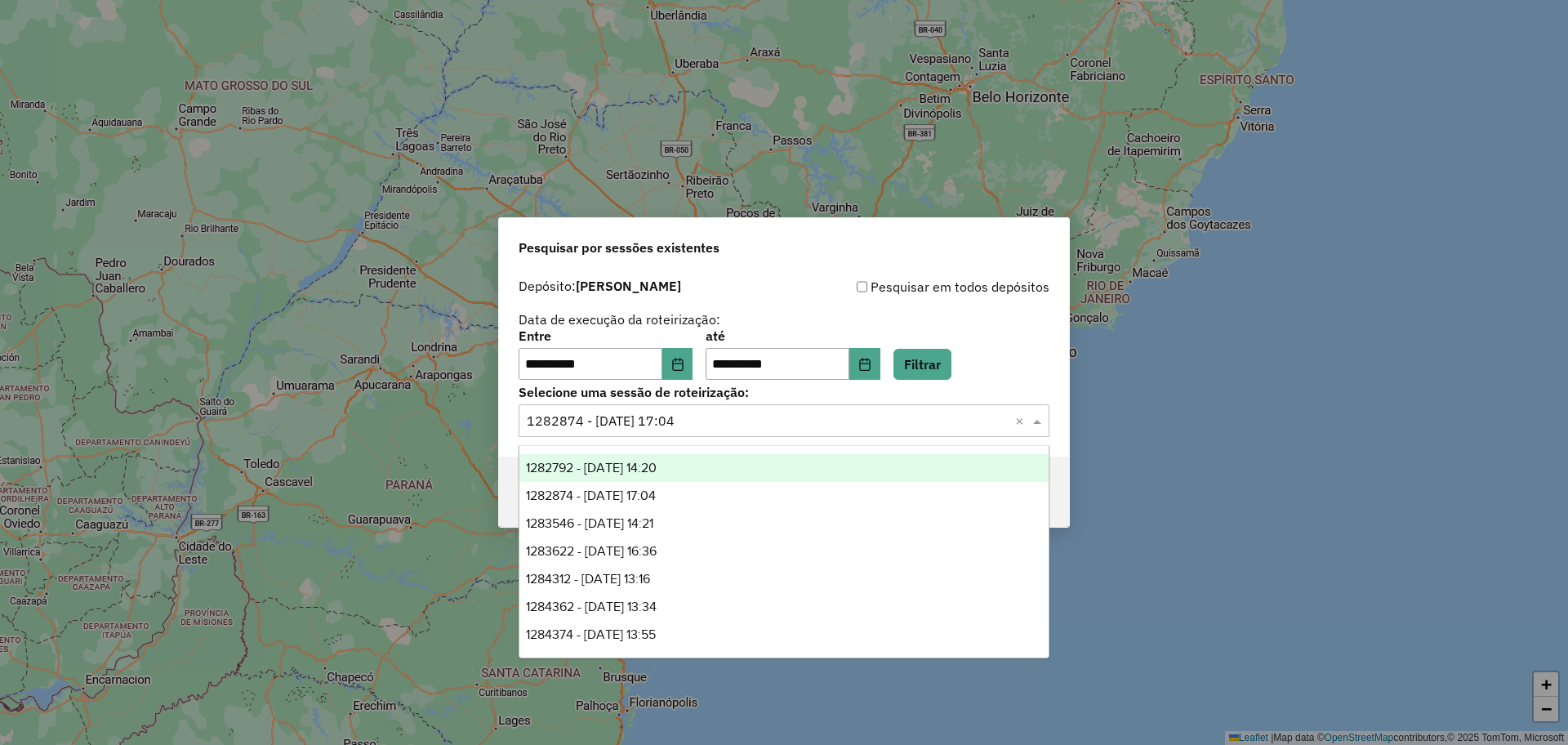
click at [699, 470] on div "1282792 - 26/09/2025 14:20" at bounding box center [784, 468] width 530 height 28
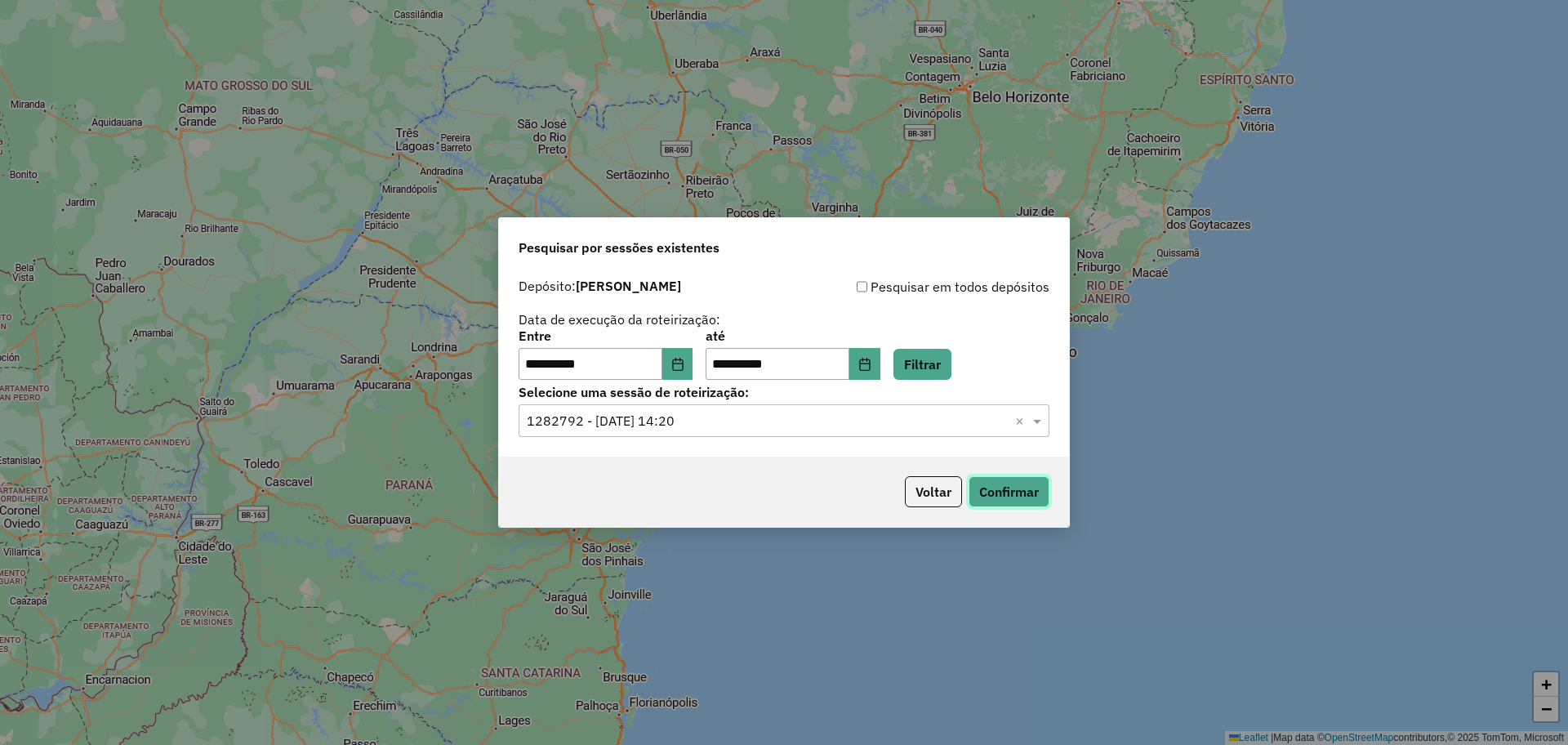
click at [1029, 492] on button "Confirmar" at bounding box center [1009, 492] width 81 height 31
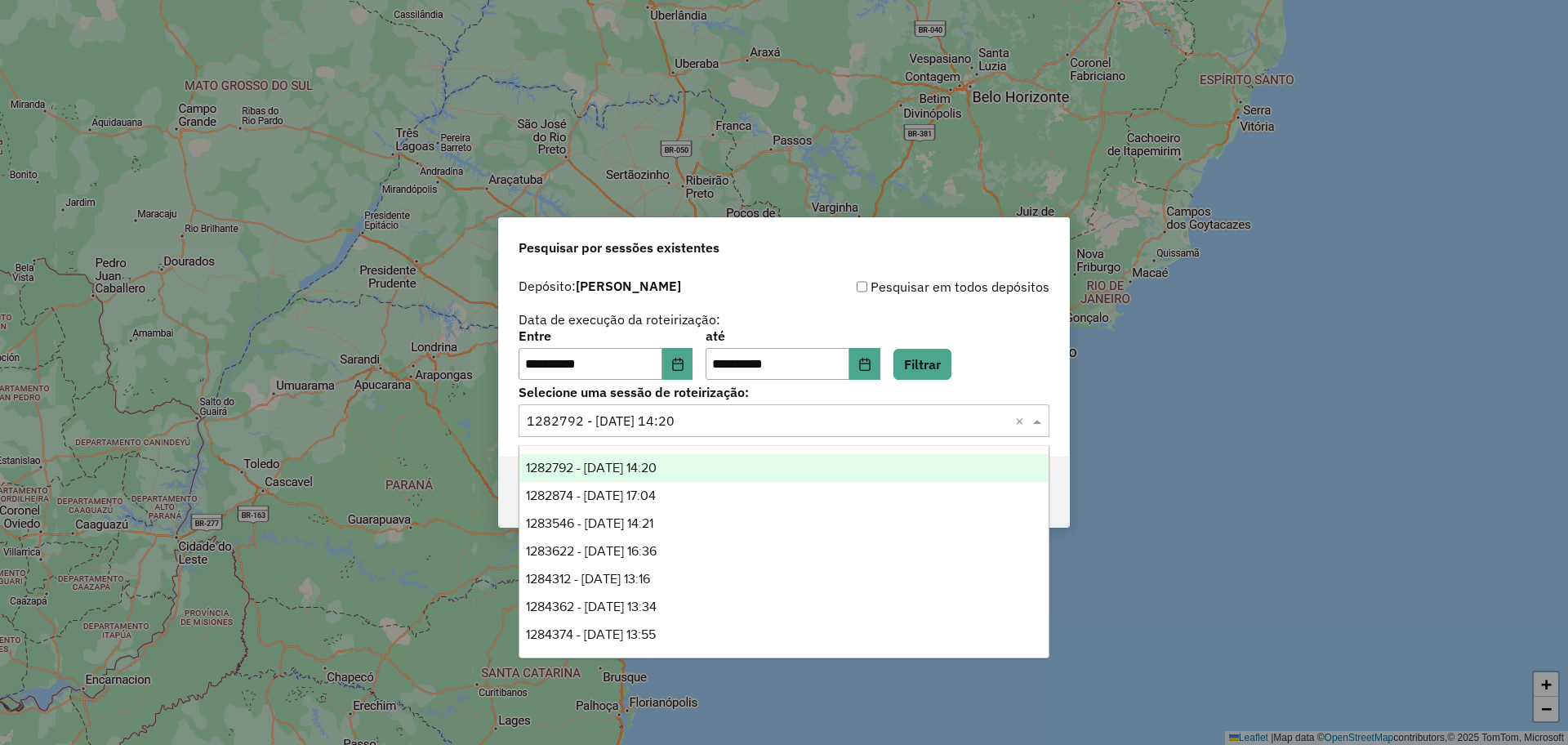
click at [741, 435] on div "Selecione uma sessão × 1282792 - 26/09/2025 14:20 ×" at bounding box center [783, 421] width 531 height 33
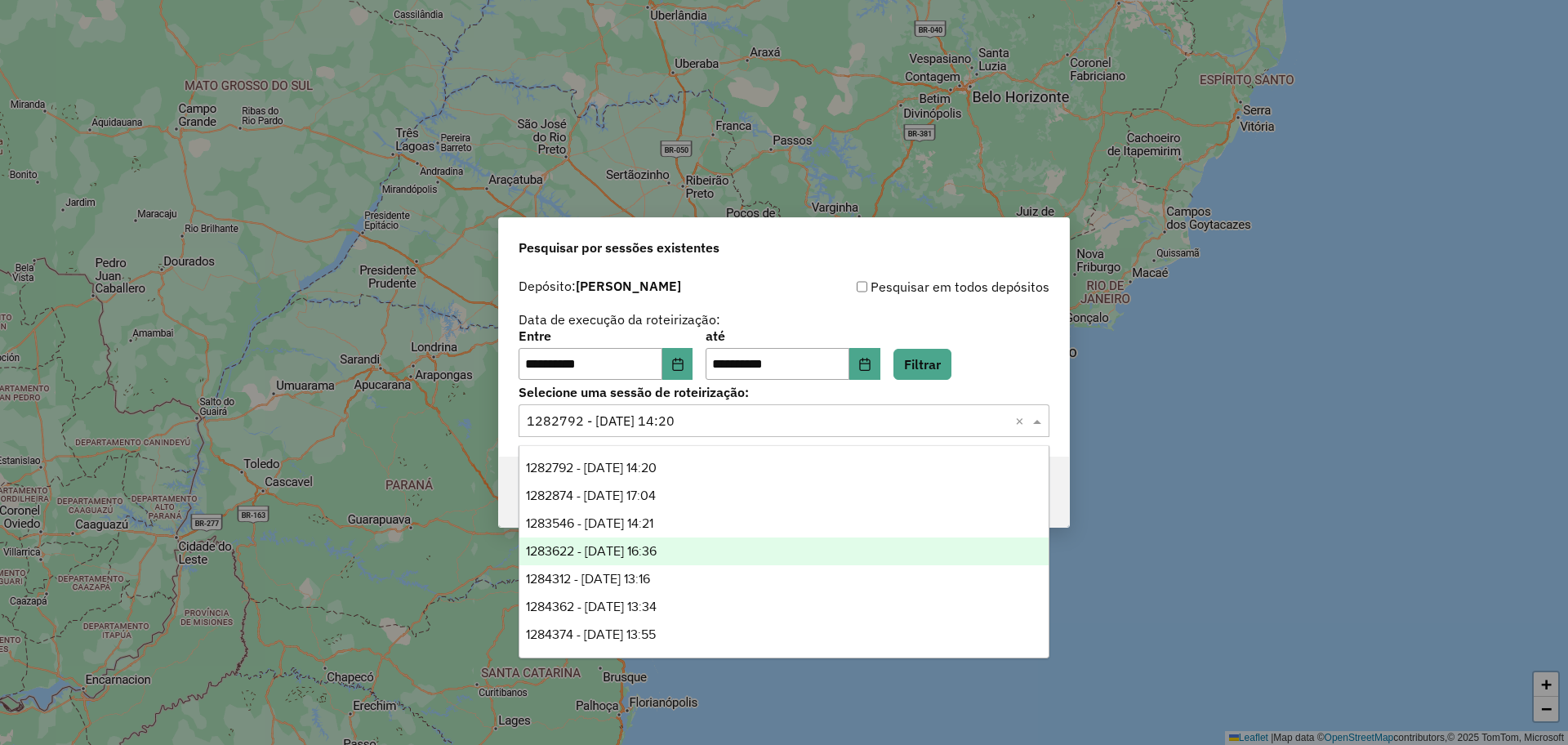
click at [708, 552] on div "1283622 - 27/09/2025 16:36" at bounding box center [784, 551] width 530 height 28
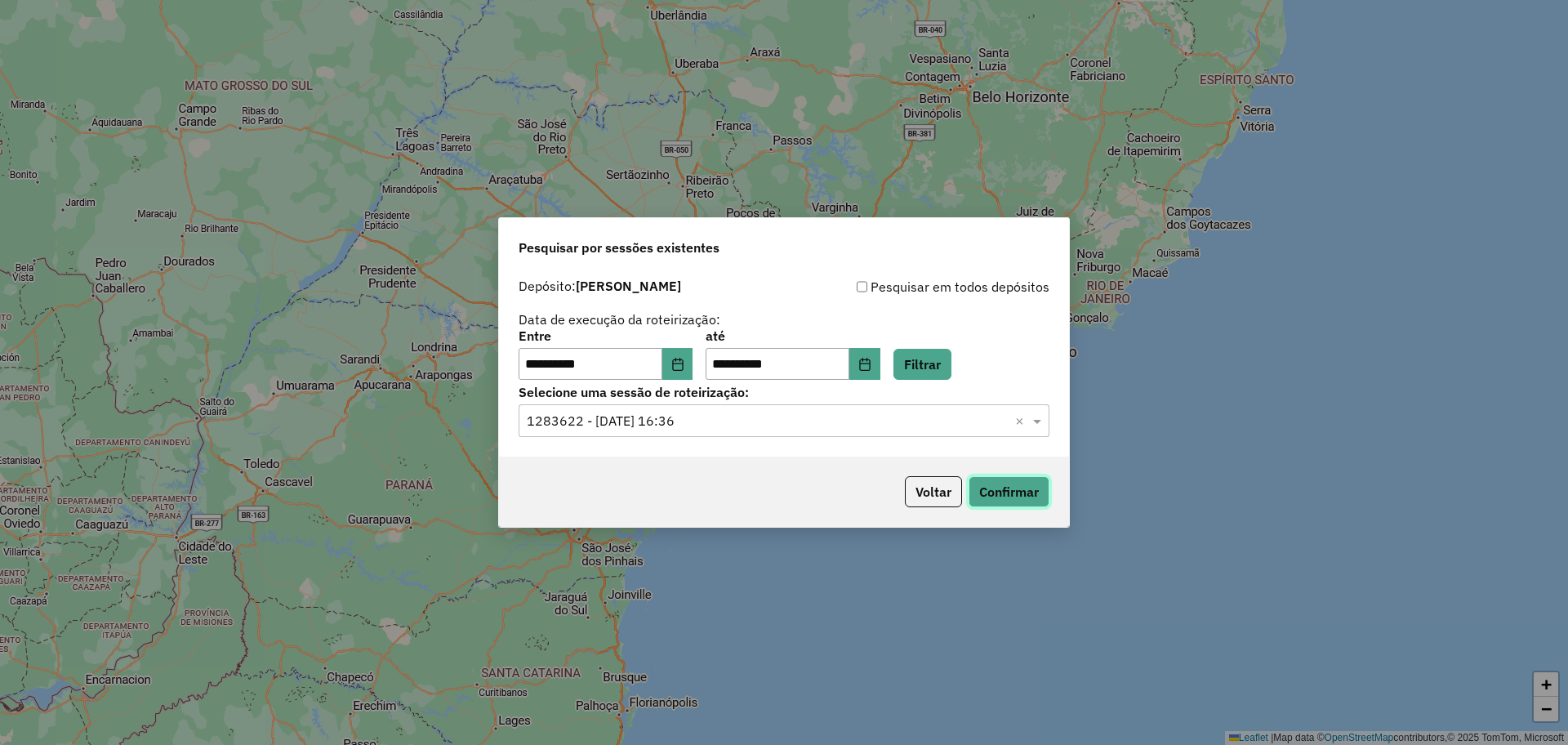
click at [1026, 494] on button "Confirmar" at bounding box center [1009, 492] width 81 height 31
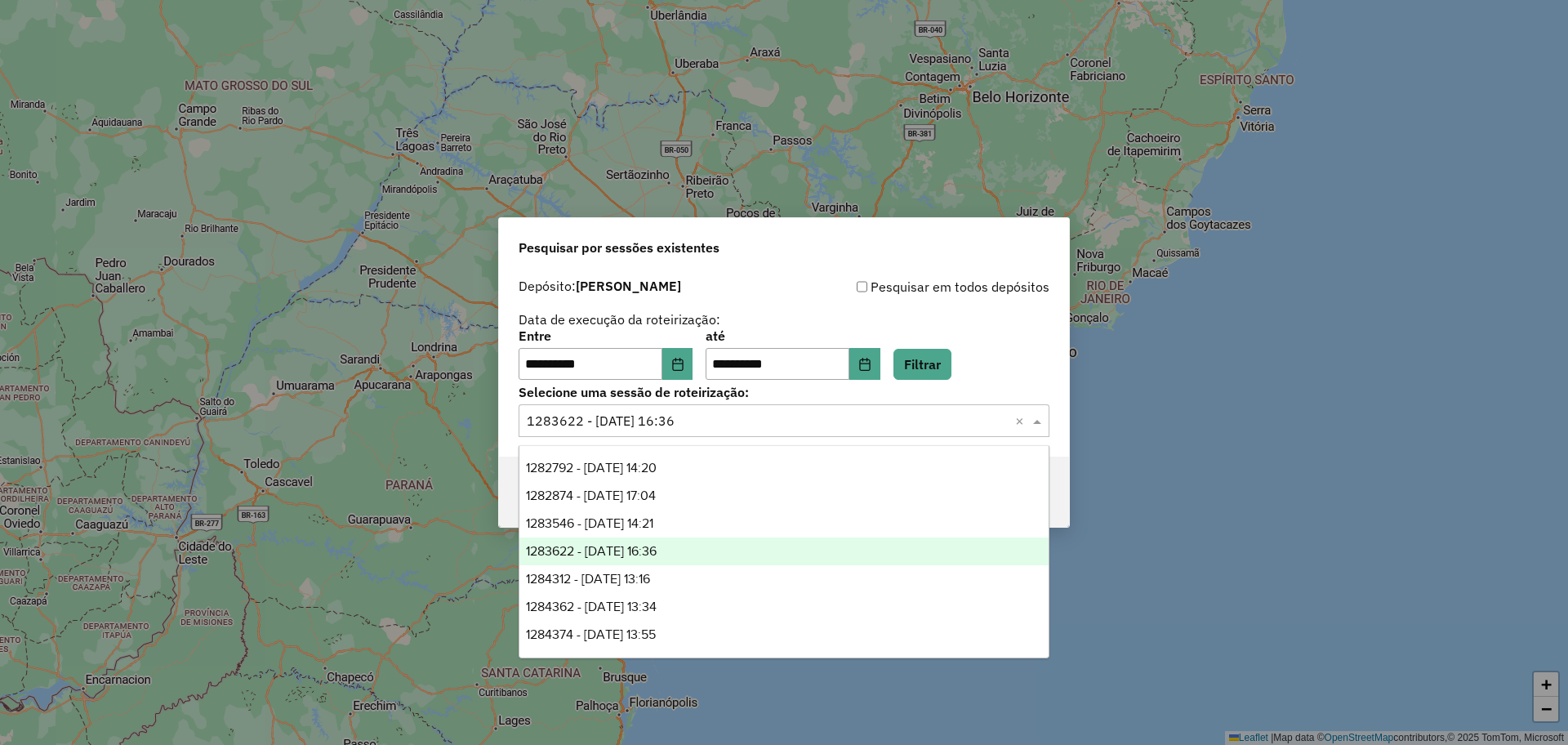
click at [902, 420] on input "text" at bounding box center [768, 422] width 482 height 20
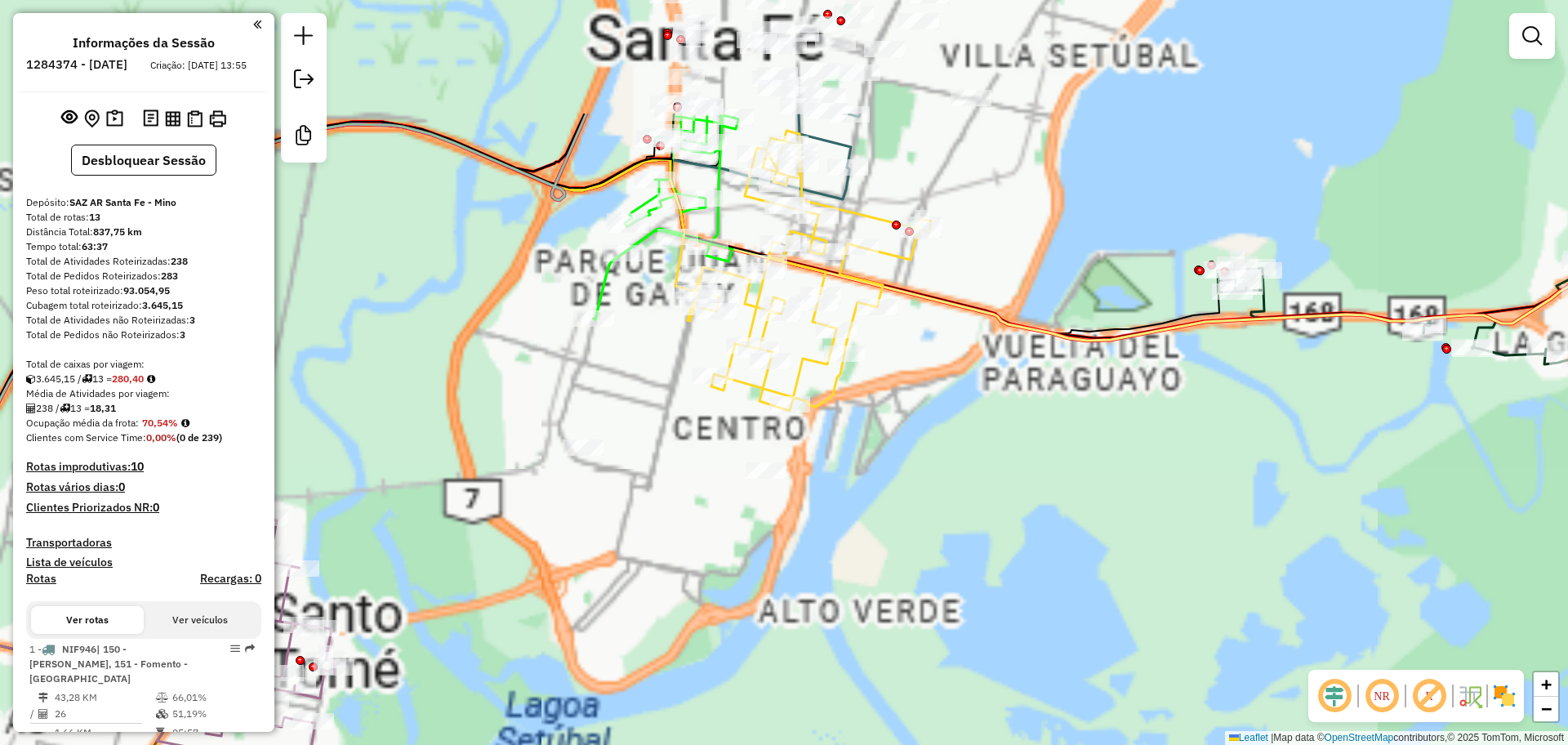
drag, startPoint x: 802, startPoint y: 288, endPoint x: 860, endPoint y: 485, distance: 205.4
click at [858, 493] on div "Janela de atendimento Grade de atendimento Capacidade Transportadoras Veículos …" at bounding box center [784, 372] width 1568 height 745
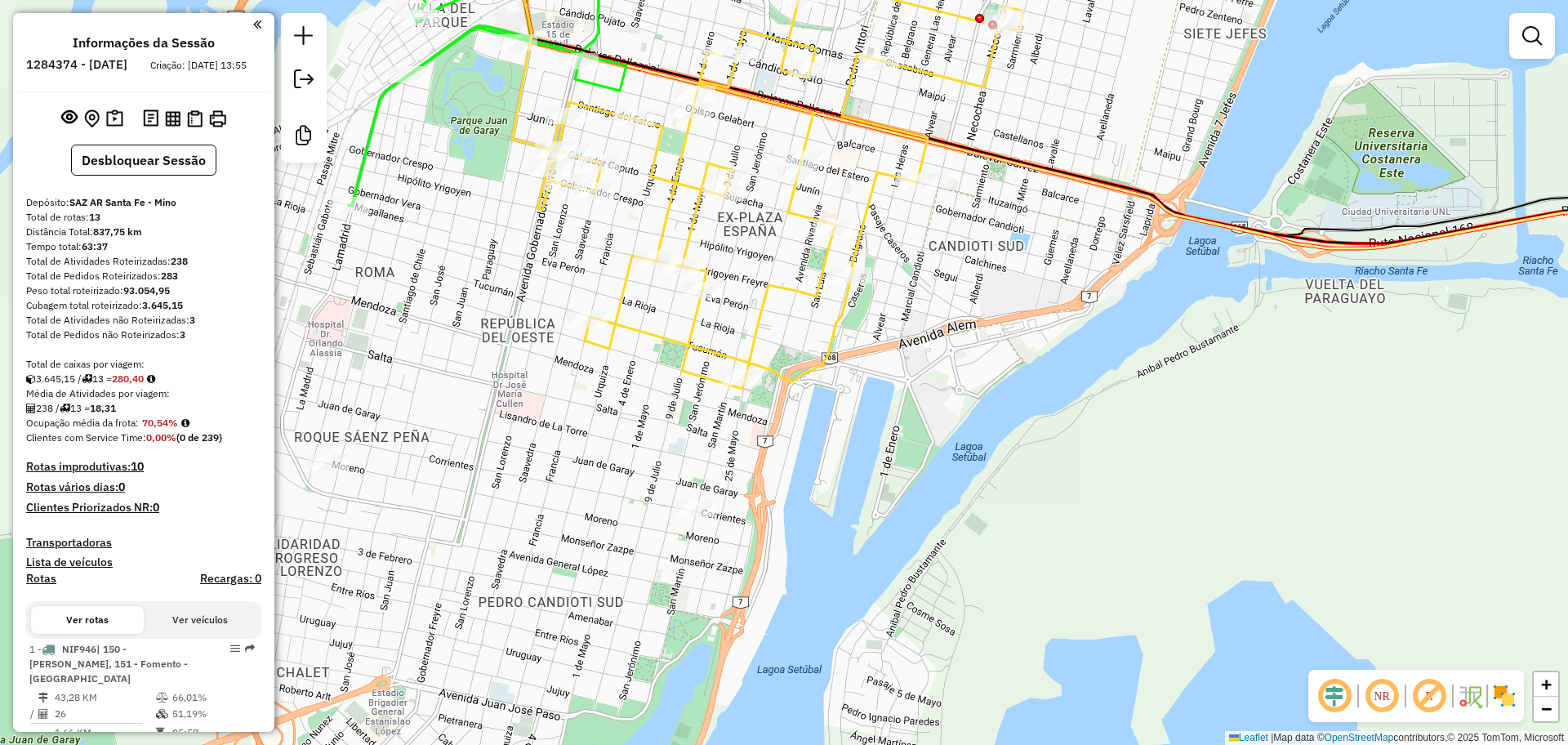
click at [700, 347] on icon at bounding box center [780, 157] width 487 height 463
select select "**********"
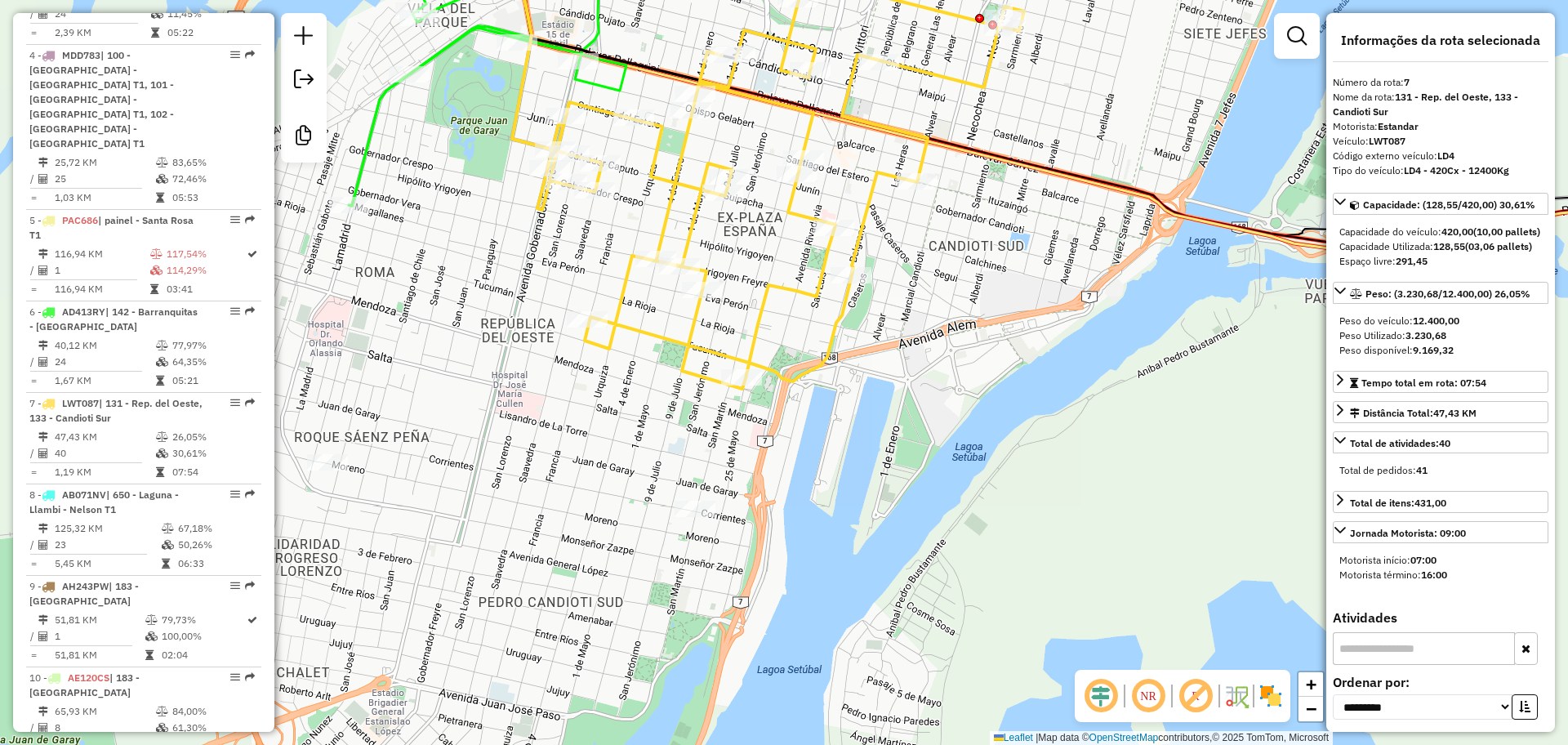
scroll to position [1263, 0]
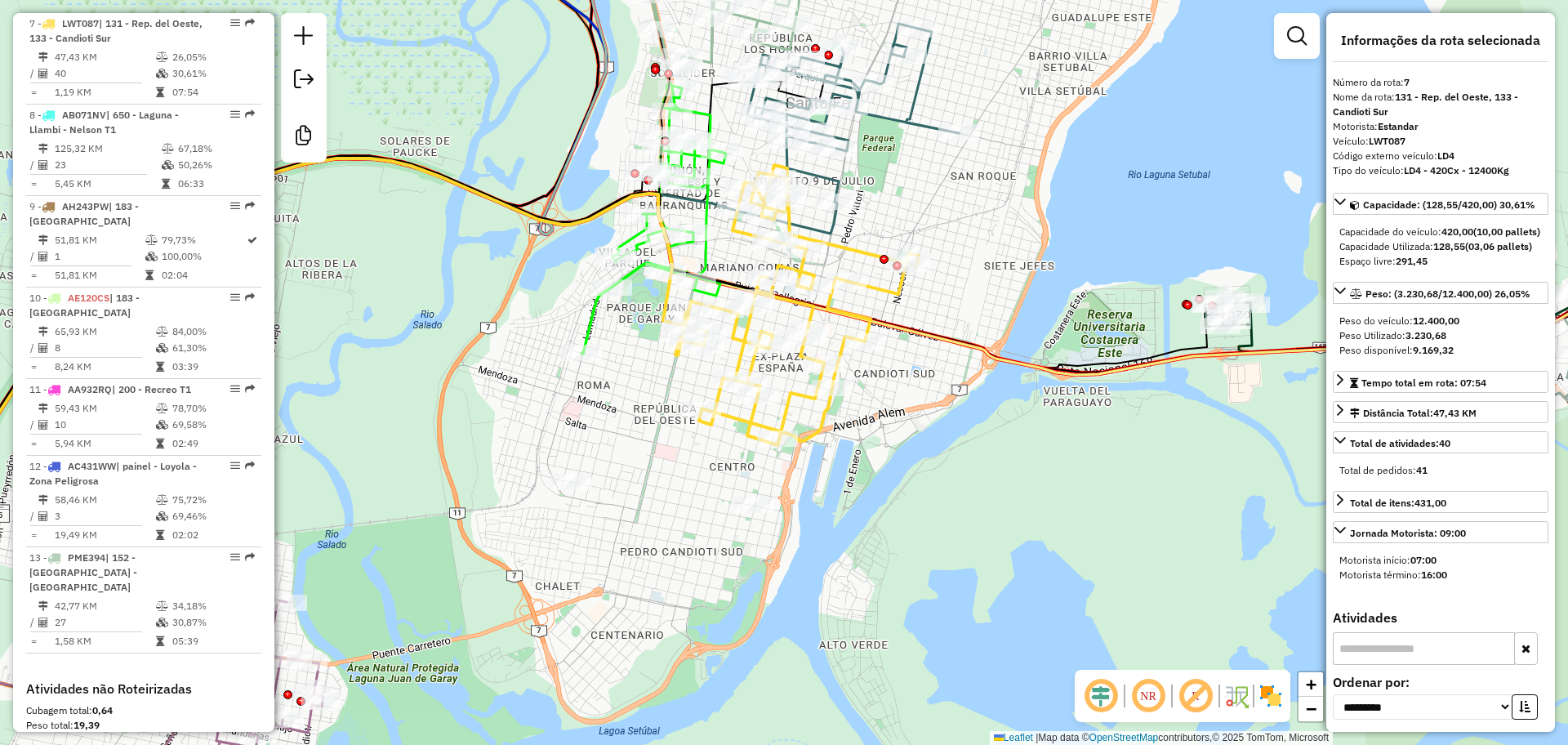
click at [823, 420] on icon at bounding box center [796, 305] width 244 height 280
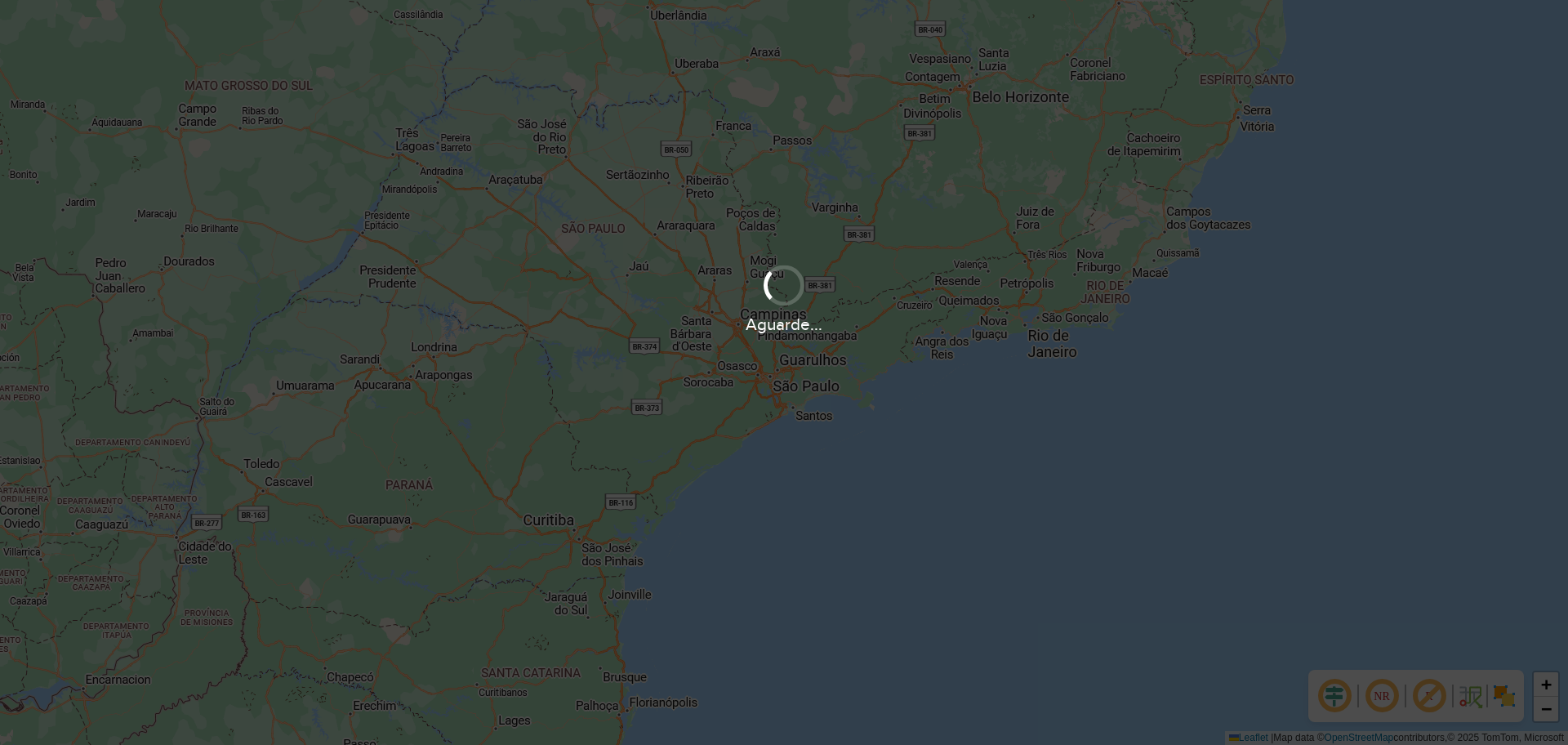
drag, startPoint x: 632, startPoint y: 384, endPoint x: 660, endPoint y: 403, distance: 33.8
click at [636, 386] on div "Aguarde..." at bounding box center [784, 372] width 1568 height 745
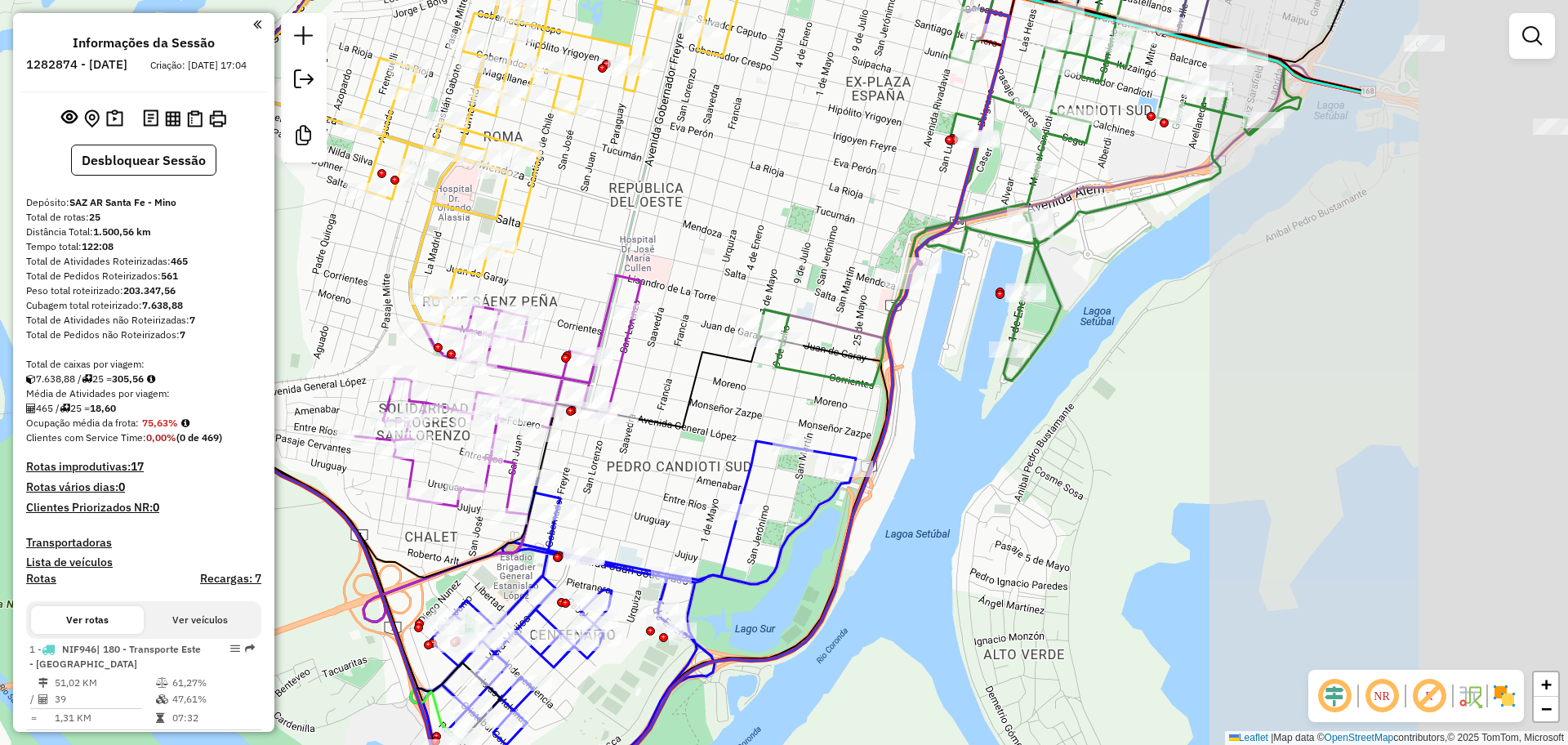
drag, startPoint x: 1078, startPoint y: 352, endPoint x: 659, endPoint y: 406, distance: 422.5
click at [627, 419] on div "Janela de atendimento Grade de atendimento Capacidade Transportadoras Veículos …" at bounding box center [784, 372] width 1568 height 745
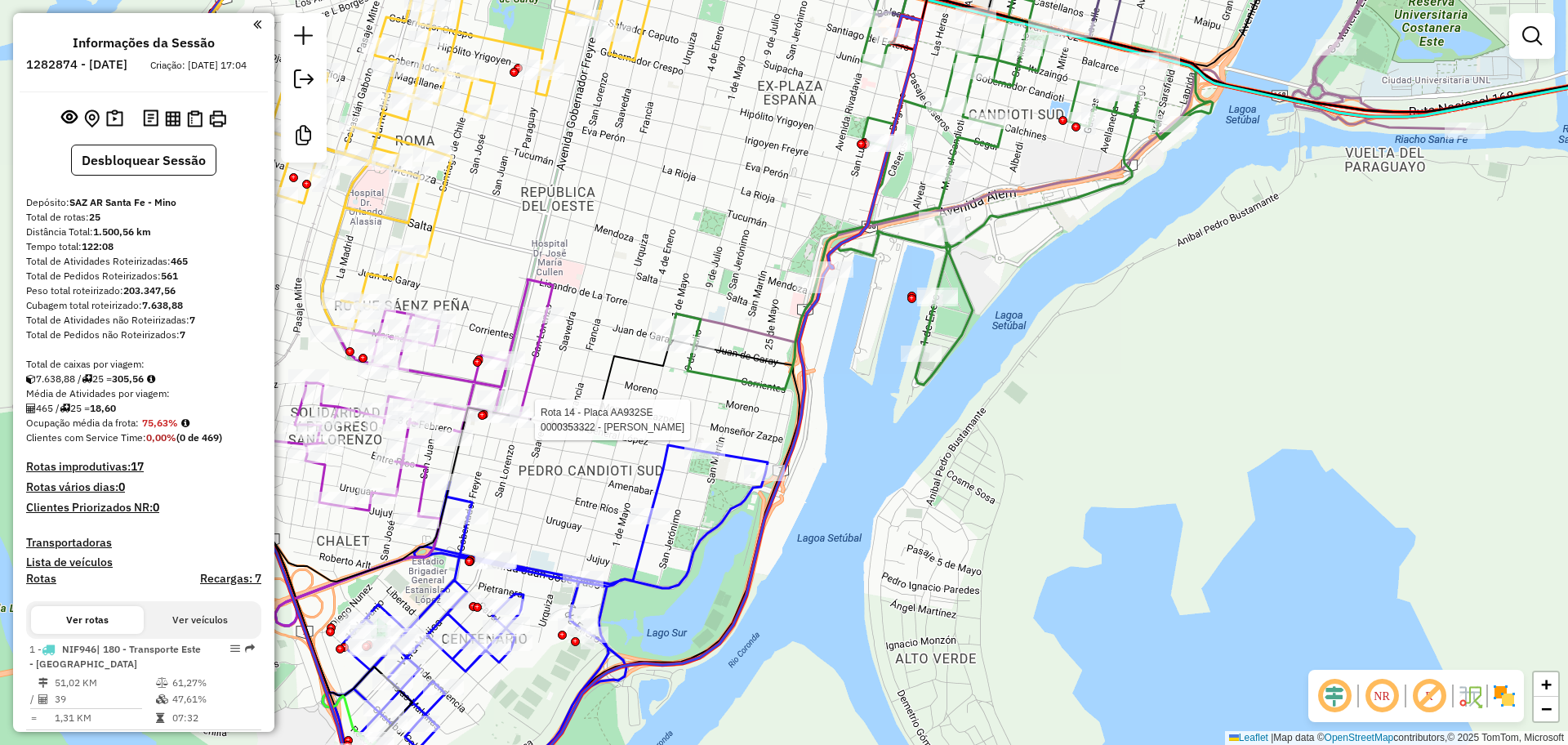
click at [1001, 217] on icon at bounding box center [941, 180] width 543 height 418
select select "**********"
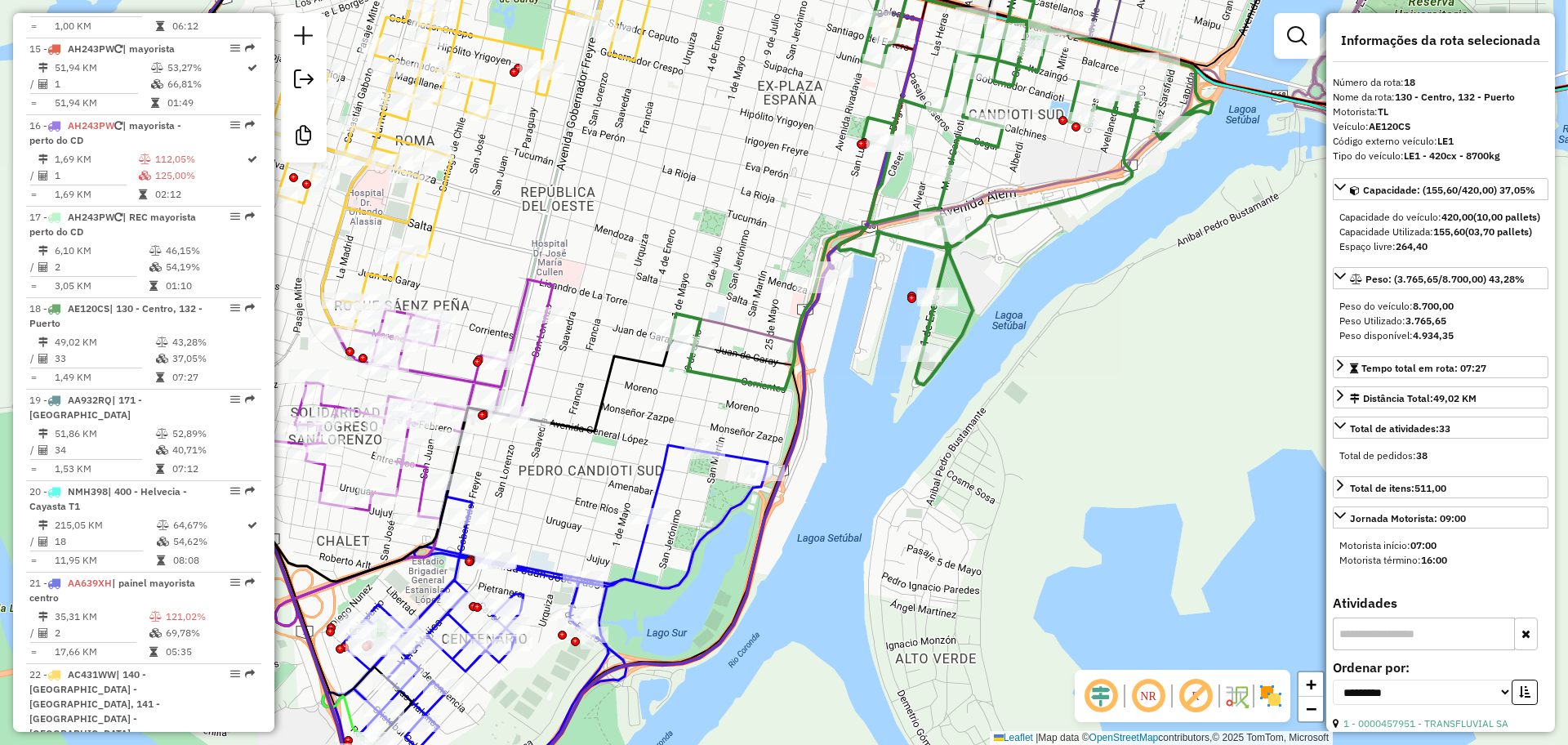
scroll to position [2196, 0]
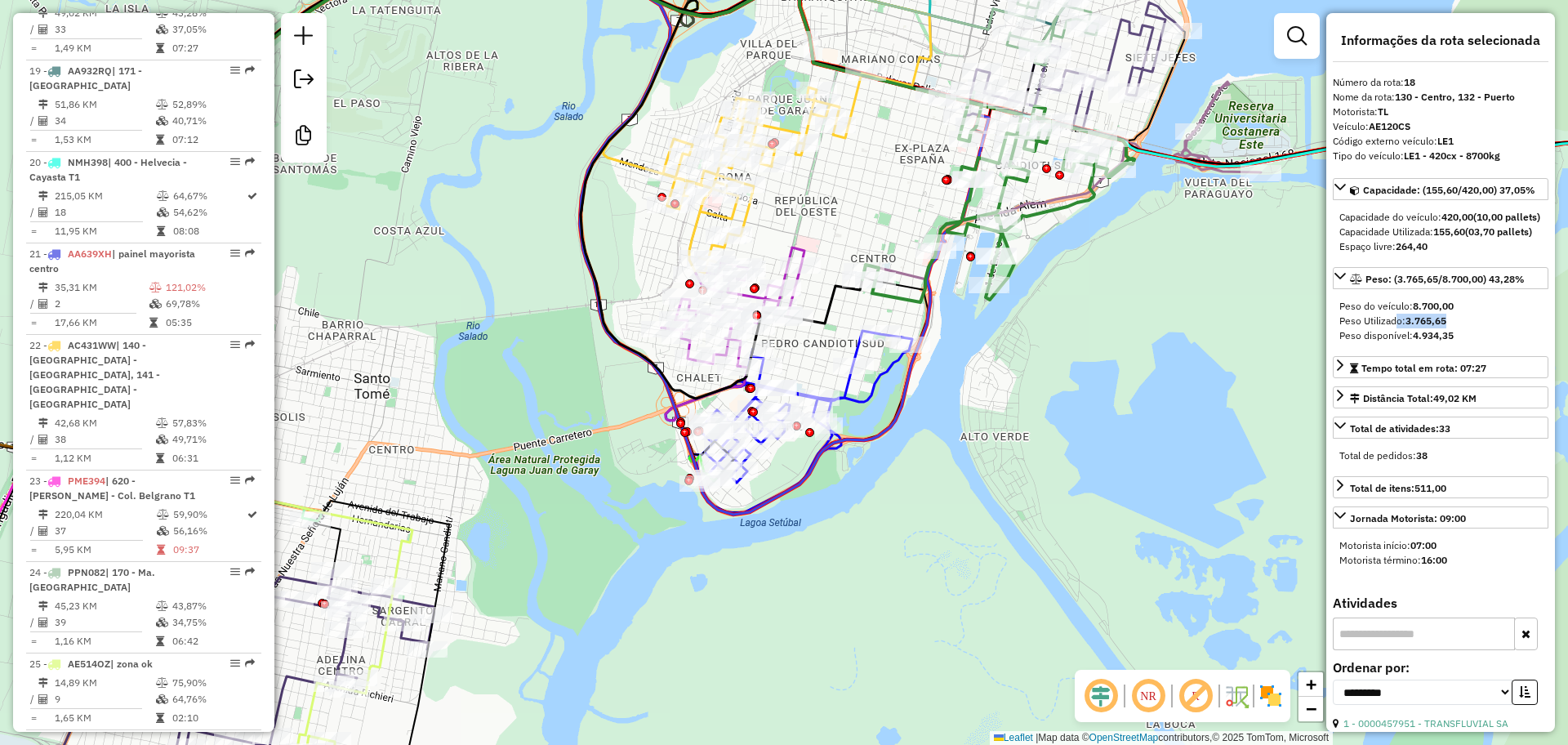
drag, startPoint x: 1465, startPoint y: 351, endPoint x: 1391, endPoint y: 354, distance: 74.1
click at [1391, 328] on div "Peso Utilizado: 3.765,65" at bounding box center [1441, 320] width 203 height 14
click at [879, 365] on icon at bounding box center [800, 423] width 223 height 184
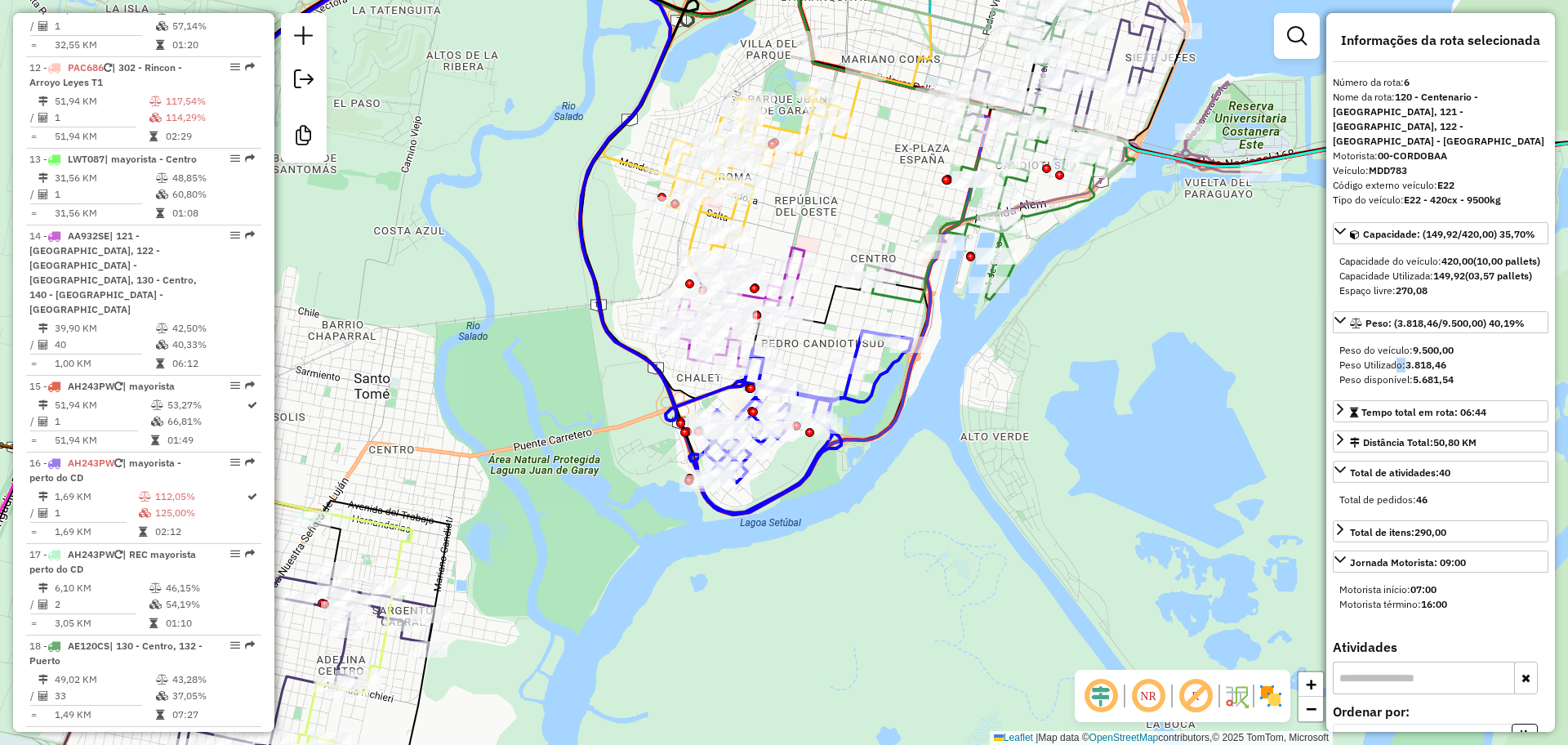
scroll to position [1084, 0]
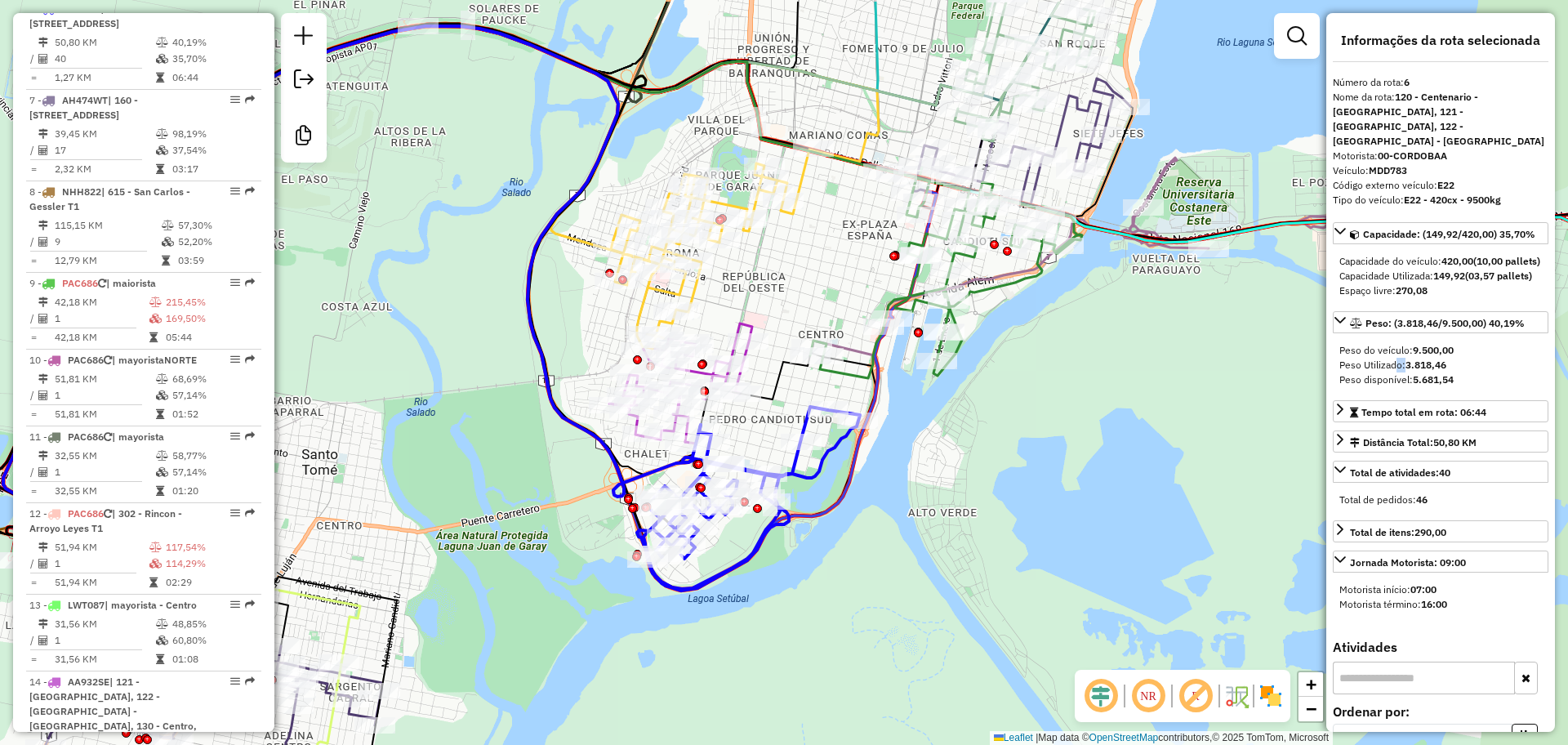
drag, startPoint x: 855, startPoint y: 226, endPoint x: 754, endPoint y: 307, distance: 129.5
click at [754, 307] on div "Janela de atendimento Grade de atendimento Capacidade Transportadoras Veículos …" at bounding box center [784, 372] width 1568 height 745
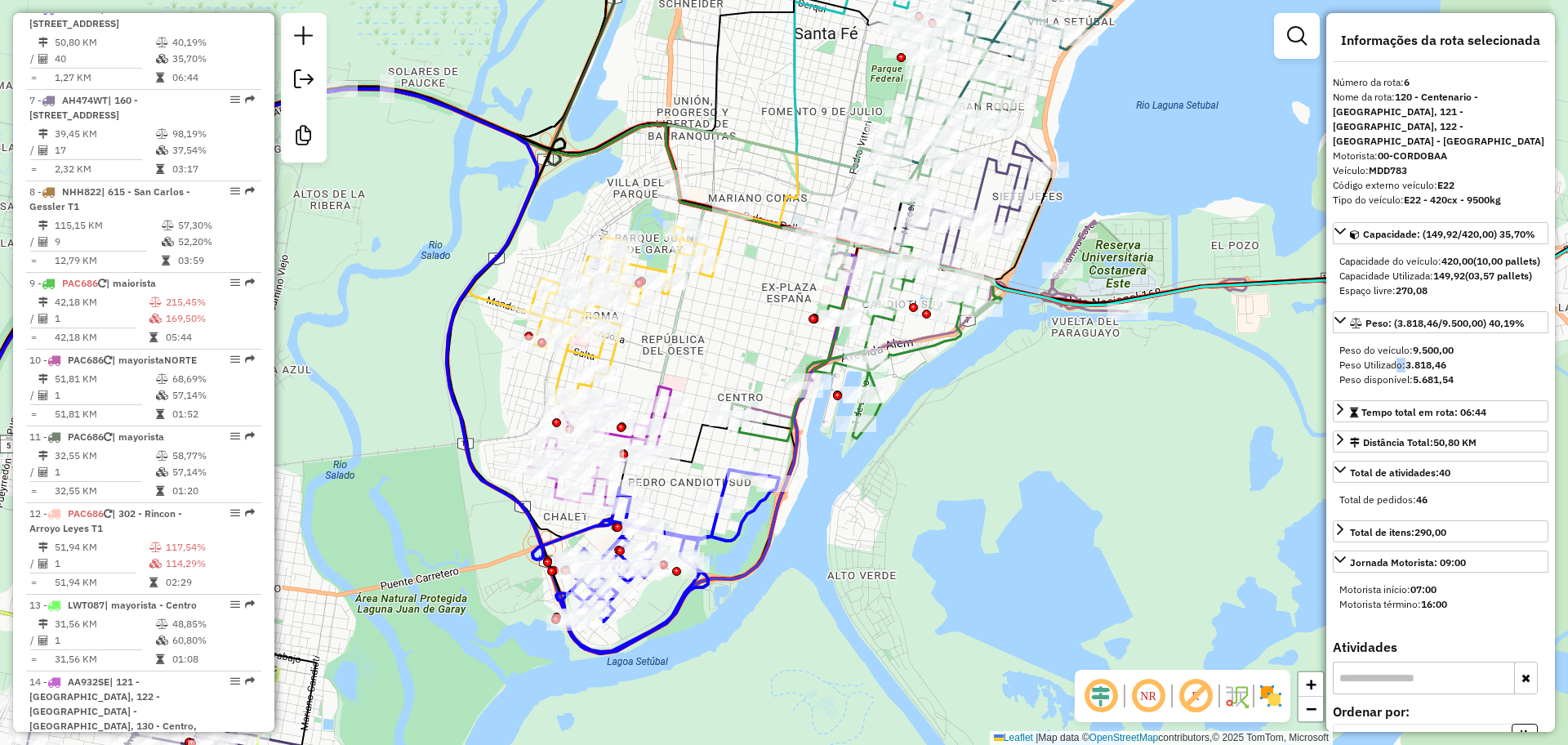
click at [979, 187] on icon at bounding box center [944, 205] width 210 height 126
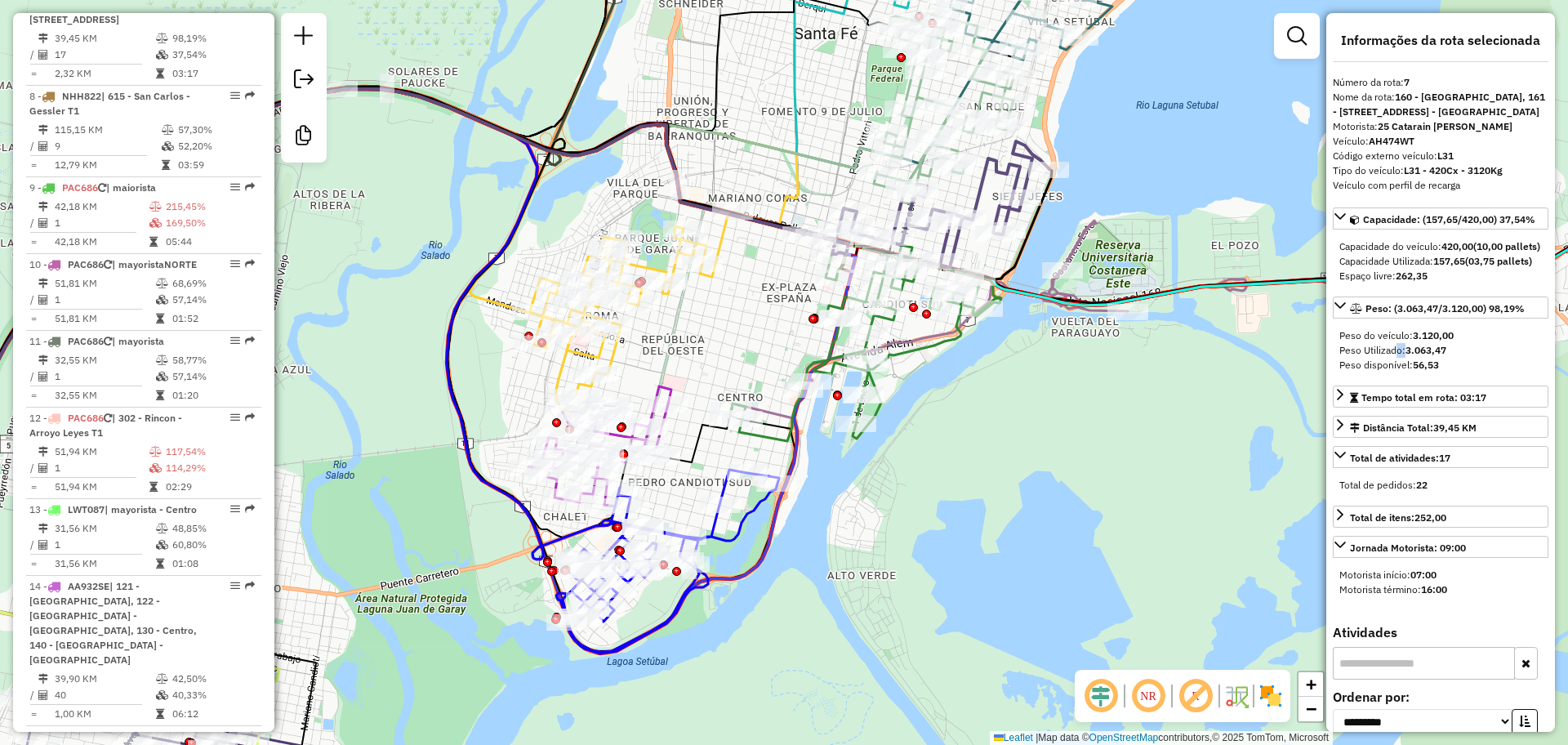
scroll to position [1190, 0]
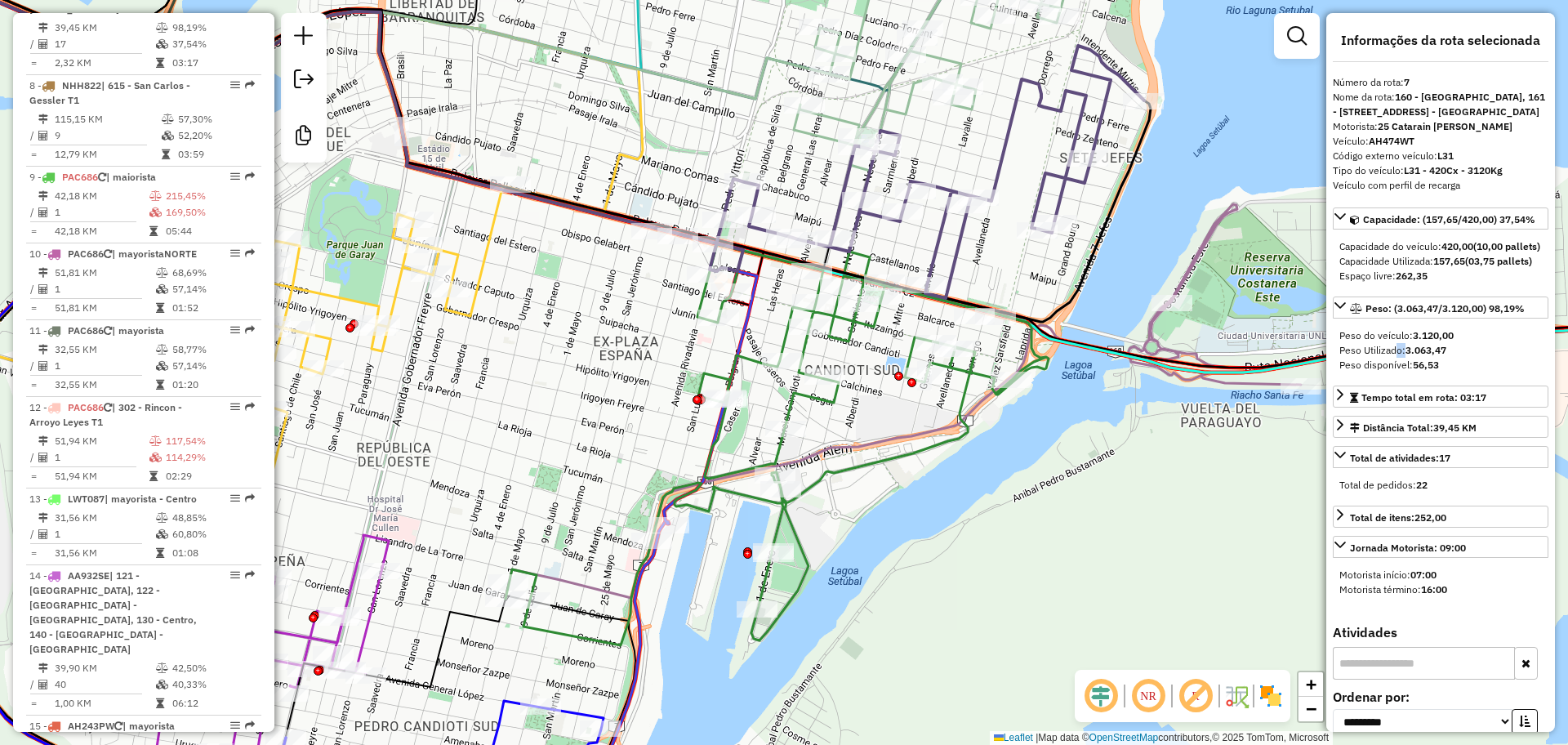
click at [964, 246] on icon at bounding box center [933, 172] width 422 height 252
click at [1271, 693] on img at bounding box center [1270, 695] width 26 height 26
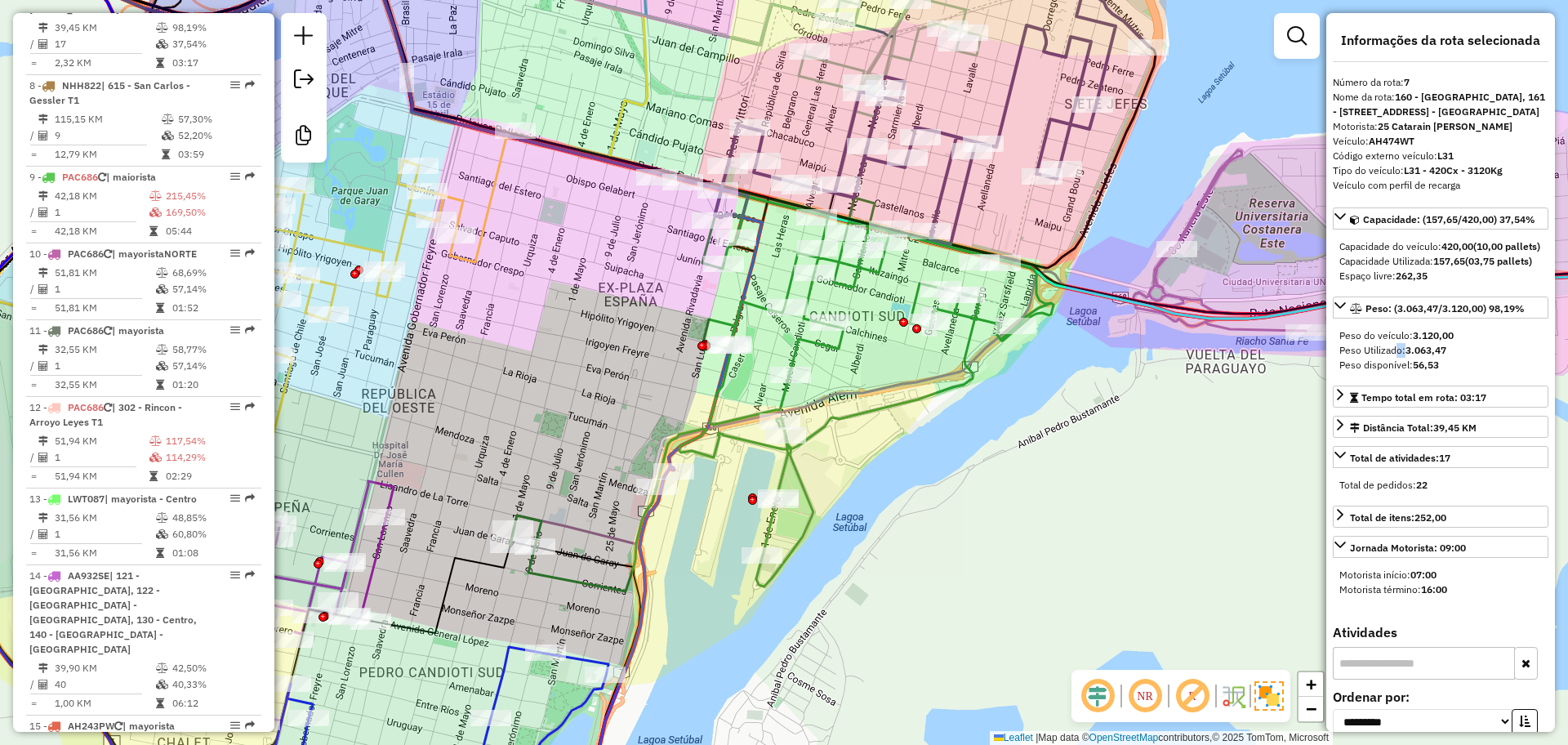
drag, startPoint x: 906, startPoint y: 550, endPoint x: 913, endPoint y: 457, distance: 93.3
click at [913, 457] on div "Janela de atendimento Grade de atendimento Capacidade Transportadoras Veículos …" at bounding box center [784, 372] width 1568 height 745
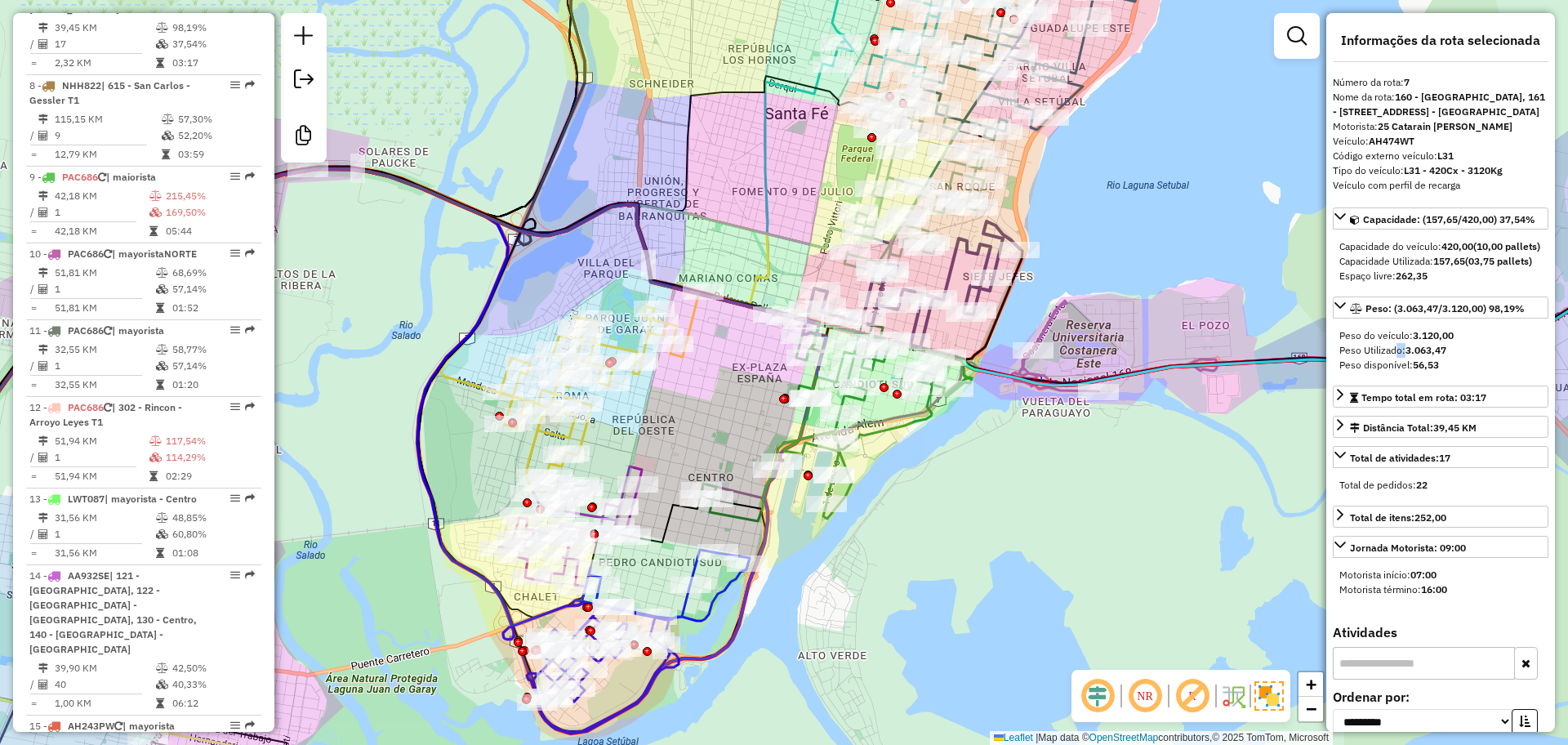
click at [888, 434] on icon at bounding box center [836, 417] width 272 height 208
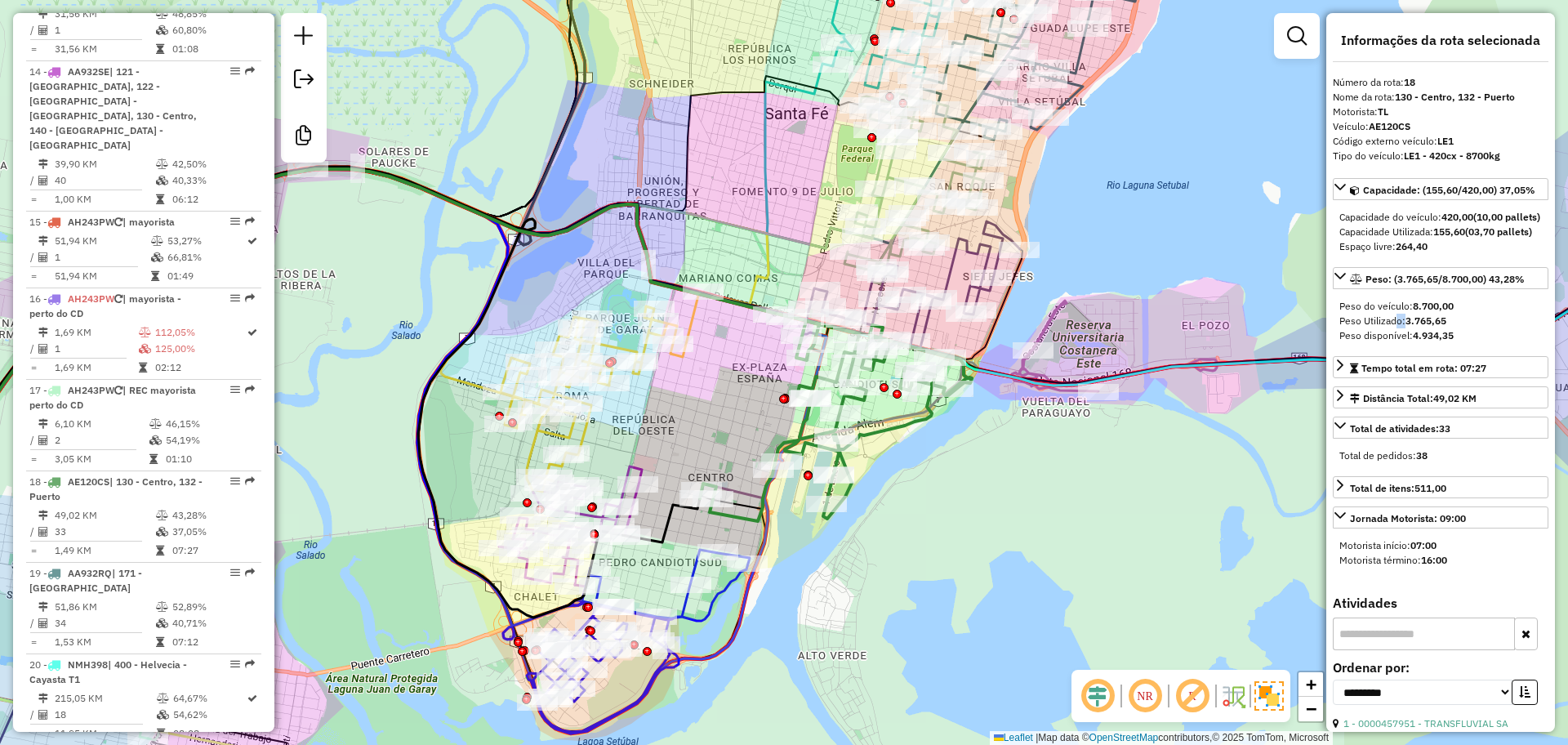
scroll to position [2196, 0]
